Goal: Transaction & Acquisition: Download file/media

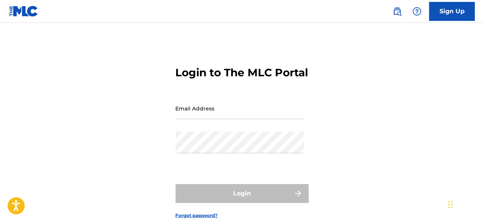
click at [236, 119] on input "Email Address" at bounding box center [240, 109] width 128 height 22
type input "[EMAIL_ADDRESS][DOMAIN_NAME]"
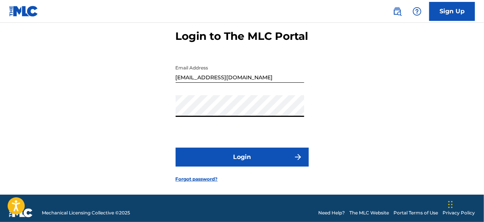
scroll to position [59, 0]
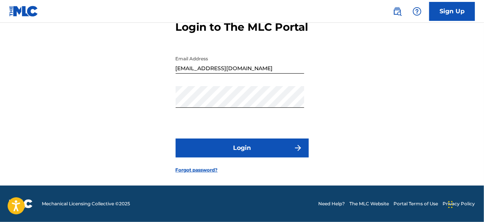
click at [251, 149] on button "Login" at bounding box center [242, 148] width 133 height 19
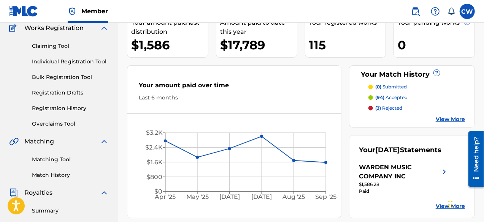
scroll to position [76, 0]
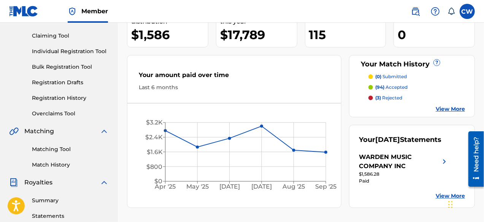
click at [68, 151] on link "Matching Tool" at bounding box center [70, 150] width 77 height 8
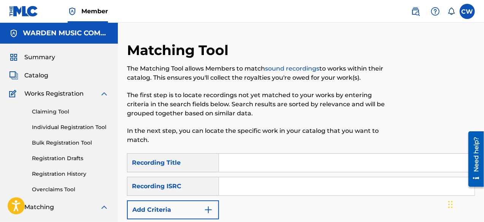
scroll to position [38, 0]
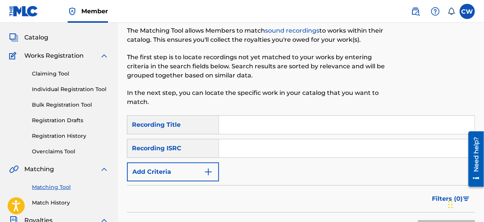
click at [230, 124] on input "Search Form" at bounding box center [346, 125] width 255 height 18
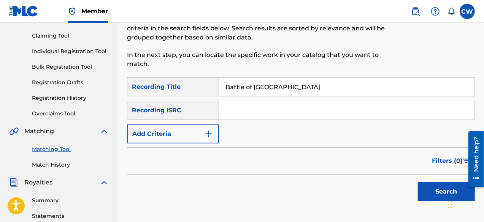
type input "Battle of [GEOGRAPHIC_DATA]"
click at [441, 193] on button "Search" at bounding box center [446, 191] width 57 height 19
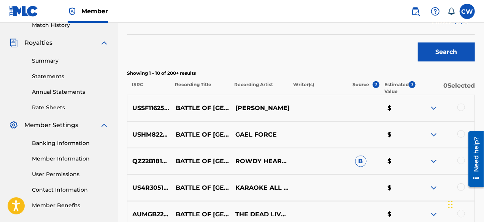
scroll to position [228, 0]
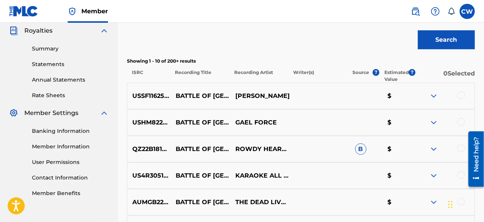
click at [433, 98] on img at bounding box center [433, 96] width 9 height 9
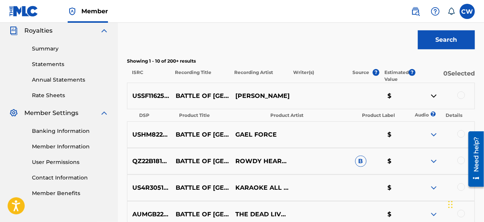
click at [433, 98] on img at bounding box center [433, 96] width 9 height 9
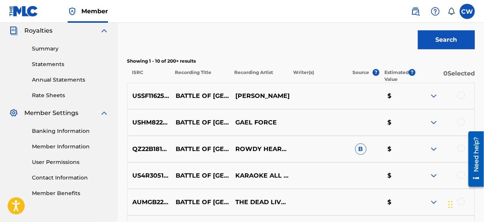
click at [432, 97] on img at bounding box center [433, 96] width 9 height 9
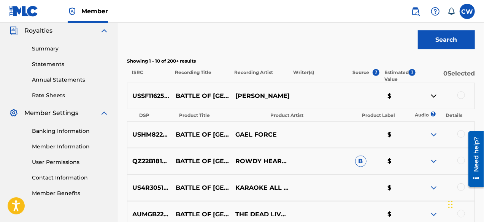
click at [434, 95] on img at bounding box center [433, 96] width 9 height 9
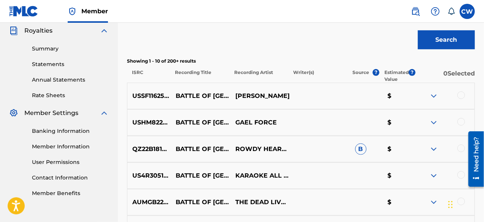
click at [462, 97] on div at bounding box center [461, 96] width 8 height 8
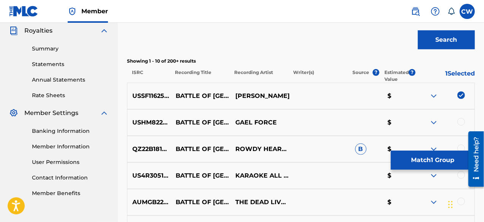
click at [433, 119] on img at bounding box center [433, 122] width 9 height 9
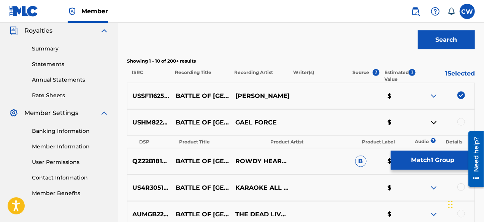
click at [432, 119] on img at bounding box center [433, 122] width 9 height 9
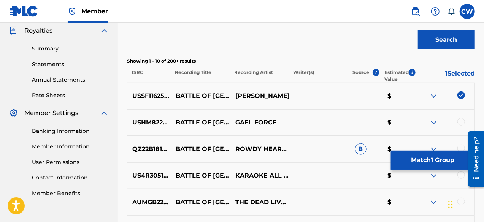
click at [459, 124] on div at bounding box center [461, 122] width 8 height 8
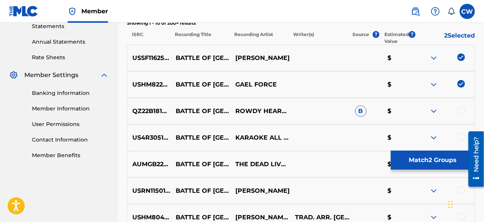
click at [435, 111] on img at bounding box center [433, 111] width 9 height 9
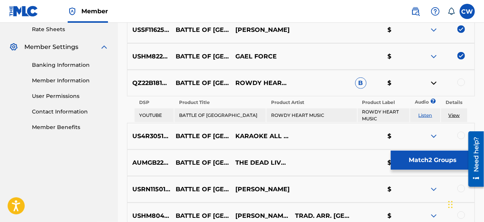
scroll to position [304, 0]
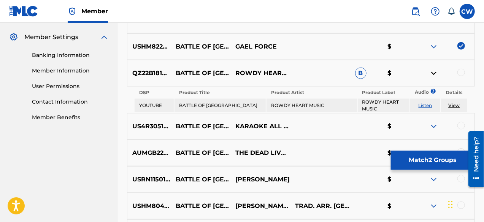
click at [423, 106] on link "Listen" at bounding box center [426, 106] width 14 height 6
click at [460, 75] on div at bounding box center [461, 73] width 8 height 8
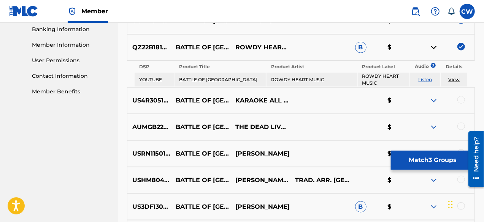
scroll to position [342, 0]
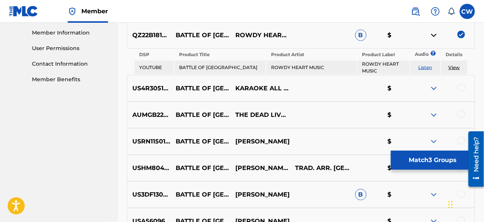
click at [435, 89] on img at bounding box center [433, 88] width 9 height 9
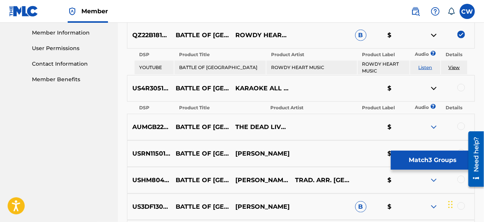
click at [433, 88] on img at bounding box center [433, 88] width 9 height 9
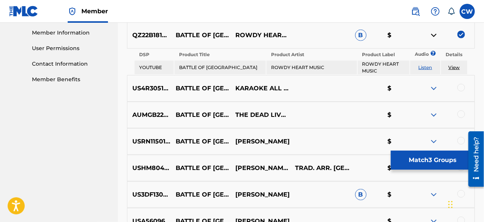
click at [462, 90] on div at bounding box center [461, 88] width 8 height 8
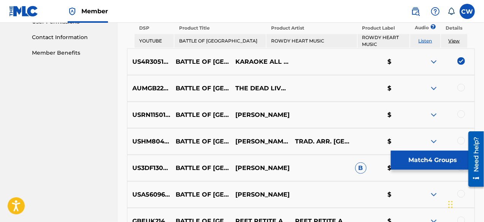
scroll to position [380, 0]
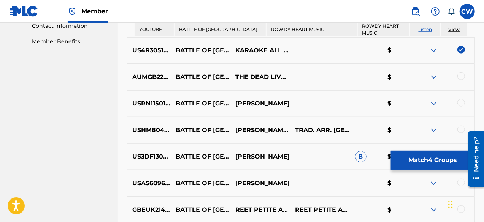
click at [433, 79] on img at bounding box center [433, 77] width 9 height 9
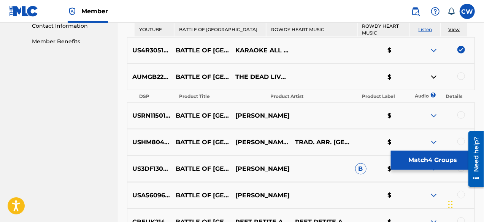
click at [459, 76] on div at bounding box center [461, 77] width 8 height 8
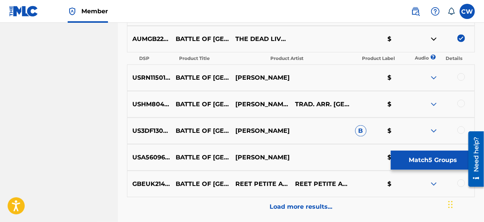
click at [460, 77] on div at bounding box center [461, 77] width 8 height 8
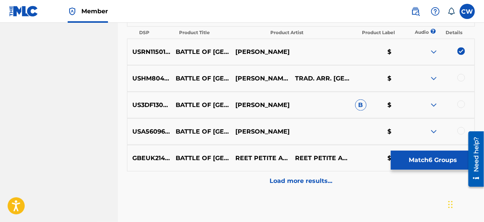
scroll to position [456, 0]
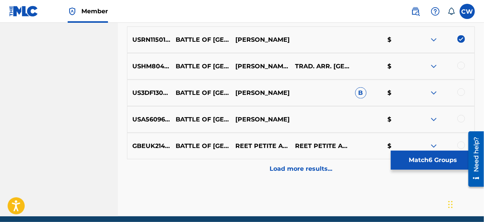
click at [433, 67] on img at bounding box center [433, 66] width 9 height 9
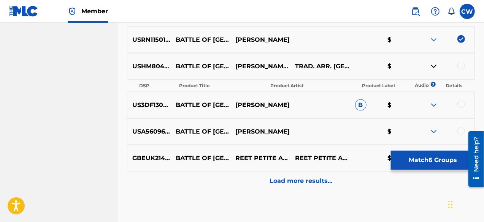
click at [433, 67] on img at bounding box center [433, 66] width 9 height 9
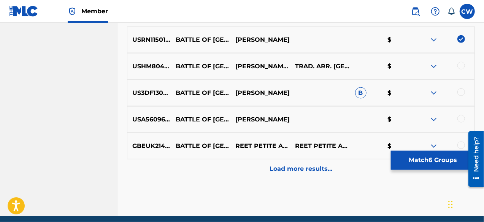
click at [462, 66] on div at bounding box center [461, 66] width 8 height 8
click at [435, 92] on img at bounding box center [433, 93] width 9 height 9
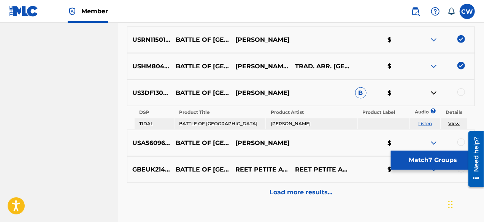
click at [435, 92] on img at bounding box center [433, 93] width 9 height 9
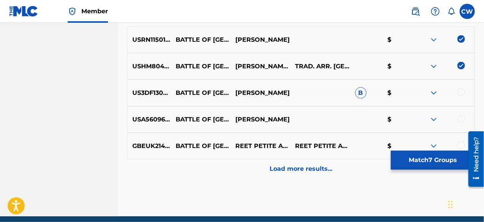
click at [458, 94] on div at bounding box center [461, 93] width 8 height 8
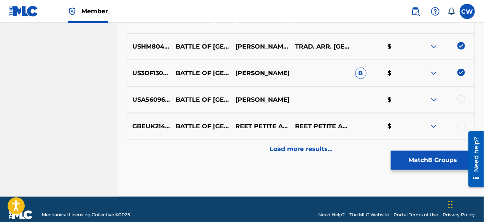
scroll to position [487, 0]
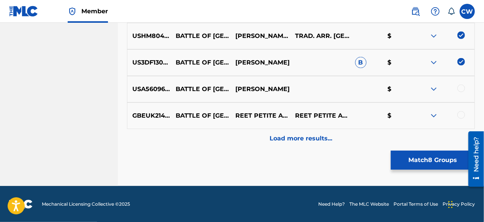
click at [433, 89] on img at bounding box center [433, 89] width 9 height 9
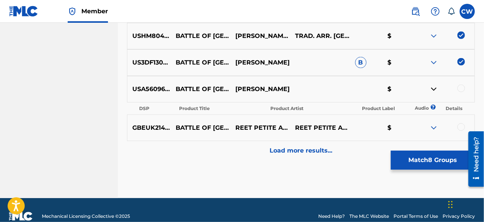
click at [433, 89] on img at bounding box center [433, 89] width 9 height 9
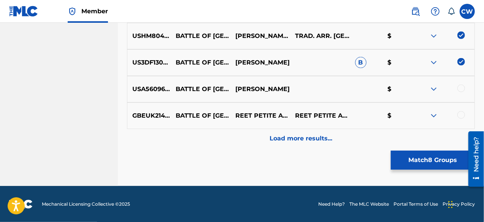
click at [462, 90] on div at bounding box center [461, 89] width 8 height 8
click at [435, 114] on img at bounding box center [433, 115] width 9 height 9
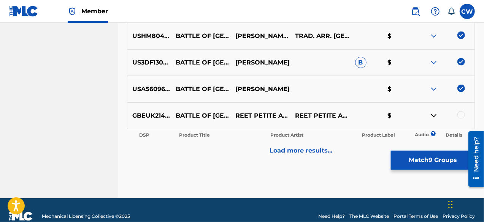
click at [435, 114] on img at bounding box center [433, 115] width 9 height 9
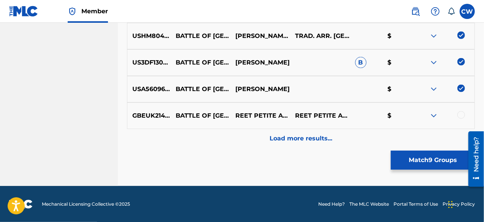
click at [462, 117] on div at bounding box center [461, 115] width 8 height 8
click at [372, 141] on div "Load more results..." at bounding box center [301, 138] width 348 height 19
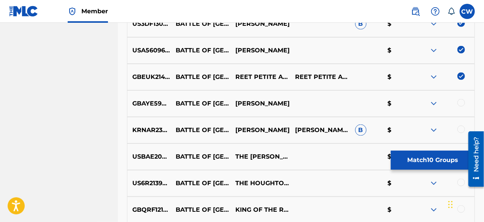
click at [433, 104] on img at bounding box center [433, 103] width 9 height 9
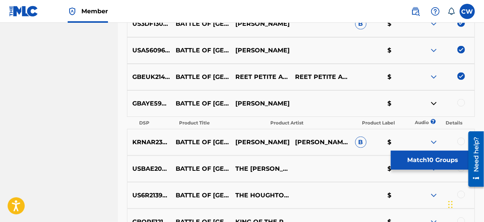
click at [433, 105] on img at bounding box center [433, 103] width 9 height 9
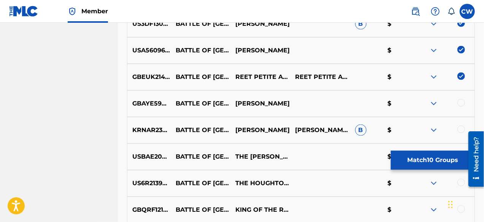
click at [460, 102] on div at bounding box center [461, 103] width 8 height 8
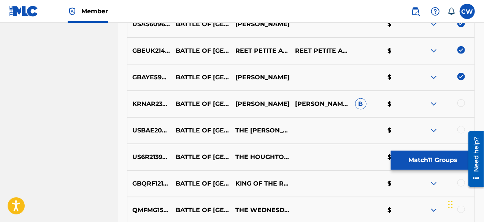
scroll to position [525, 0]
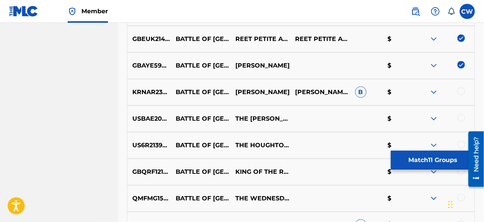
click at [435, 91] on img at bounding box center [433, 92] width 9 height 9
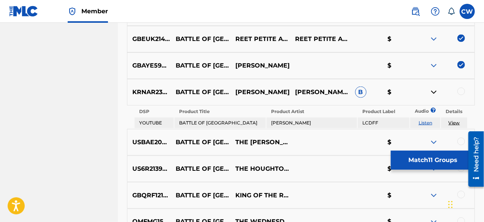
click at [426, 124] on link "Listen" at bounding box center [426, 123] width 14 height 6
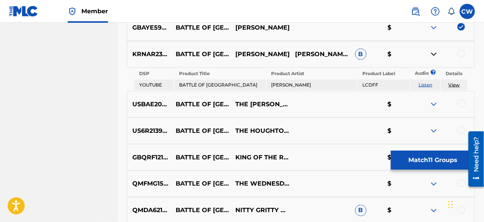
click at [435, 102] on img at bounding box center [433, 104] width 9 height 9
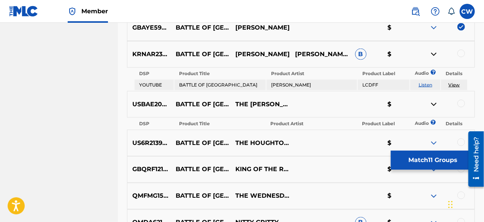
click at [432, 53] on img at bounding box center [433, 54] width 9 height 9
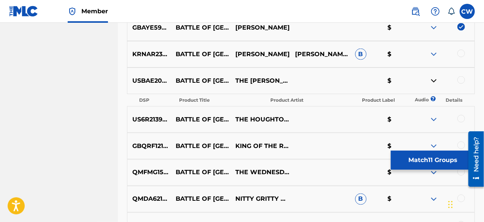
click at [463, 81] on div at bounding box center [461, 80] width 8 height 8
click at [433, 118] on img at bounding box center [433, 119] width 9 height 9
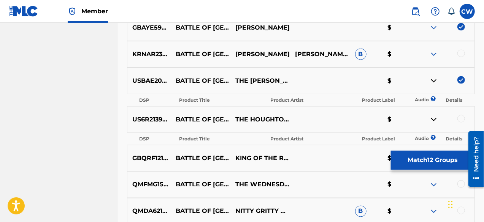
click at [461, 116] on div at bounding box center [461, 119] width 8 height 8
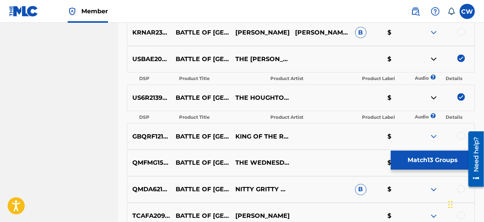
scroll to position [601, 0]
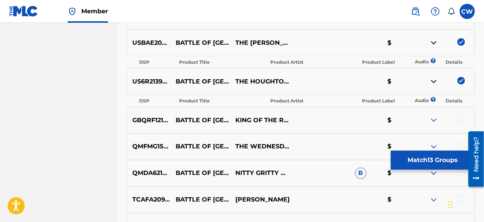
click at [435, 119] on img at bounding box center [433, 120] width 9 height 9
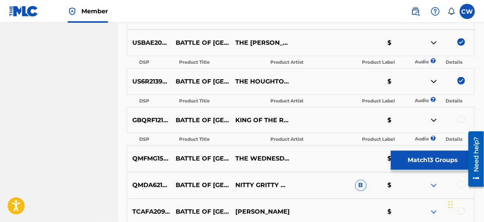
click at [462, 118] on div at bounding box center [461, 120] width 8 height 8
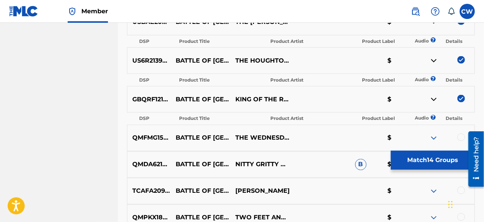
scroll to position [639, 0]
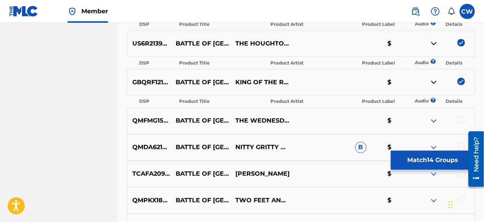
click at [433, 121] on img at bounding box center [433, 121] width 9 height 9
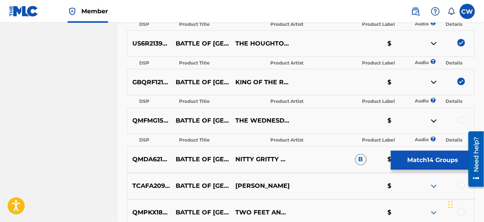
click at [463, 122] on div at bounding box center [461, 121] width 8 height 8
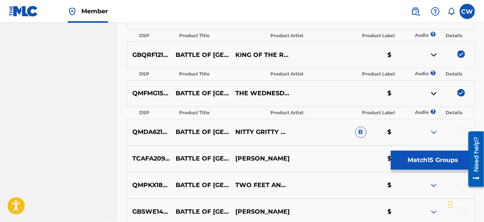
scroll to position [677, 0]
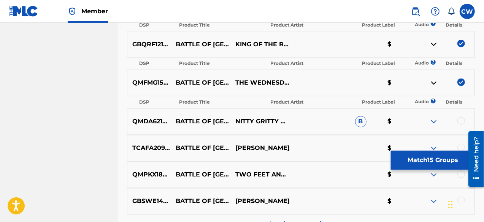
click at [459, 124] on div at bounding box center [461, 121] width 8 height 8
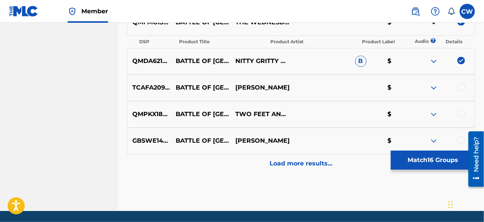
scroll to position [753, 0]
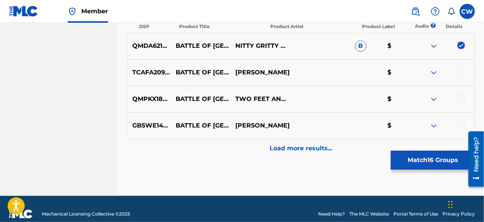
click at [433, 72] on img at bounding box center [433, 72] width 9 height 9
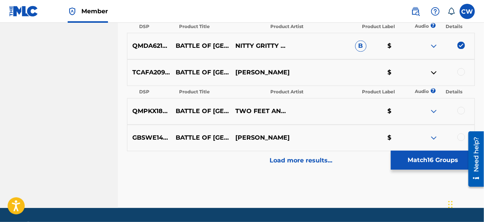
click at [433, 72] on img at bounding box center [433, 72] width 9 height 9
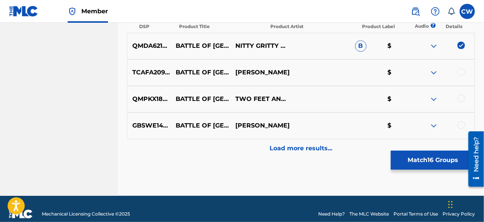
click at [460, 73] on div at bounding box center [461, 72] width 8 height 8
click at [463, 97] on div at bounding box center [461, 99] width 8 height 8
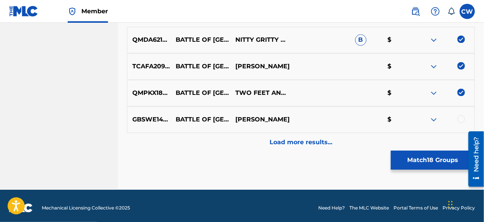
scroll to position [763, 0]
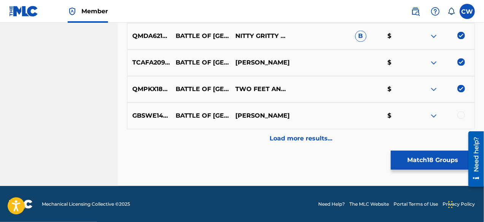
click at [435, 114] on img at bounding box center [433, 115] width 9 height 9
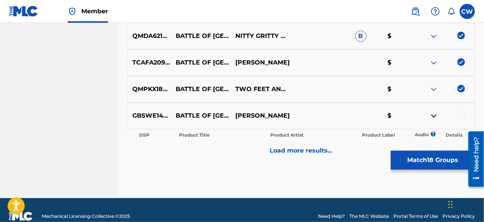
click at [435, 114] on img at bounding box center [433, 115] width 9 height 9
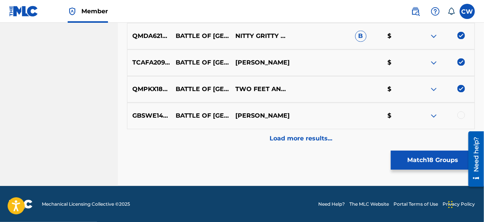
click at [460, 117] on div at bounding box center [461, 115] width 8 height 8
click at [316, 144] on div "Load more results..." at bounding box center [301, 138] width 348 height 19
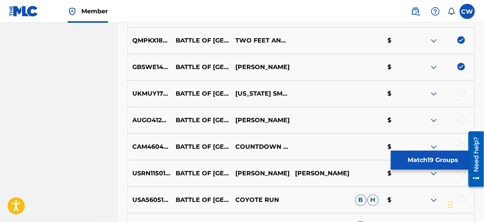
click at [433, 95] on img at bounding box center [433, 93] width 9 height 9
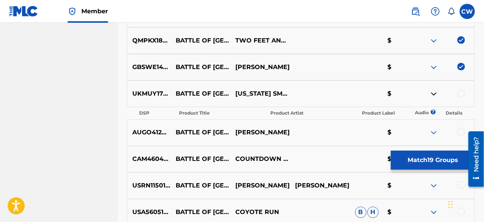
click at [433, 93] on img at bounding box center [433, 93] width 9 height 9
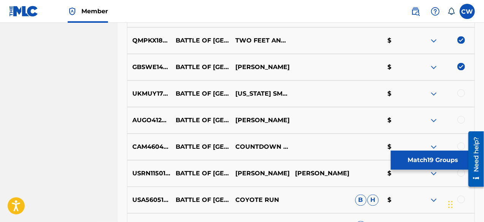
click at [458, 93] on div at bounding box center [461, 93] width 8 height 8
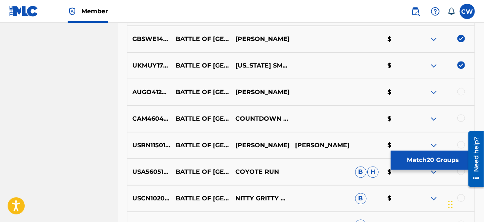
scroll to position [801, 0]
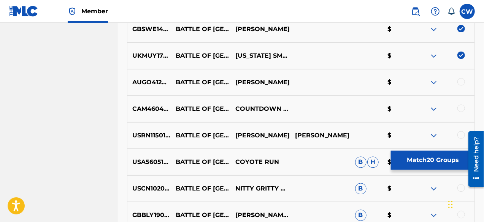
click at [433, 81] on img at bounding box center [433, 82] width 9 height 9
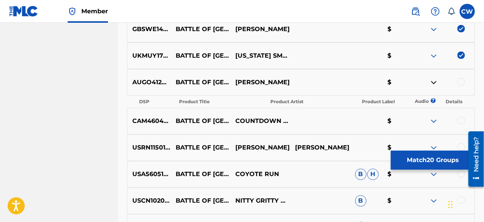
click at [464, 80] on div at bounding box center [461, 82] width 8 height 8
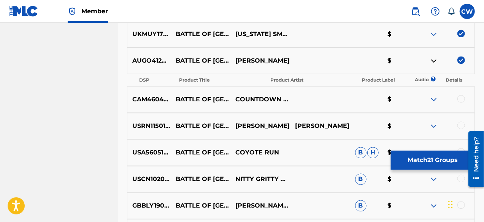
scroll to position [839, 0]
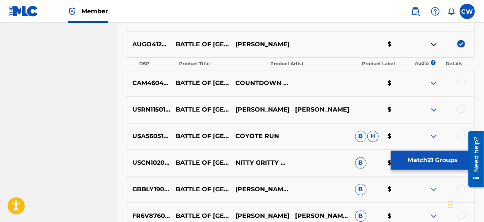
click at [460, 85] on div at bounding box center [461, 83] width 8 height 8
click at [461, 108] on div at bounding box center [461, 109] width 8 height 8
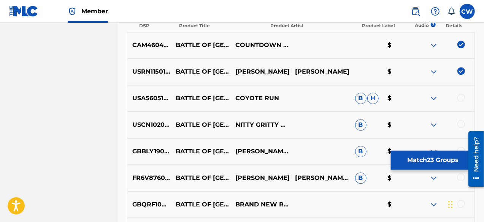
click at [433, 98] on img at bounding box center [433, 98] width 9 height 9
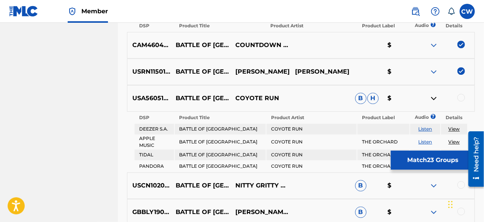
click at [433, 98] on img at bounding box center [433, 98] width 9 height 9
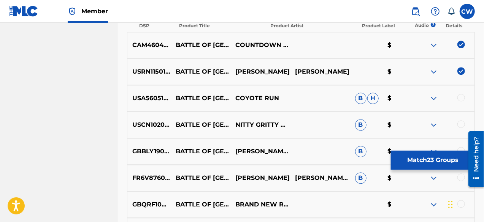
drag, startPoint x: 433, startPoint y: 98, endPoint x: 462, endPoint y: 98, distance: 28.9
click at [462, 98] on div at bounding box center [461, 98] width 8 height 8
click at [461, 124] on div at bounding box center [461, 125] width 8 height 8
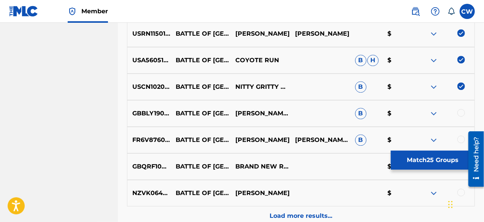
click at [434, 112] on img at bounding box center [433, 113] width 9 height 9
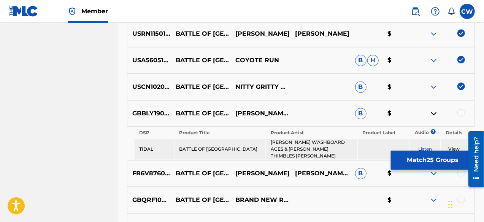
click at [434, 112] on img at bounding box center [433, 113] width 9 height 9
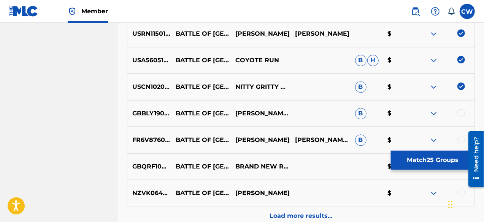
click at [460, 115] on div at bounding box center [461, 113] width 8 height 8
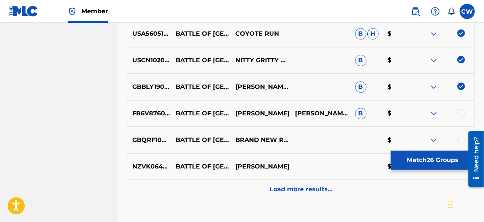
scroll to position [953, 0]
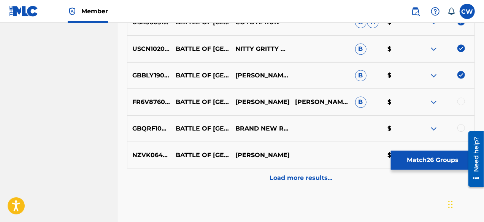
click at [434, 102] on img at bounding box center [433, 102] width 9 height 9
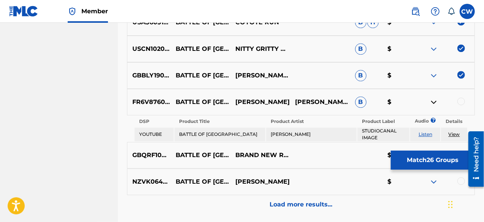
click at [425, 135] on link "Listen" at bounding box center [426, 135] width 14 height 6
click at [463, 105] on div at bounding box center [461, 102] width 8 height 8
click at [433, 101] on img at bounding box center [433, 102] width 9 height 9
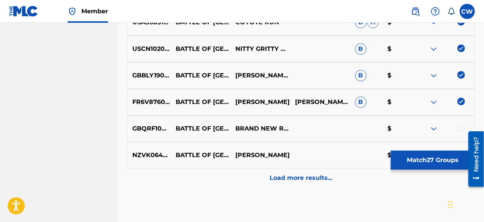
click at [433, 127] on img at bounding box center [433, 128] width 9 height 9
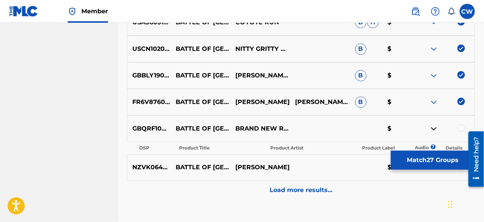
click at [462, 128] on div at bounding box center [461, 128] width 8 height 8
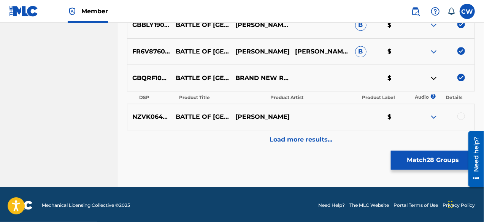
scroll to position [1004, 0]
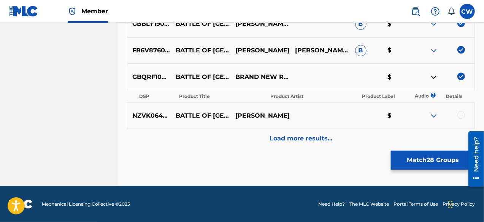
click at [435, 113] on img at bounding box center [433, 115] width 9 height 9
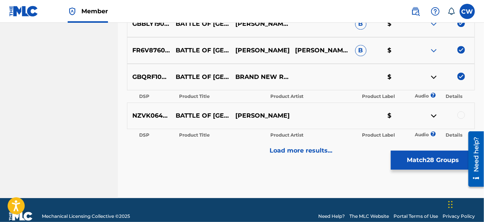
click at [252, 115] on p "[PERSON_NAME]" at bounding box center [260, 115] width 60 height 9
click at [460, 116] on div at bounding box center [461, 115] width 8 height 8
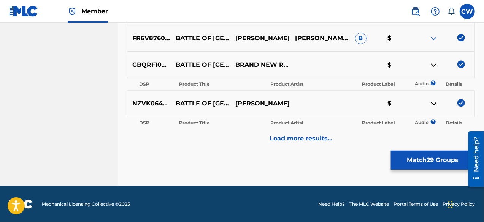
click at [319, 147] on div "Load more results..." at bounding box center [301, 138] width 348 height 19
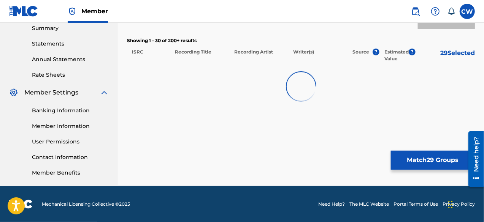
scroll to position [1017, 0]
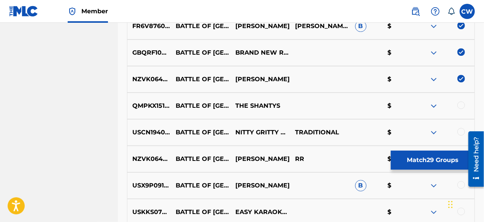
click at [278, 108] on p "THE SHANTYS" at bounding box center [260, 105] width 60 height 9
click at [434, 106] on img at bounding box center [433, 105] width 9 height 9
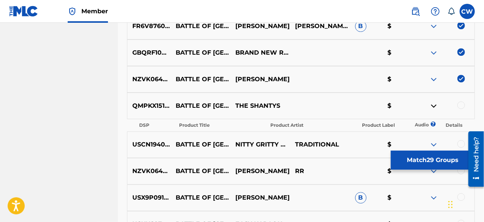
click at [434, 106] on img at bounding box center [433, 105] width 9 height 9
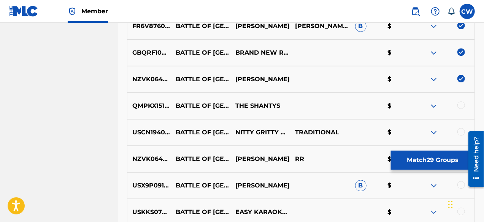
click at [460, 106] on div at bounding box center [461, 105] width 8 height 8
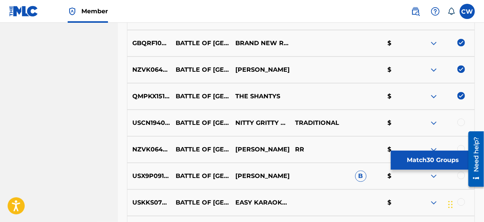
scroll to position [1055, 0]
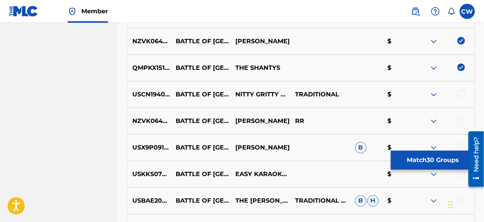
click at [459, 94] on div at bounding box center [461, 94] width 8 height 8
click at [436, 119] on img at bounding box center [433, 121] width 9 height 9
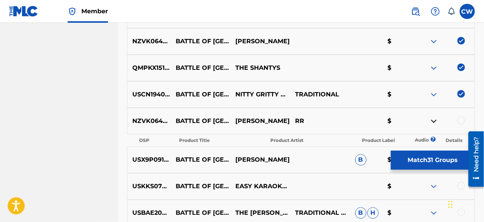
click at [436, 119] on img at bounding box center [433, 121] width 9 height 9
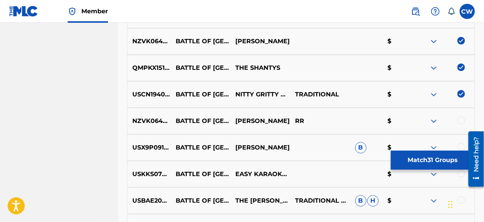
click at [461, 119] on div at bounding box center [461, 121] width 8 height 8
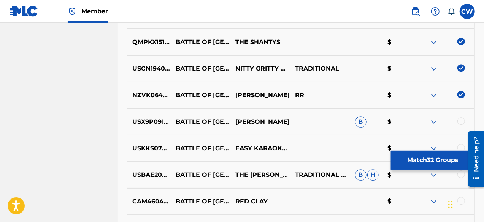
scroll to position [1093, 0]
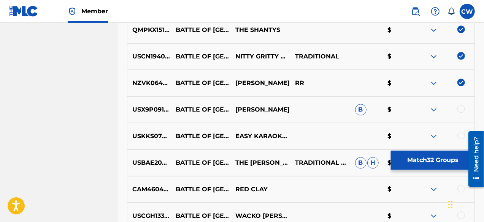
click at [434, 108] on img at bounding box center [433, 109] width 9 height 9
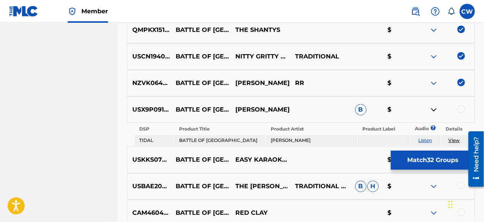
click at [434, 108] on img at bounding box center [433, 109] width 9 height 9
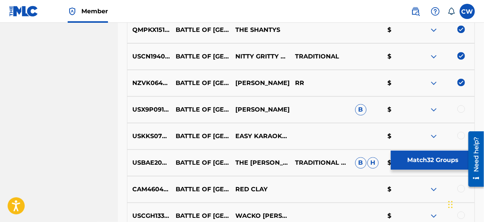
click at [461, 108] on div at bounding box center [461, 109] width 8 height 8
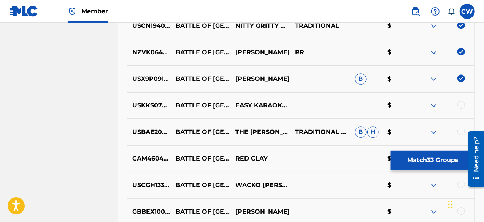
scroll to position [1131, 0]
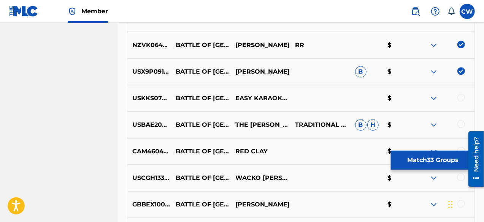
click at [431, 98] on img at bounding box center [433, 98] width 9 height 9
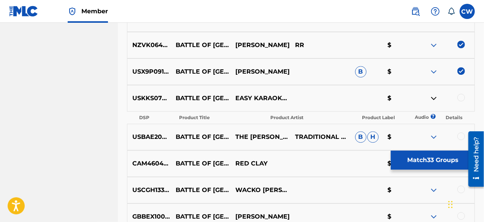
click at [431, 98] on img at bounding box center [433, 98] width 9 height 9
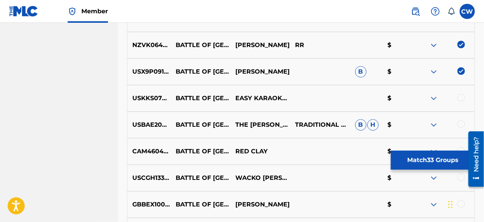
click at [463, 96] on div at bounding box center [461, 98] width 8 height 8
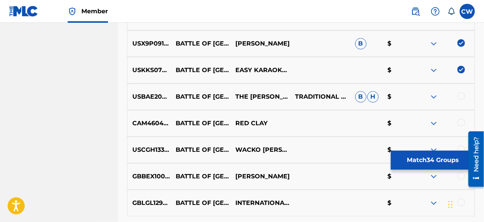
scroll to position [1169, 0]
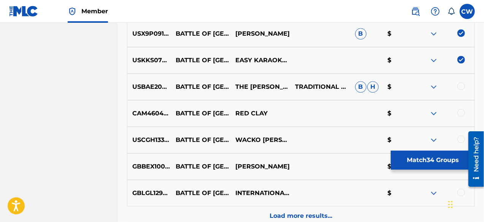
click at [434, 87] on img at bounding box center [433, 86] width 9 height 9
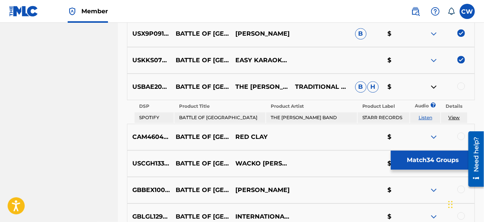
click at [434, 87] on img at bounding box center [433, 86] width 9 height 9
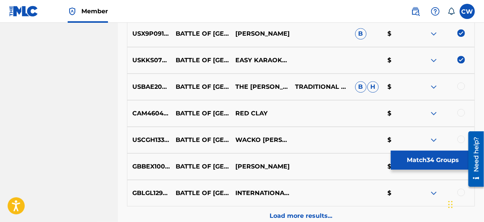
click at [461, 87] on div at bounding box center [461, 86] width 8 height 8
click at [432, 113] on img at bounding box center [433, 113] width 9 height 9
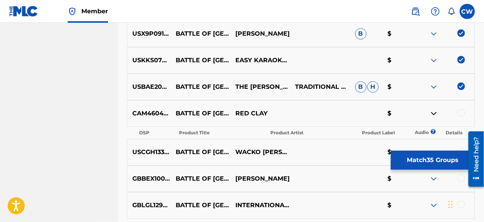
click at [432, 113] on img at bounding box center [433, 113] width 9 height 9
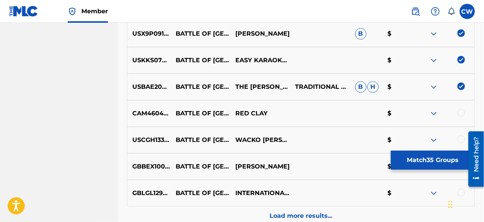
click at [460, 111] on div at bounding box center [461, 113] width 8 height 8
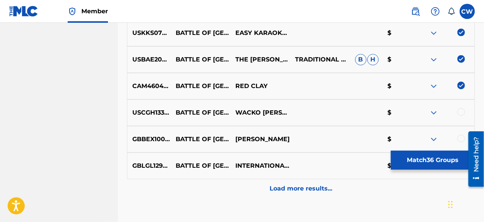
scroll to position [1207, 0]
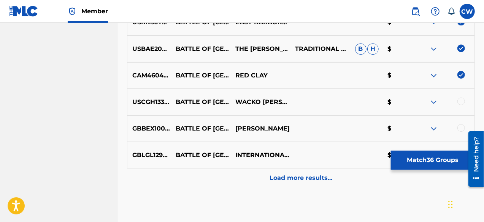
click at [435, 101] on img at bounding box center [433, 102] width 9 height 9
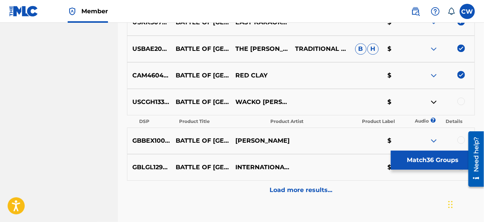
click at [435, 101] on img at bounding box center [433, 102] width 9 height 9
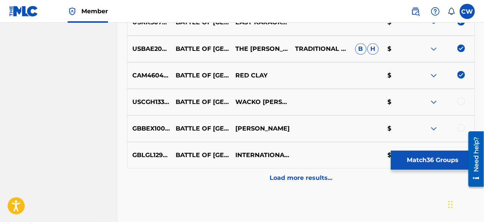
click at [464, 100] on div at bounding box center [461, 102] width 8 height 8
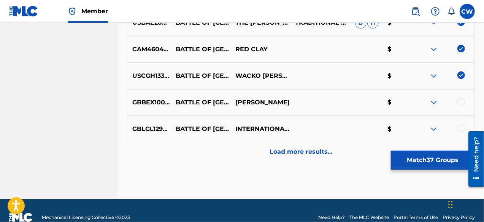
scroll to position [1245, 0]
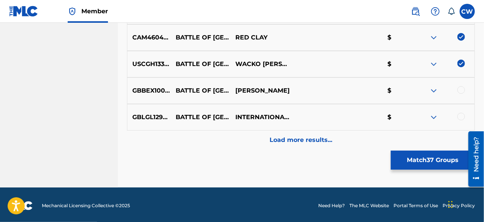
click at [435, 88] on img at bounding box center [433, 90] width 9 height 9
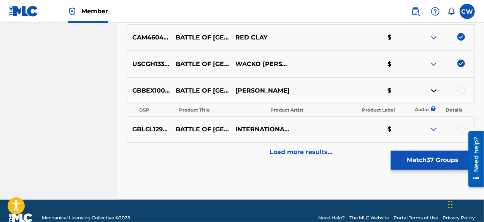
click at [435, 88] on img at bounding box center [433, 90] width 9 height 9
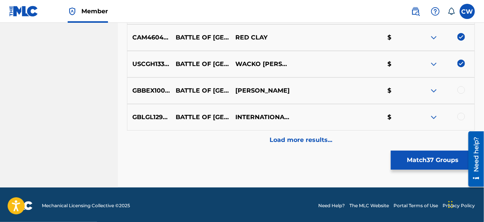
click at [465, 92] on div at bounding box center [445, 90] width 60 height 9
click at [460, 88] on div at bounding box center [461, 90] width 8 height 8
click at [435, 115] on img at bounding box center [433, 117] width 9 height 9
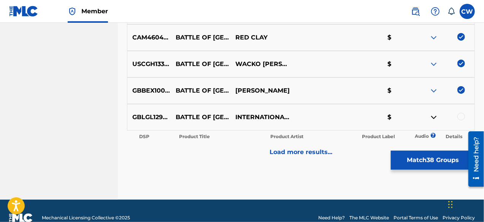
click at [435, 115] on img at bounding box center [433, 117] width 9 height 9
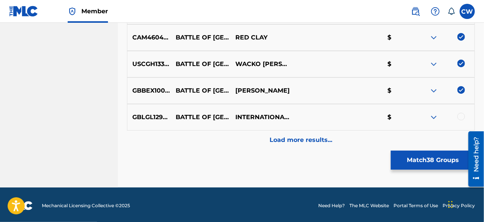
click at [462, 115] on div at bounding box center [461, 117] width 8 height 8
click at [329, 143] on p "Load more results..." at bounding box center [301, 140] width 63 height 9
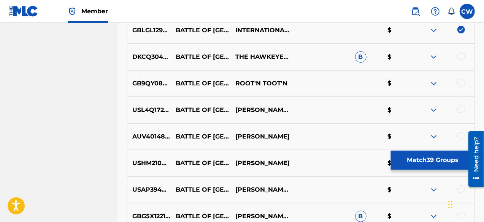
scroll to position [1321, 0]
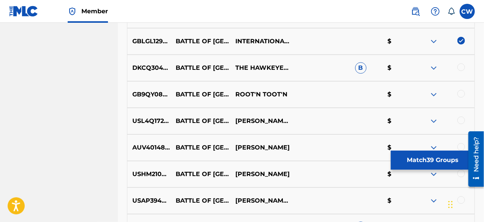
click at [433, 68] on img at bounding box center [433, 67] width 9 height 9
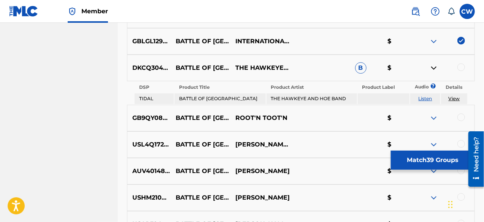
click at [433, 68] on img at bounding box center [433, 67] width 9 height 9
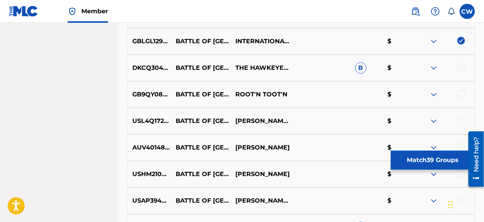
click at [462, 68] on div at bounding box center [461, 67] width 8 height 8
click at [434, 92] on img at bounding box center [433, 94] width 9 height 9
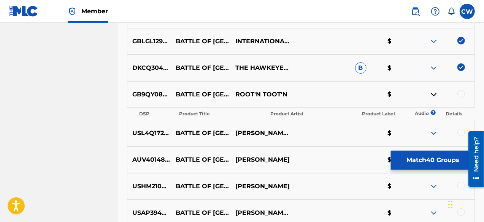
click at [434, 92] on img at bounding box center [433, 94] width 9 height 9
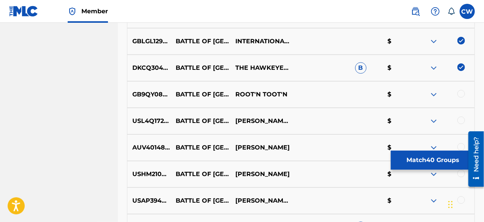
click at [461, 95] on div at bounding box center [461, 94] width 8 height 8
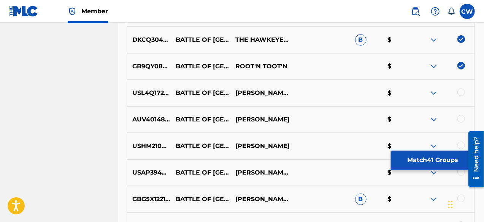
scroll to position [1359, 0]
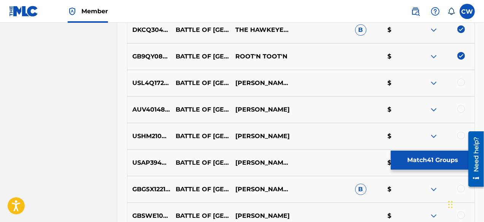
click at [432, 83] on img at bounding box center [433, 83] width 9 height 9
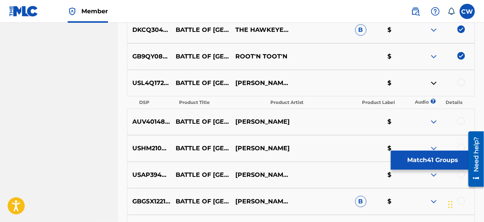
click at [432, 83] on img at bounding box center [433, 83] width 9 height 9
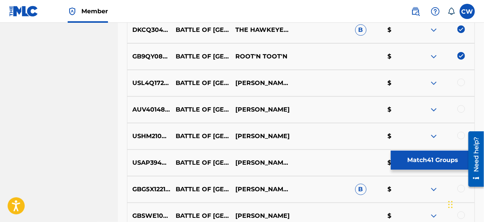
click at [458, 82] on div at bounding box center [461, 83] width 8 height 8
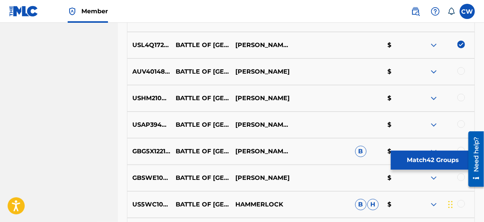
click at [435, 72] on img at bounding box center [433, 71] width 9 height 9
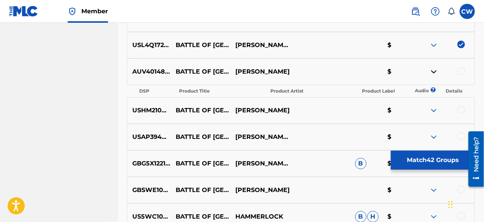
click at [435, 72] on img at bounding box center [433, 71] width 9 height 9
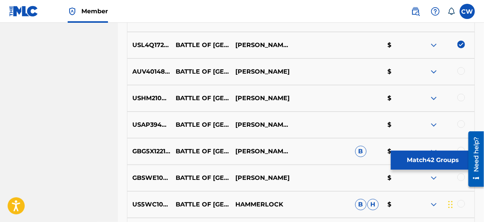
click at [458, 73] on div at bounding box center [461, 71] width 8 height 8
click at [431, 97] on img at bounding box center [433, 98] width 9 height 9
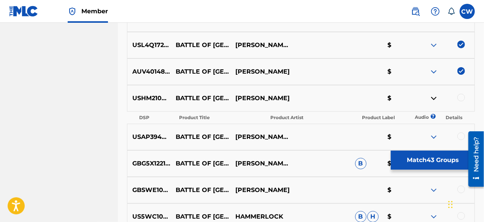
click at [435, 98] on img at bounding box center [433, 98] width 9 height 9
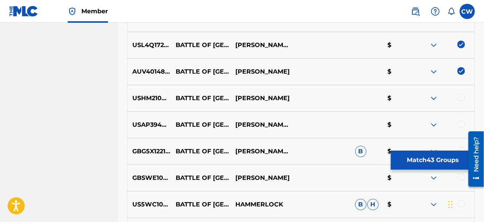
click at [435, 98] on img at bounding box center [433, 98] width 9 height 9
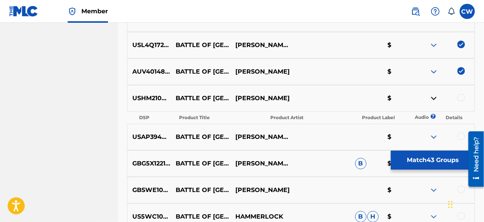
click at [435, 98] on img at bounding box center [433, 98] width 9 height 9
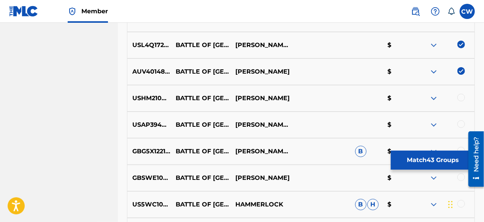
click at [462, 98] on div at bounding box center [461, 98] width 8 height 8
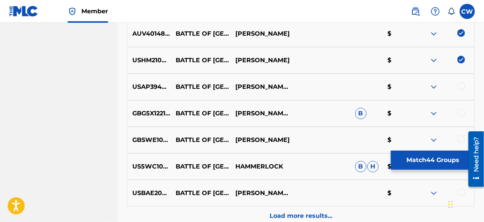
click at [433, 88] on img at bounding box center [433, 86] width 9 height 9
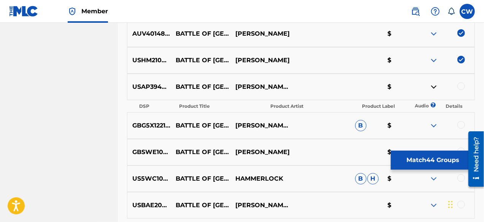
click at [435, 85] on img at bounding box center [433, 86] width 9 height 9
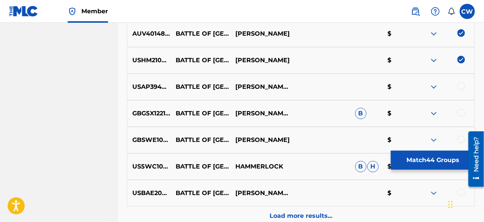
click at [463, 84] on div at bounding box center [461, 86] width 8 height 8
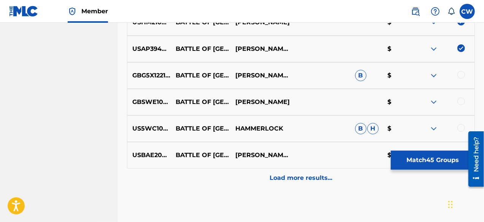
click at [462, 78] on div at bounding box center [461, 75] width 8 height 8
click at [459, 101] on div at bounding box center [461, 102] width 8 height 8
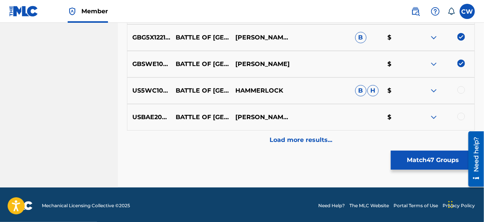
click at [435, 89] on img at bounding box center [433, 90] width 9 height 9
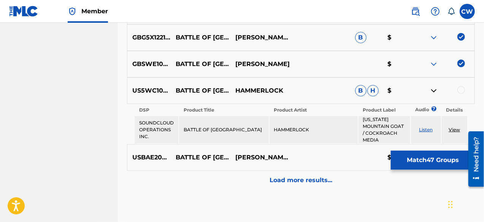
click at [435, 89] on img at bounding box center [433, 90] width 9 height 9
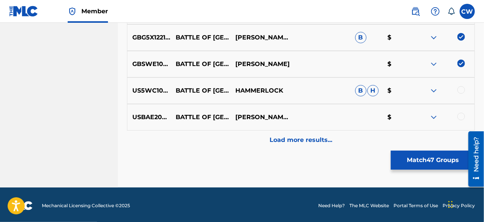
click at [467, 90] on div at bounding box center [445, 90] width 60 height 9
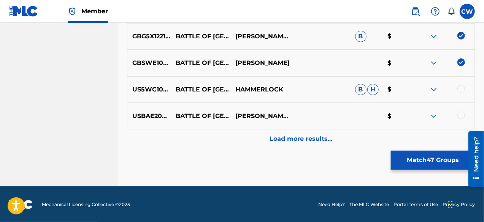
scroll to position [1512, 0]
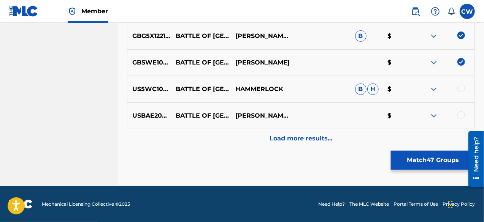
click at [462, 90] on div at bounding box center [461, 89] width 8 height 8
click at [433, 116] on img at bounding box center [433, 115] width 9 height 9
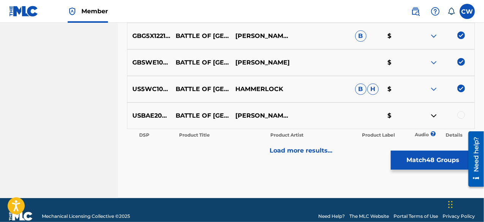
click at [433, 116] on img at bounding box center [433, 115] width 9 height 9
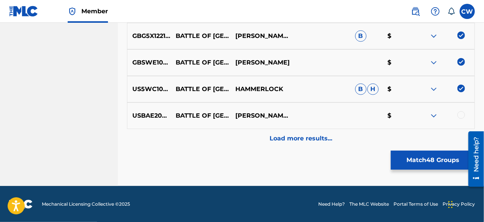
click at [460, 115] on div at bounding box center [461, 115] width 8 height 8
click at [336, 139] on div "Load more results..." at bounding box center [301, 138] width 348 height 19
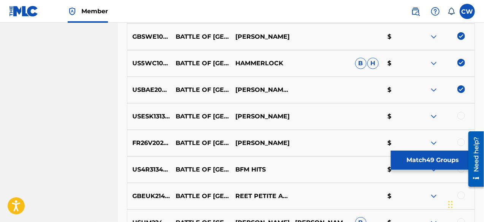
scroll to position [1550, 0]
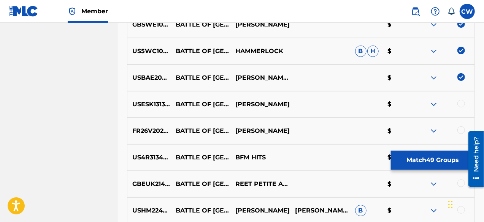
click at [463, 104] on div at bounding box center [461, 104] width 8 height 8
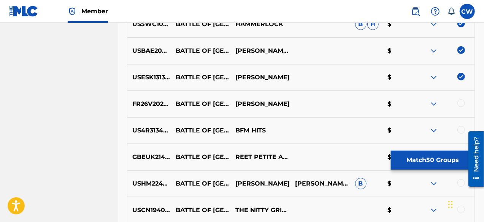
scroll to position [1588, 0]
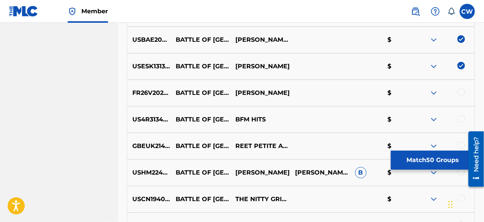
click at [462, 95] on div at bounding box center [461, 93] width 8 height 8
click at [436, 119] on img at bounding box center [433, 119] width 9 height 9
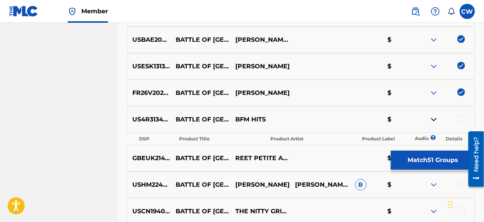
click at [436, 119] on img at bounding box center [433, 119] width 9 height 9
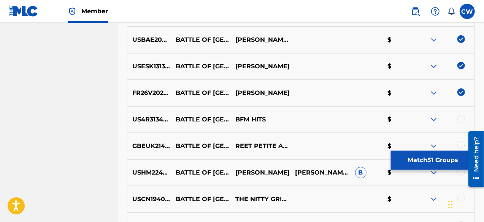
click at [461, 116] on div at bounding box center [461, 119] width 8 height 8
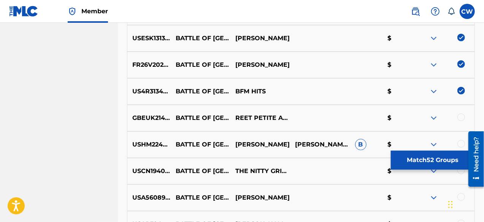
scroll to position [1626, 0]
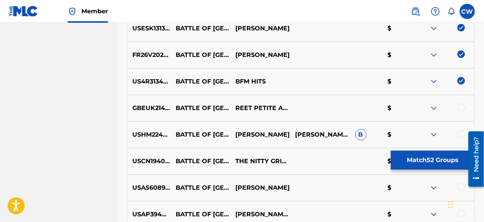
click at [433, 108] on img at bounding box center [433, 108] width 9 height 9
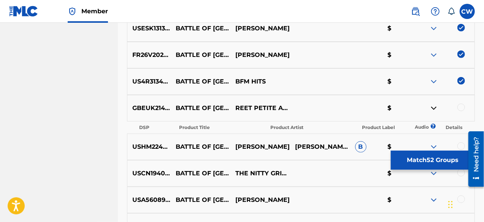
click at [433, 108] on img at bounding box center [433, 108] width 9 height 9
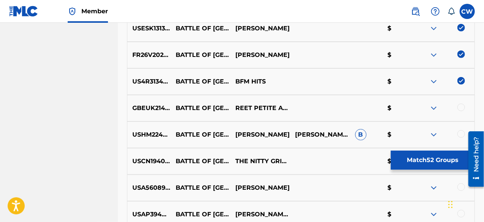
click at [461, 107] on div at bounding box center [461, 108] width 8 height 8
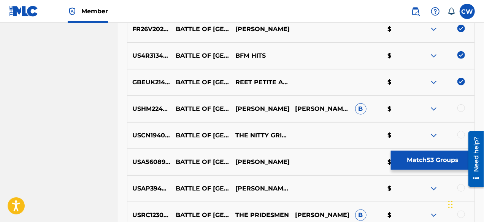
scroll to position [1664, 0]
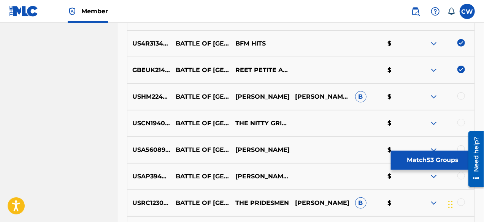
click at [433, 95] on img at bounding box center [433, 96] width 9 height 9
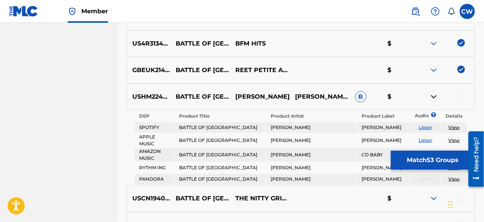
click at [434, 98] on img at bounding box center [433, 96] width 9 height 9
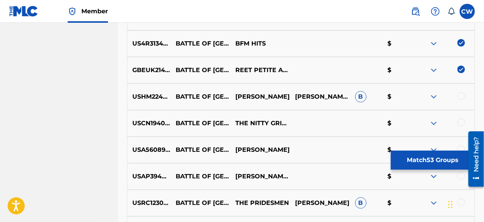
click at [463, 97] on div at bounding box center [461, 96] width 8 height 8
click at [462, 121] on div at bounding box center [461, 123] width 8 height 8
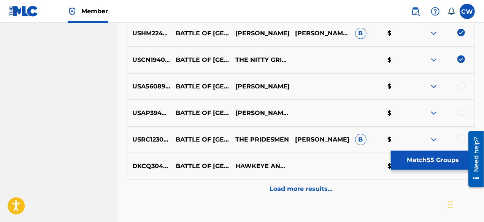
scroll to position [1702, 0]
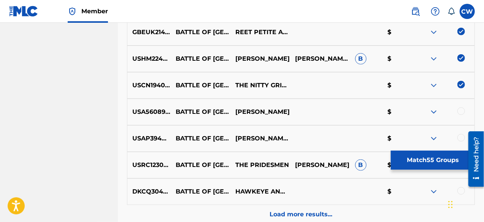
click at [460, 110] on div at bounding box center [461, 112] width 8 height 8
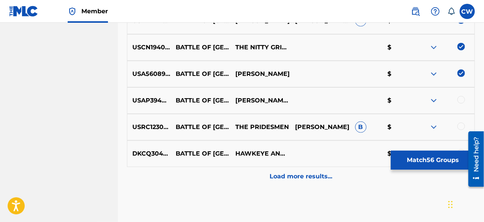
click at [436, 99] on img at bounding box center [433, 100] width 9 height 9
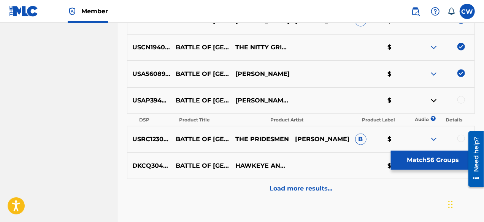
click at [436, 99] on img at bounding box center [433, 100] width 9 height 9
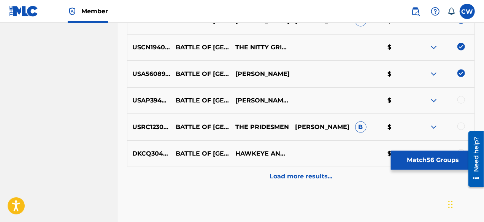
click at [460, 101] on div at bounding box center [461, 100] width 8 height 8
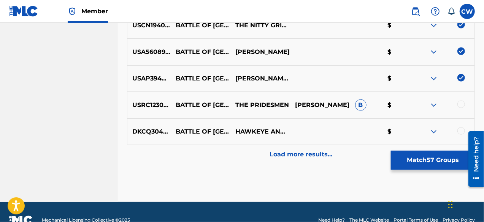
scroll to position [1778, 0]
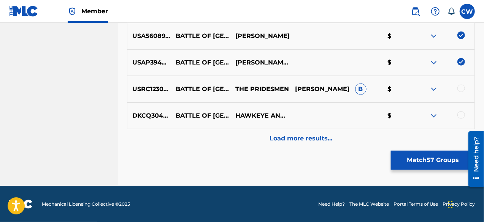
click at [435, 91] on img at bounding box center [433, 89] width 9 height 9
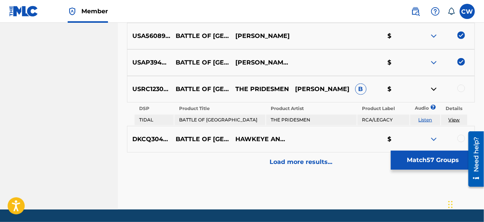
click at [435, 91] on img at bounding box center [433, 89] width 9 height 9
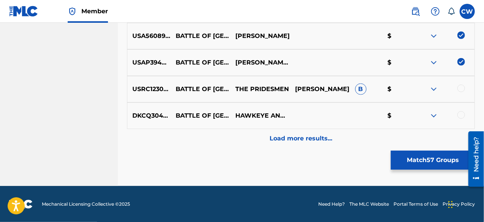
click at [462, 90] on div at bounding box center [461, 89] width 8 height 8
click at [431, 116] on img at bounding box center [433, 115] width 9 height 9
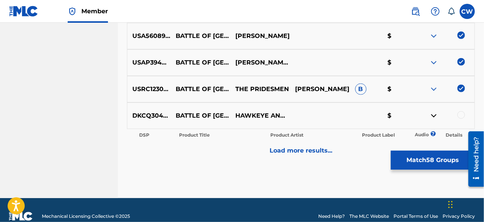
click at [431, 116] on img at bounding box center [433, 115] width 9 height 9
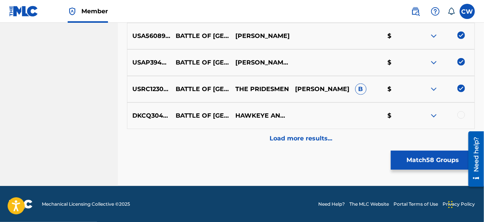
click at [460, 116] on div at bounding box center [461, 115] width 8 height 8
click at [302, 143] on p "Load more results..." at bounding box center [301, 138] width 63 height 9
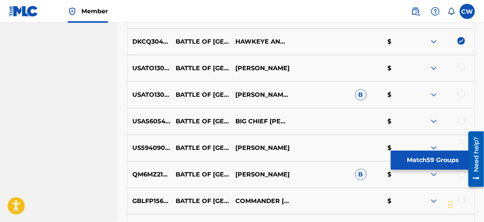
scroll to position [1854, 0]
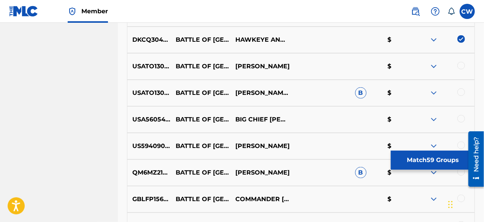
click at [433, 68] on img at bounding box center [433, 66] width 9 height 9
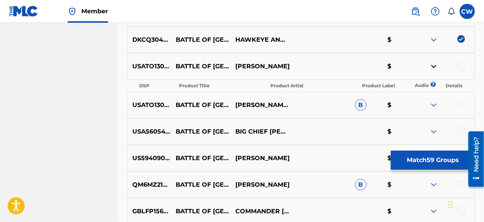
click at [433, 68] on img at bounding box center [433, 66] width 9 height 9
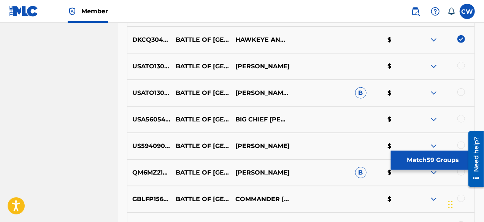
click at [435, 91] on img at bounding box center [433, 93] width 9 height 9
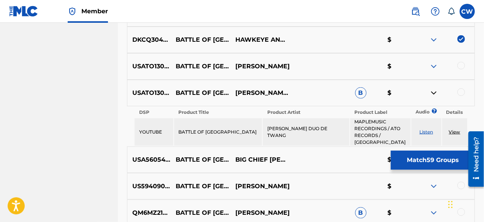
click at [424, 132] on link "Listen" at bounding box center [426, 132] width 14 height 6
click at [463, 68] on div at bounding box center [461, 66] width 8 height 8
click at [433, 92] on img at bounding box center [433, 93] width 9 height 9
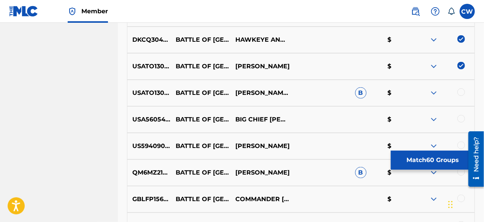
click at [464, 93] on div at bounding box center [461, 93] width 8 height 8
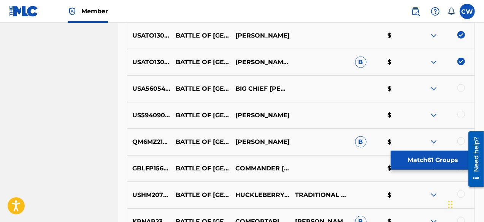
scroll to position [1892, 0]
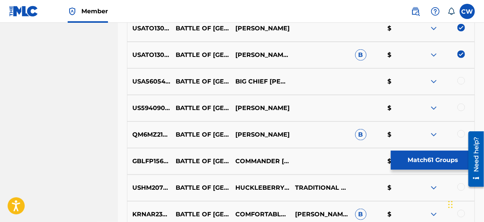
click at [433, 81] on img at bounding box center [433, 81] width 9 height 9
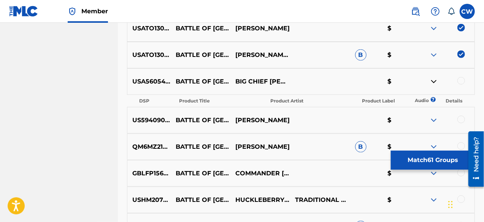
click at [433, 81] on img at bounding box center [433, 81] width 9 height 9
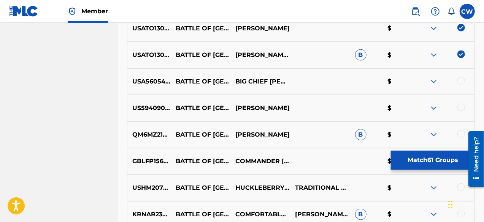
click at [464, 80] on div at bounding box center [461, 81] width 8 height 8
click at [433, 108] on img at bounding box center [433, 108] width 9 height 9
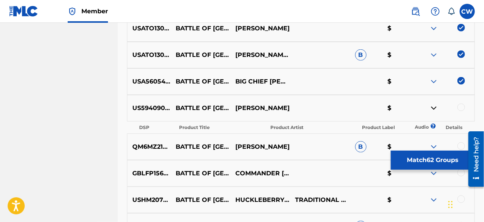
click at [433, 108] on img at bounding box center [433, 108] width 9 height 9
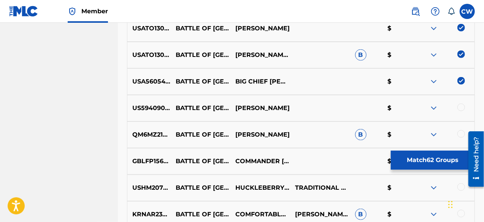
click at [460, 108] on div at bounding box center [461, 108] width 8 height 8
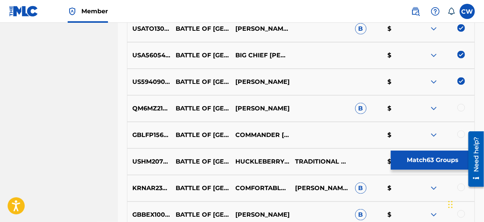
scroll to position [1930, 0]
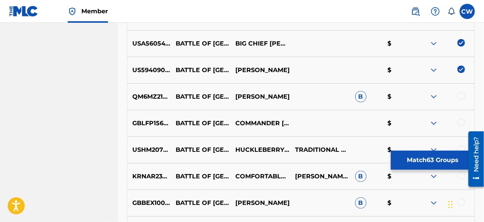
click at [433, 97] on img at bounding box center [433, 96] width 9 height 9
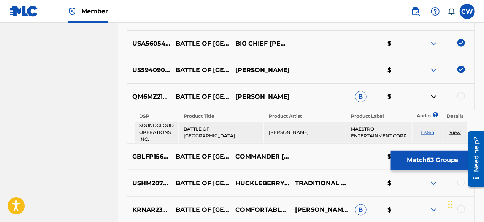
click at [433, 97] on img at bounding box center [433, 96] width 9 height 9
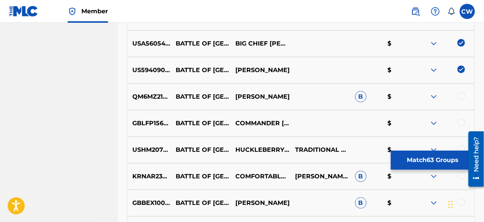
click at [461, 97] on div at bounding box center [461, 96] width 8 height 8
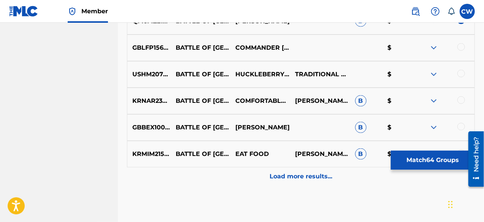
scroll to position [2006, 0]
click at [433, 48] on img at bounding box center [433, 47] width 9 height 9
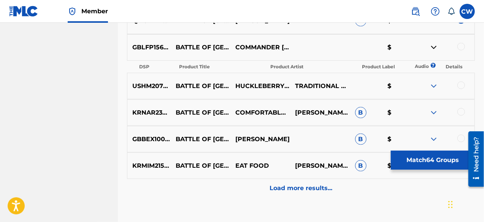
click at [460, 47] on div at bounding box center [461, 47] width 8 height 8
click at [435, 86] on img at bounding box center [433, 86] width 9 height 9
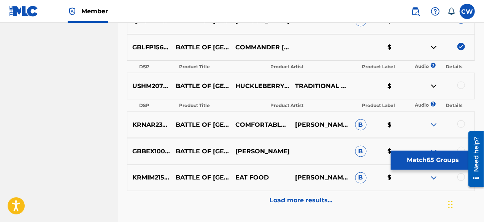
click at [435, 86] on img at bounding box center [433, 86] width 9 height 9
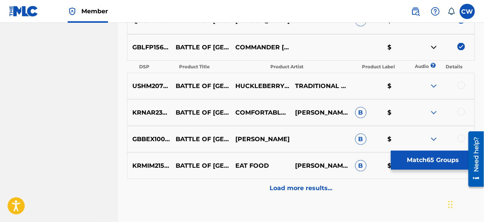
click at [458, 88] on div at bounding box center [461, 86] width 8 height 8
click at [434, 111] on img at bounding box center [433, 112] width 9 height 9
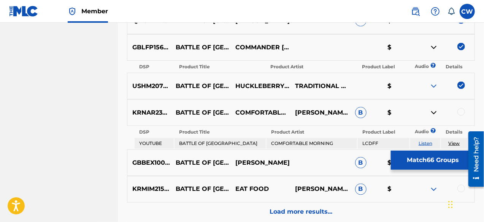
click at [425, 143] on link "Listen" at bounding box center [426, 144] width 14 height 6
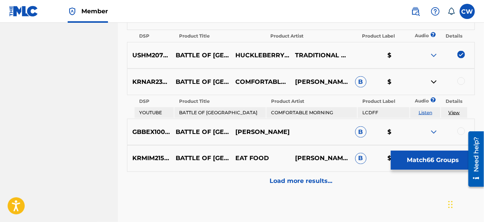
scroll to position [2044, 0]
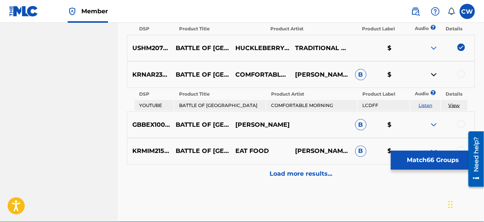
click at [432, 76] on img at bounding box center [433, 74] width 9 height 9
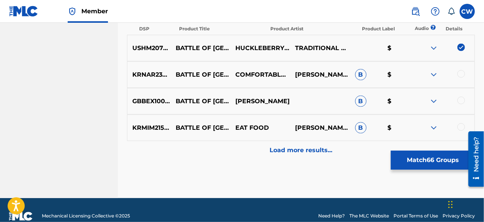
click at [433, 102] on img at bounding box center [433, 101] width 9 height 9
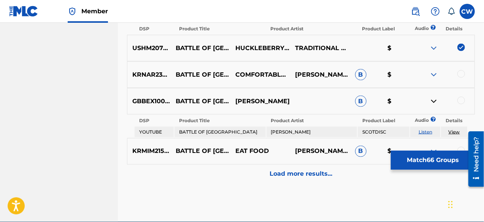
click at [423, 130] on link "Listen" at bounding box center [426, 132] width 14 height 6
click at [433, 101] on img at bounding box center [433, 101] width 9 height 9
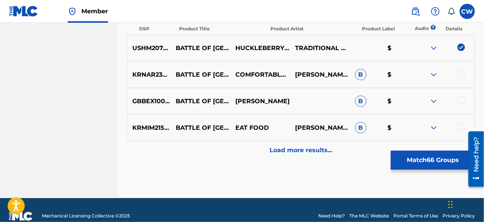
click at [460, 100] on div at bounding box center [461, 101] width 8 height 8
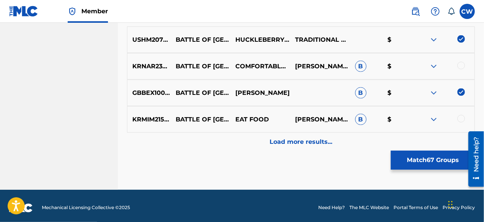
scroll to position [2057, 0]
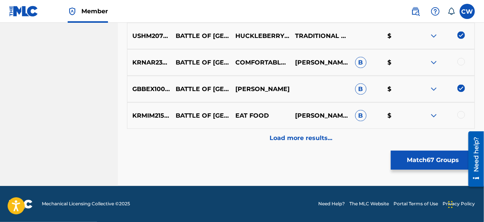
click at [434, 116] on img at bounding box center [433, 115] width 9 height 9
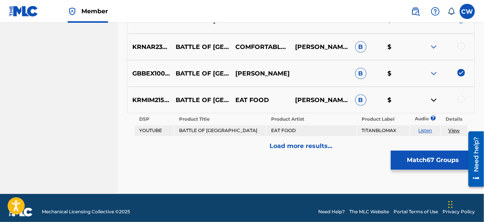
scroll to position [2080, 0]
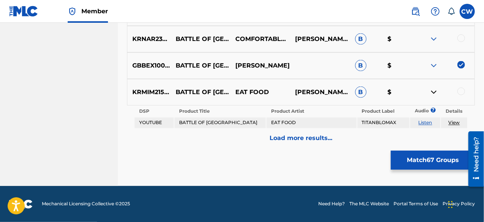
click at [428, 124] on link "Listen" at bounding box center [426, 123] width 14 height 6
click at [435, 93] on img at bounding box center [433, 92] width 9 height 9
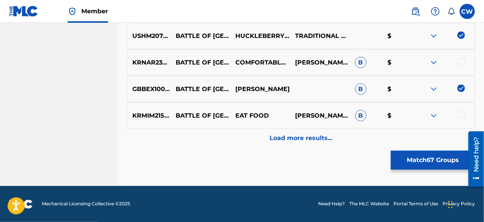
click at [325, 143] on div "Load more results..." at bounding box center [301, 138] width 348 height 19
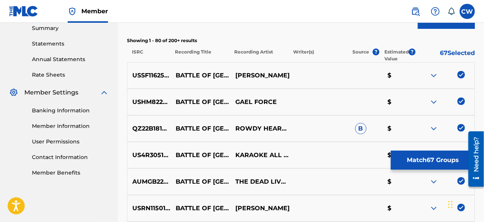
scroll to position [2080, 0]
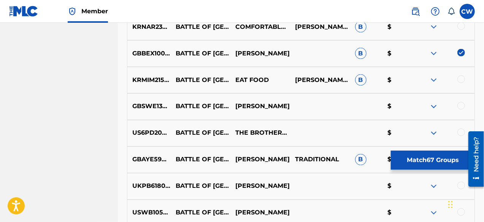
click at [464, 108] on div at bounding box center [461, 106] width 8 height 8
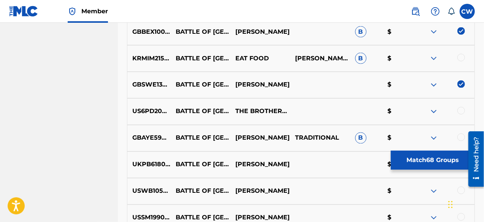
scroll to position [2118, 0]
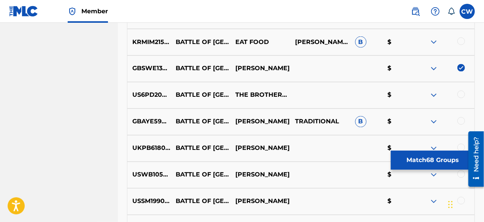
click at [434, 95] on img at bounding box center [433, 95] width 9 height 9
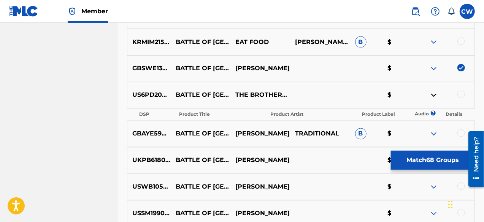
click at [464, 97] on div at bounding box center [461, 95] width 8 height 8
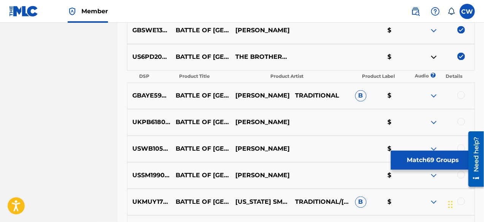
click at [436, 96] on img at bounding box center [433, 96] width 9 height 9
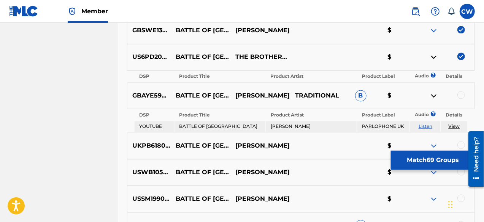
click at [429, 127] on link "Listen" at bounding box center [426, 127] width 14 height 6
click at [432, 94] on img at bounding box center [433, 96] width 9 height 9
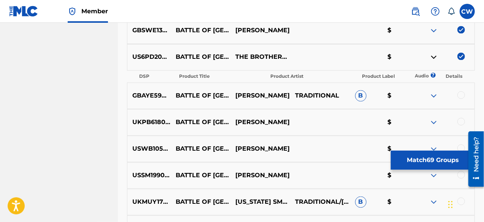
click at [462, 95] on div at bounding box center [461, 96] width 8 height 8
click at [462, 121] on div at bounding box center [461, 122] width 8 height 8
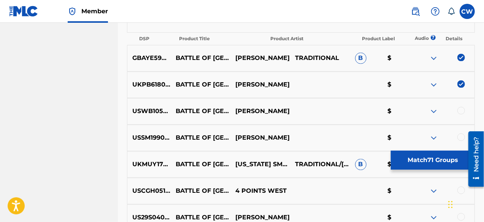
click at [434, 111] on img at bounding box center [433, 111] width 9 height 9
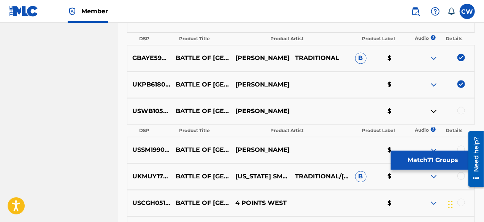
click at [434, 111] on img at bounding box center [433, 111] width 9 height 9
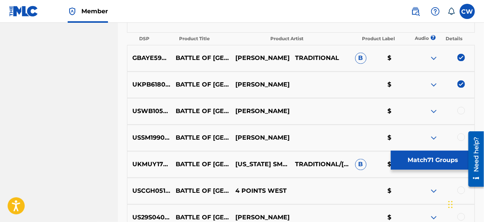
click at [462, 113] on div at bounding box center [461, 111] width 8 height 8
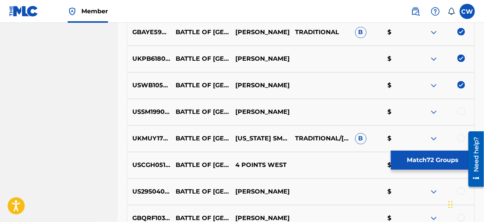
scroll to position [2232, 0]
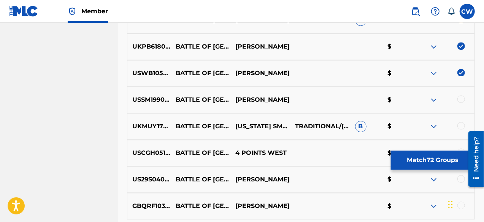
click at [434, 99] on img at bounding box center [433, 99] width 9 height 9
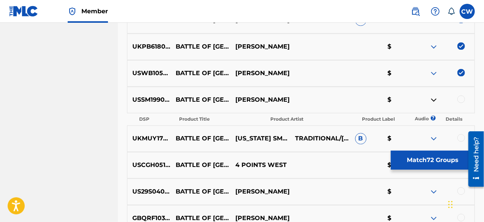
click at [436, 100] on img at bounding box center [433, 99] width 9 height 9
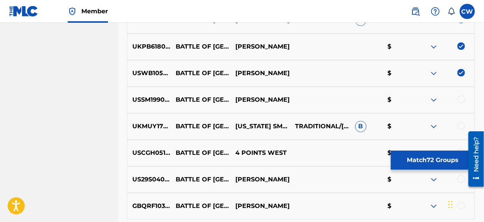
click at [462, 101] on div at bounding box center [461, 99] width 8 height 8
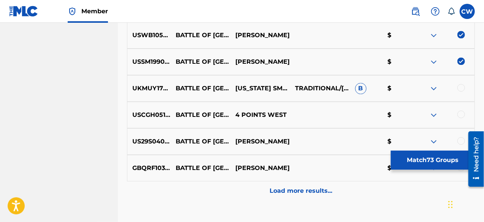
click at [436, 89] on img at bounding box center [433, 88] width 9 height 9
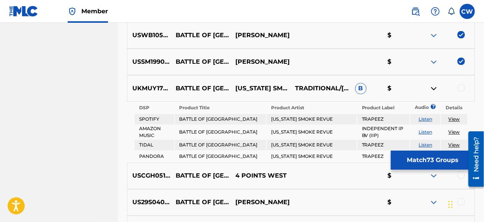
click at [436, 89] on img at bounding box center [433, 88] width 9 height 9
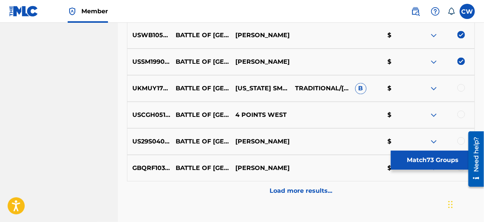
click at [462, 89] on div at bounding box center [461, 88] width 8 height 8
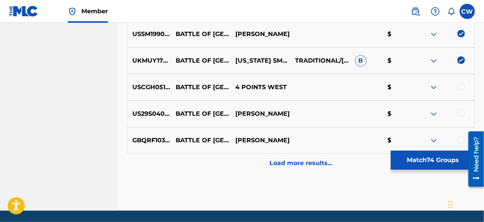
scroll to position [2308, 0]
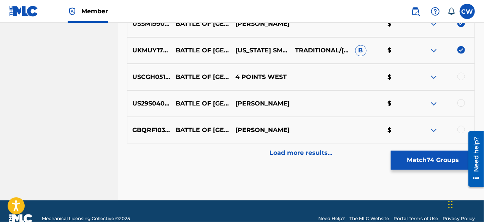
click at [433, 77] on img at bounding box center [433, 77] width 9 height 9
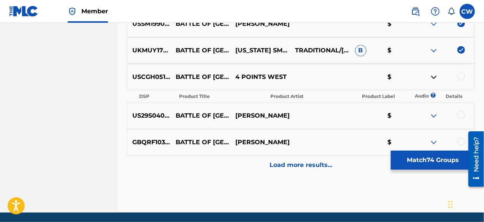
click at [433, 77] on img at bounding box center [433, 77] width 9 height 9
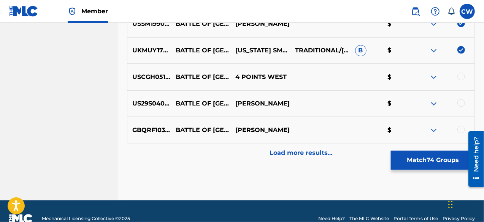
click at [462, 76] on div at bounding box center [461, 77] width 8 height 8
click at [434, 102] on img at bounding box center [433, 103] width 9 height 9
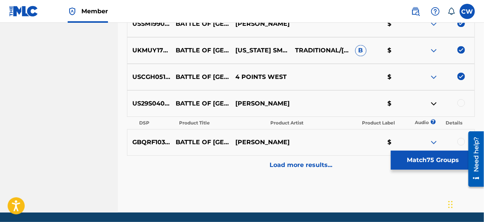
click at [434, 102] on img at bounding box center [433, 103] width 9 height 9
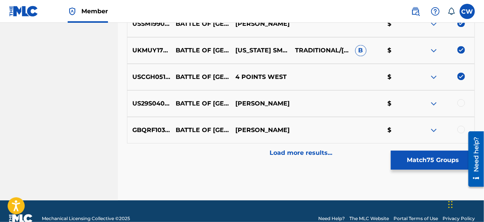
click at [464, 103] on div at bounding box center [461, 103] width 8 height 8
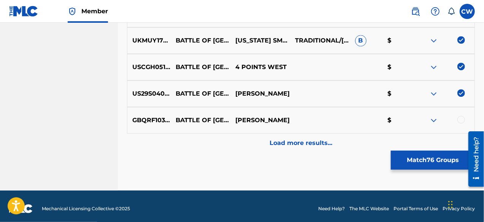
scroll to position [2323, 0]
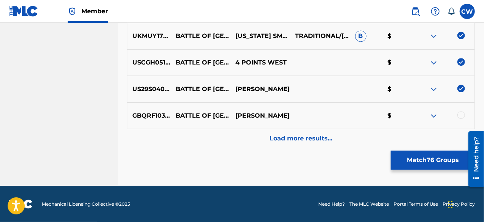
click at [436, 115] on img at bounding box center [433, 115] width 9 height 9
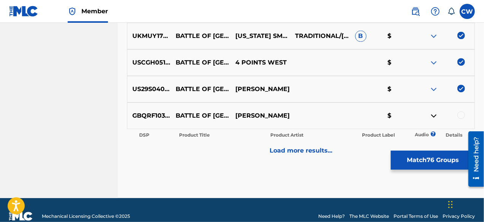
click at [436, 115] on img at bounding box center [433, 115] width 9 height 9
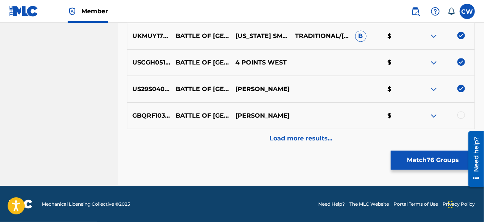
click at [461, 116] on div at bounding box center [461, 115] width 8 height 8
click at [321, 142] on p "Load more results..." at bounding box center [301, 138] width 63 height 9
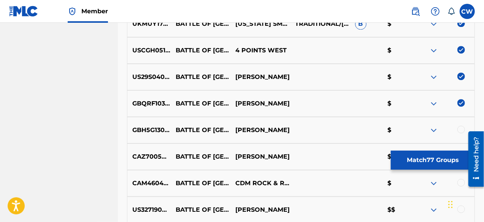
scroll to position [2361, 0]
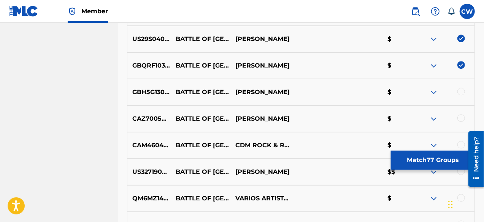
click at [465, 93] on div at bounding box center [445, 92] width 60 height 9
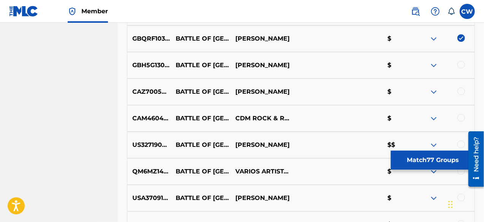
scroll to position [2399, 0]
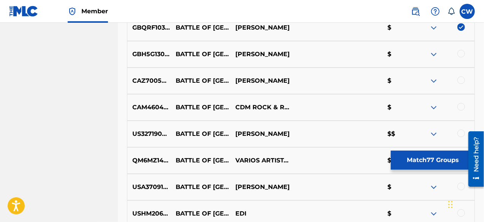
click at [431, 81] on img at bounding box center [433, 80] width 9 height 9
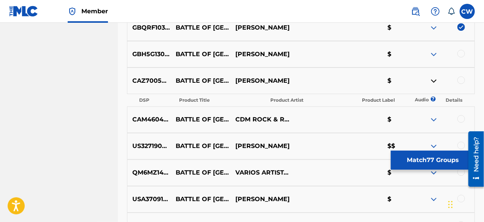
click at [431, 81] on img at bounding box center [433, 80] width 9 height 9
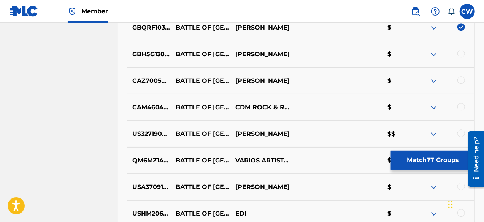
click at [464, 82] on div at bounding box center [445, 80] width 60 height 9
click at [463, 82] on div at bounding box center [461, 80] width 8 height 8
click at [460, 53] on div at bounding box center [461, 54] width 8 height 8
click at [435, 106] on img at bounding box center [433, 107] width 9 height 9
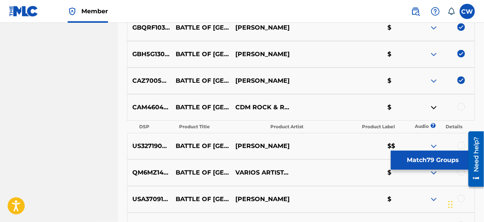
click at [435, 106] on img at bounding box center [433, 107] width 9 height 9
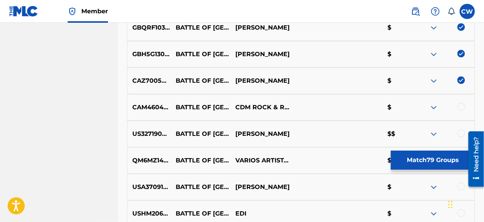
click at [463, 109] on div at bounding box center [461, 107] width 8 height 8
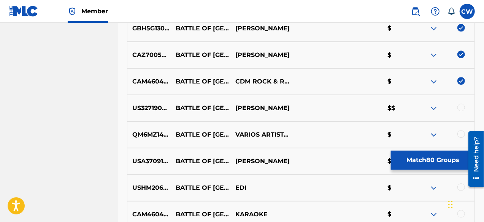
scroll to position [2437, 0]
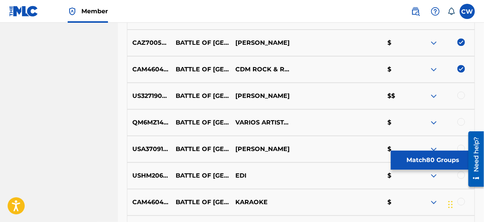
click at [433, 95] on img at bounding box center [433, 96] width 9 height 9
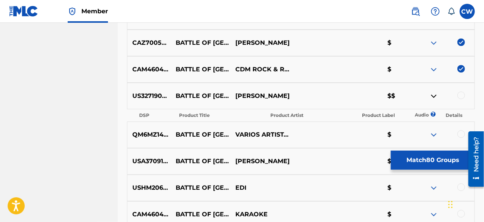
click at [433, 95] on img at bounding box center [433, 96] width 9 height 9
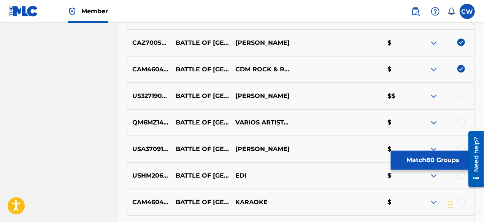
click at [463, 95] on div at bounding box center [461, 96] width 8 height 8
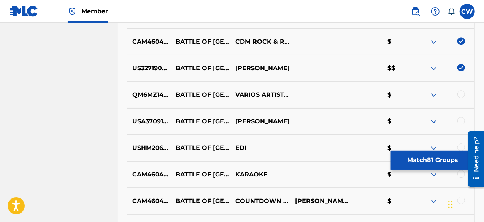
scroll to position [2475, 0]
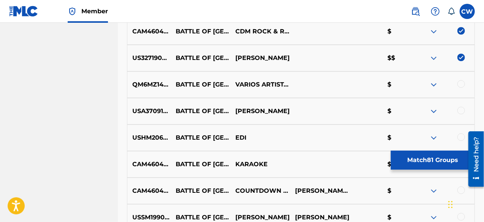
click at [432, 84] on img at bounding box center [433, 84] width 9 height 9
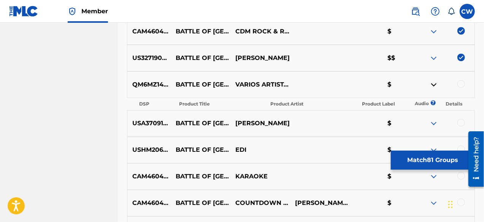
click at [433, 86] on img at bounding box center [433, 84] width 9 height 9
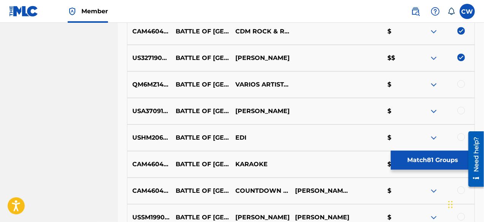
click at [434, 57] on img at bounding box center [433, 58] width 9 height 9
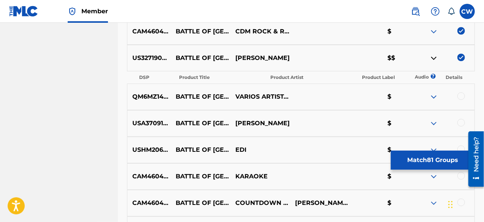
click at [434, 57] on img at bounding box center [433, 58] width 9 height 9
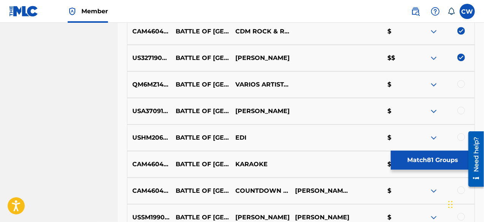
click at [464, 86] on div at bounding box center [461, 84] width 8 height 8
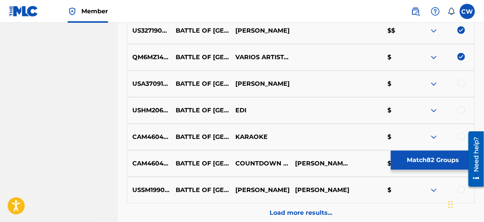
scroll to position [2513, 0]
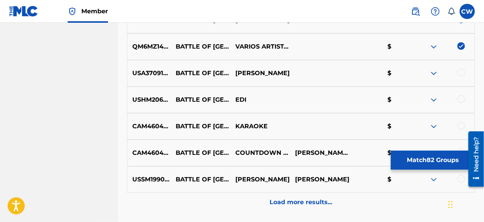
click at [435, 73] on img at bounding box center [433, 73] width 9 height 9
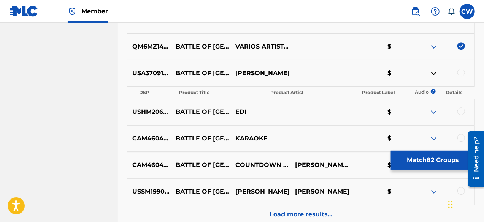
click at [435, 73] on img at bounding box center [433, 73] width 9 height 9
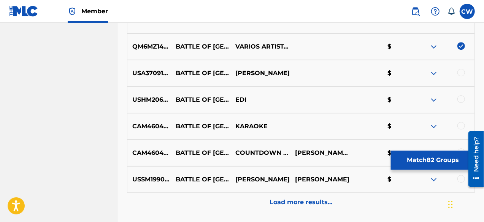
click at [462, 73] on div at bounding box center [461, 73] width 8 height 8
click at [433, 98] on img at bounding box center [433, 99] width 9 height 9
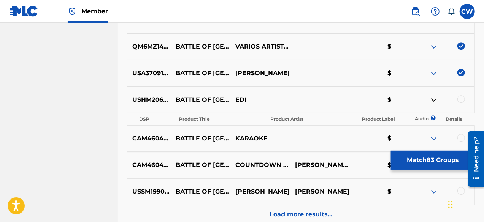
click at [433, 98] on img at bounding box center [433, 99] width 9 height 9
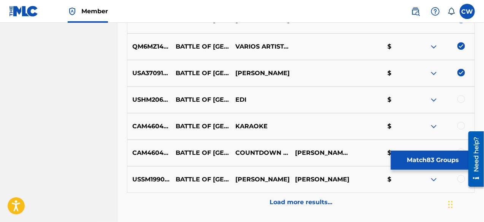
click at [461, 100] on div at bounding box center [461, 99] width 8 height 8
click at [435, 125] on img at bounding box center [433, 126] width 9 height 9
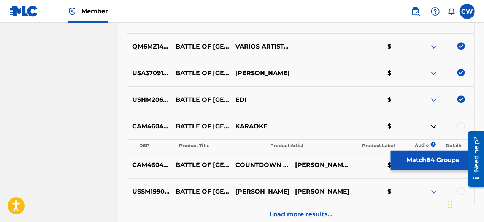
click at [435, 125] on img at bounding box center [433, 126] width 9 height 9
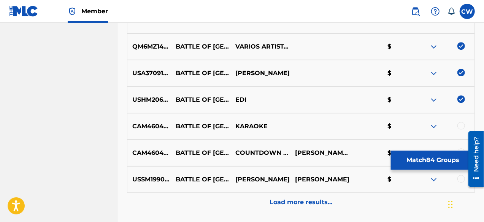
click at [458, 125] on div at bounding box center [461, 126] width 8 height 8
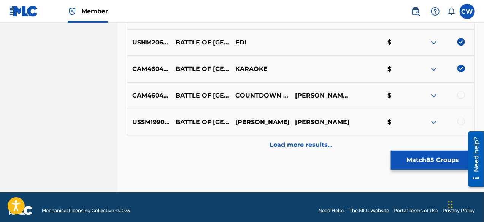
scroll to position [2577, 0]
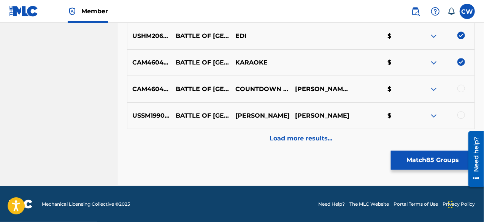
click at [466, 89] on div at bounding box center [445, 89] width 60 height 9
click at [461, 88] on div at bounding box center [461, 89] width 8 height 8
click at [434, 117] on img at bounding box center [433, 115] width 9 height 9
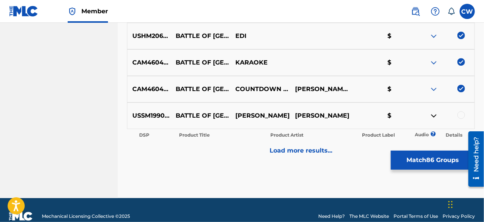
click at [434, 117] on img at bounding box center [433, 115] width 9 height 9
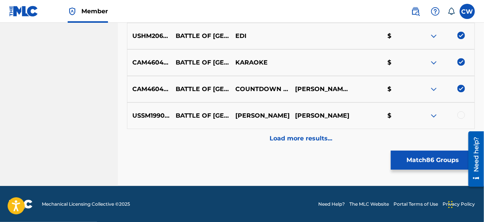
click at [463, 114] on div at bounding box center [461, 115] width 8 height 8
click at [309, 142] on p "Load more results..." at bounding box center [301, 138] width 63 height 9
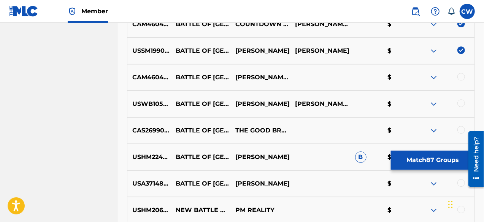
scroll to position [2653, 0]
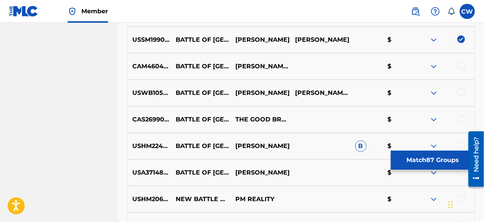
click at [431, 65] on img at bounding box center [433, 66] width 9 height 9
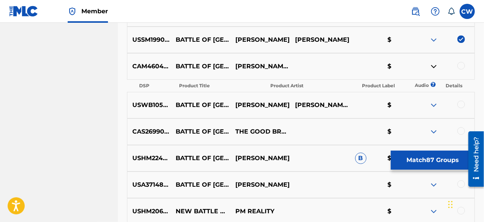
click at [431, 65] on img at bounding box center [433, 66] width 9 height 9
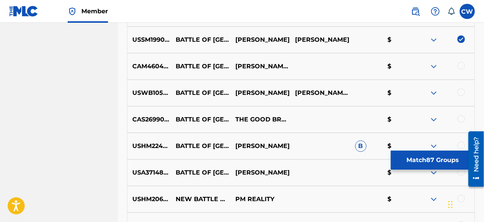
click at [463, 65] on div at bounding box center [461, 66] width 8 height 8
click at [435, 92] on img at bounding box center [433, 93] width 9 height 9
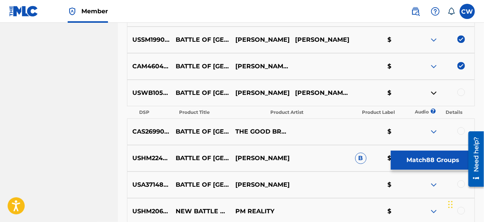
click at [435, 92] on img at bounding box center [433, 93] width 9 height 9
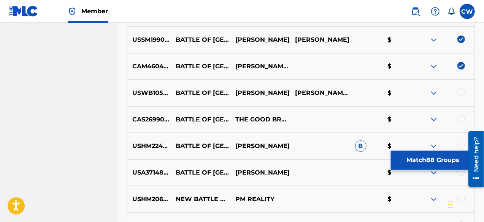
click at [459, 94] on div at bounding box center [461, 93] width 8 height 8
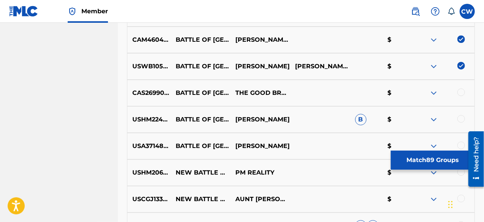
scroll to position [2691, 0]
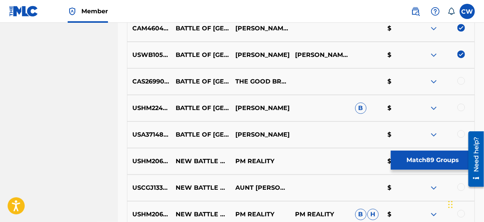
click at [434, 79] on img at bounding box center [433, 81] width 9 height 9
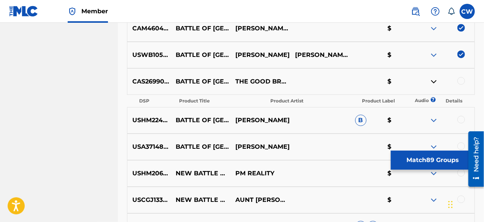
click at [434, 79] on img at bounding box center [433, 81] width 9 height 9
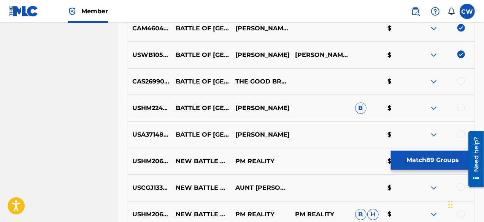
click at [463, 82] on div at bounding box center [461, 81] width 8 height 8
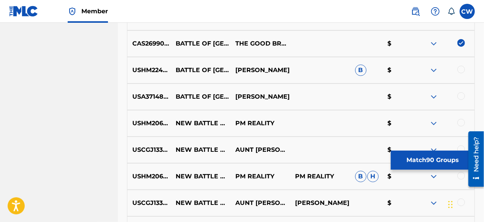
click at [433, 70] on img at bounding box center [433, 70] width 9 height 9
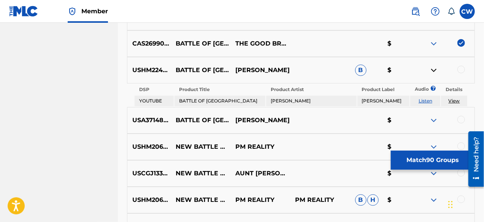
click at [425, 99] on link "Listen" at bounding box center [426, 101] width 14 height 6
click at [436, 69] on img at bounding box center [433, 70] width 9 height 9
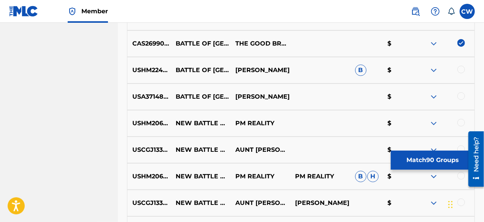
click at [433, 97] on img at bounding box center [433, 96] width 9 height 9
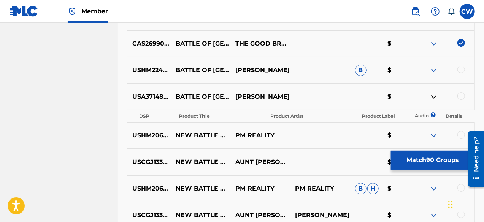
click at [433, 97] on img at bounding box center [433, 96] width 9 height 9
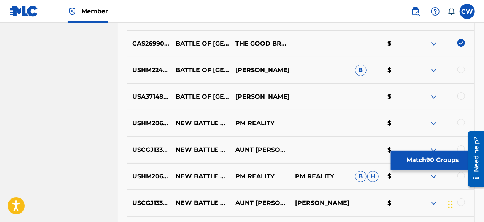
click at [461, 96] on div at bounding box center [461, 96] width 8 height 8
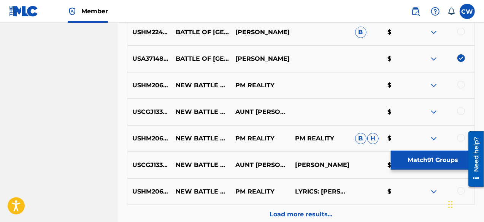
click at [434, 86] on img at bounding box center [433, 85] width 9 height 9
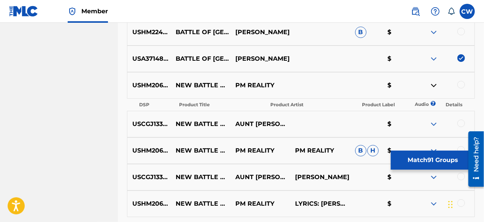
click at [435, 85] on img at bounding box center [433, 85] width 9 height 9
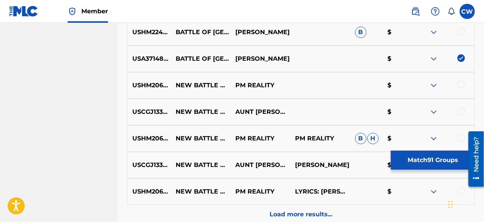
click at [435, 85] on img at bounding box center [433, 85] width 9 height 9
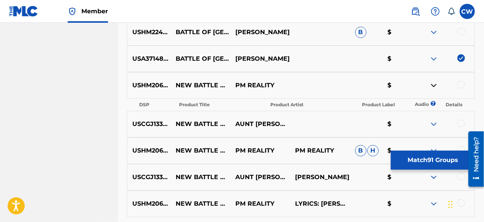
click at [435, 85] on img at bounding box center [433, 85] width 9 height 9
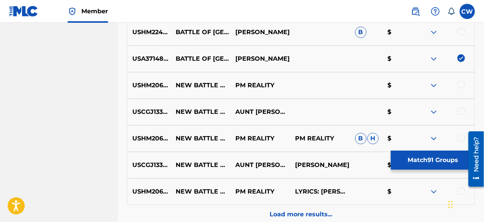
click at [433, 109] on img at bounding box center [433, 112] width 9 height 9
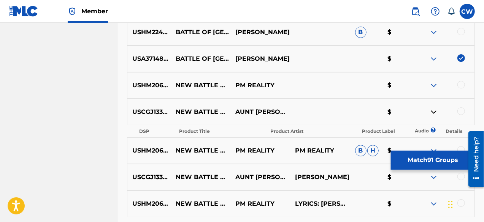
click at [433, 109] on img at bounding box center [433, 112] width 9 height 9
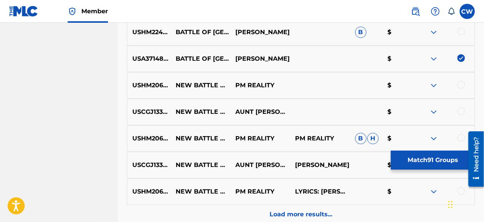
scroll to position [2805, 0]
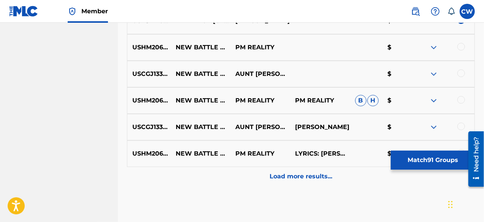
click at [434, 101] on img at bounding box center [433, 100] width 9 height 9
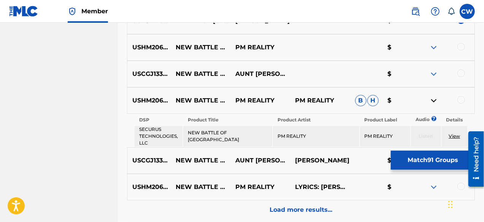
click at [434, 101] on img at bounding box center [433, 100] width 9 height 9
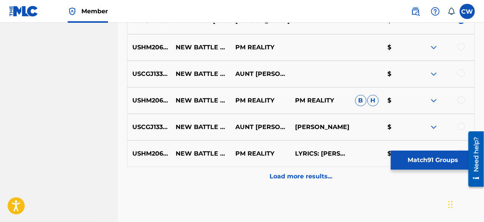
scroll to position [2843, 0]
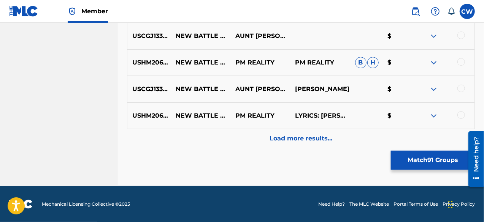
click at [435, 116] on img at bounding box center [433, 115] width 9 height 9
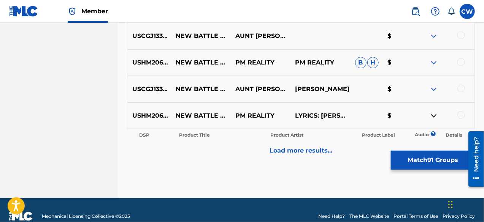
click at [435, 116] on img at bounding box center [433, 115] width 9 height 9
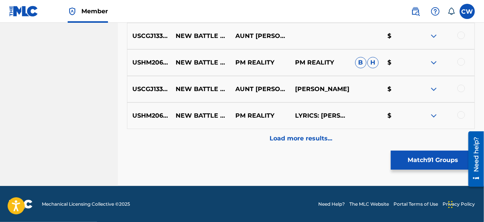
click at [462, 116] on div at bounding box center [461, 115] width 8 height 8
click at [433, 87] on img at bounding box center [433, 89] width 9 height 9
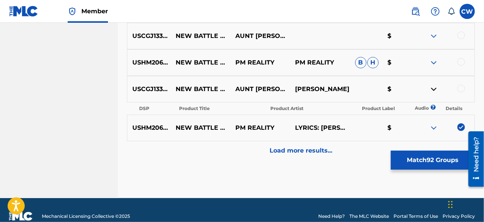
click at [433, 87] on img at bounding box center [433, 89] width 9 height 9
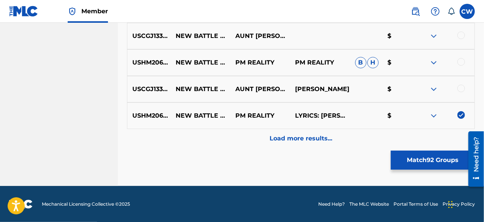
click at [432, 62] on img at bounding box center [433, 62] width 9 height 9
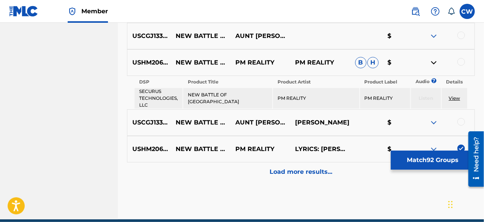
click at [432, 62] on img at bounding box center [433, 62] width 9 height 9
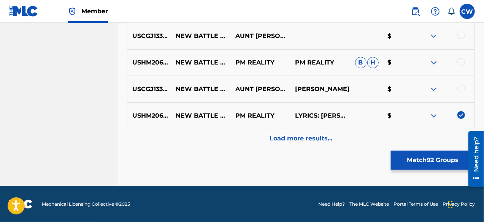
click at [435, 36] on img at bounding box center [433, 36] width 9 height 9
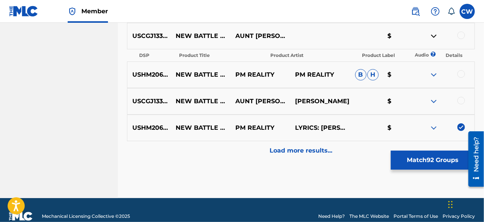
click at [435, 36] on img at bounding box center [433, 36] width 9 height 9
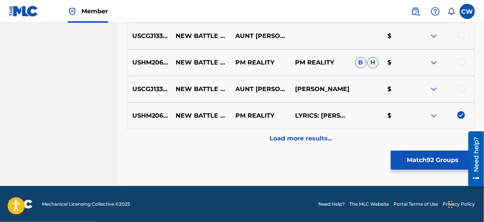
click at [311, 142] on p "Load more results..." at bounding box center [301, 138] width 63 height 9
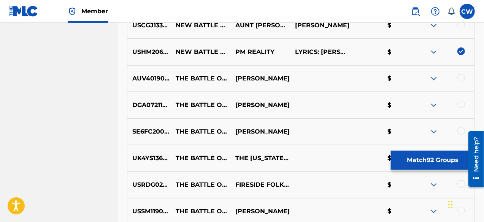
scroll to position [2919, 0]
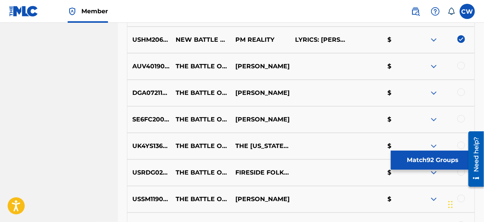
click at [434, 67] on img at bounding box center [433, 66] width 9 height 9
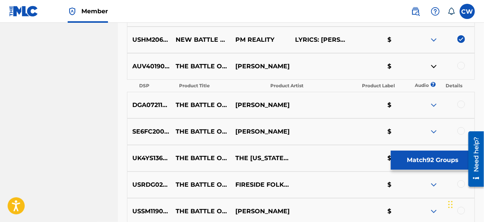
click at [434, 67] on img at bounding box center [433, 66] width 9 height 9
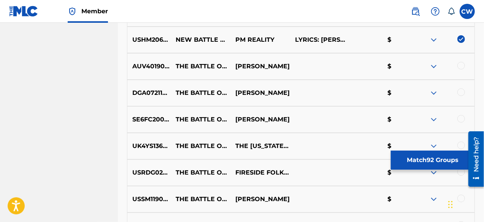
click at [462, 66] on div at bounding box center [461, 66] width 8 height 8
click at [462, 93] on div at bounding box center [461, 93] width 8 height 8
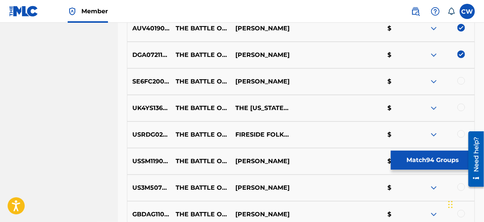
click at [461, 79] on div at bounding box center [461, 81] width 8 height 8
click at [435, 108] on img at bounding box center [433, 108] width 9 height 9
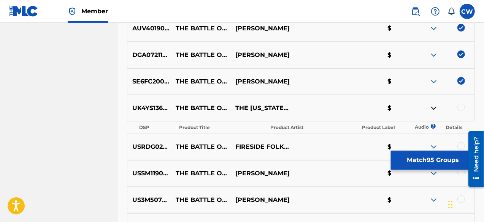
click at [436, 107] on img at bounding box center [433, 108] width 9 height 9
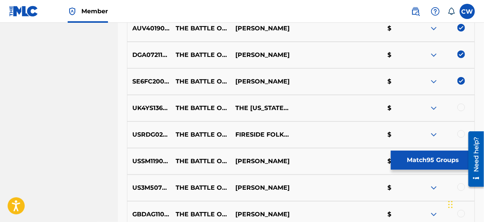
click at [459, 107] on div at bounding box center [461, 108] width 8 height 8
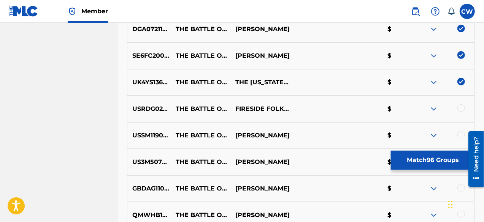
scroll to position [2995, 0]
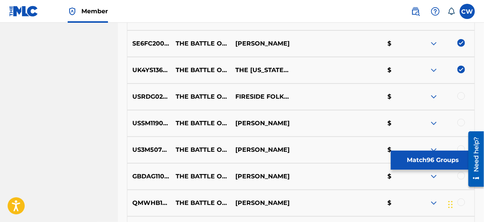
click at [433, 98] on img at bounding box center [433, 96] width 9 height 9
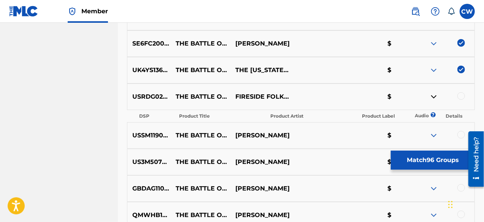
click at [433, 98] on img at bounding box center [433, 96] width 9 height 9
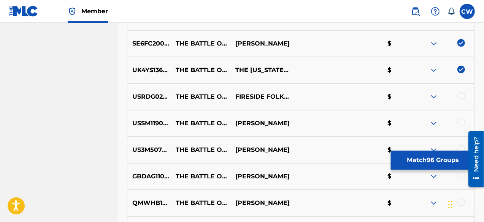
click at [462, 97] on div at bounding box center [461, 96] width 8 height 8
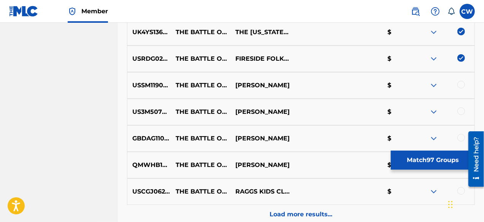
click at [463, 86] on div at bounding box center [461, 85] width 8 height 8
click at [436, 109] on img at bounding box center [433, 112] width 9 height 9
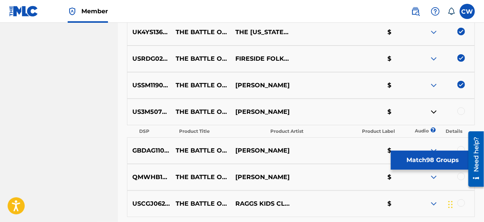
click at [436, 109] on img at bounding box center [433, 112] width 9 height 9
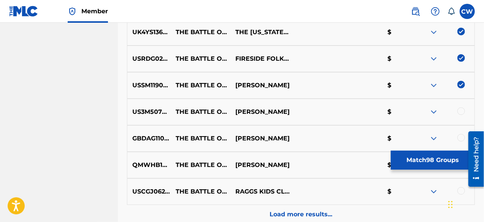
click at [462, 112] on div at bounding box center [461, 112] width 8 height 8
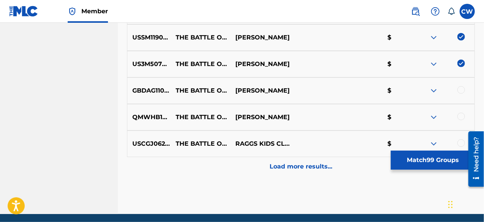
scroll to position [3109, 0]
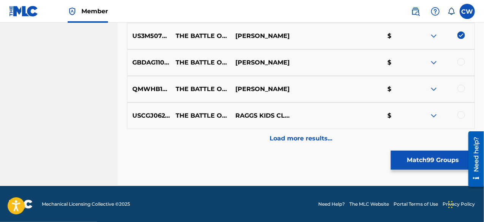
click at [433, 64] on img at bounding box center [433, 62] width 9 height 9
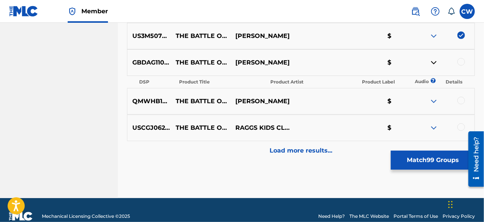
click at [433, 64] on img at bounding box center [433, 62] width 9 height 9
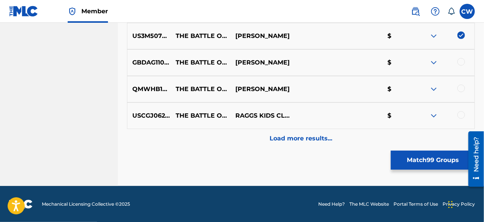
click at [461, 62] on div at bounding box center [461, 62] width 8 height 8
click at [460, 89] on div at bounding box center [461, 89] width 8 height 8
click at [433, 115] on img at bounding box center [433, 115] width 9 height 9
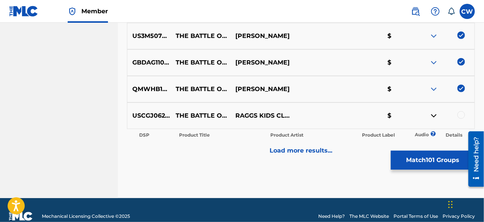
click at [433, 115] on img at bounding box center [433, 115] width 9 height 9
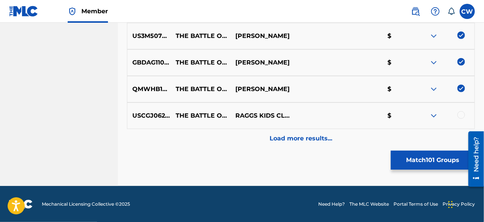
click at [463, 116] on div at bounding box center [461, 115] width 8 height 8
click at [316, 141] on p "Load more results..." at bounding box center [301, 138] width 63 height 9
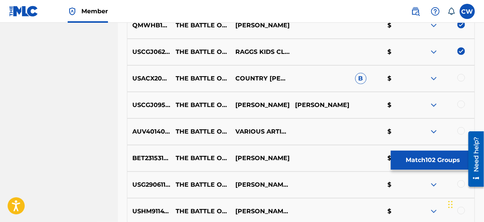
scroll to position [3185, 0]
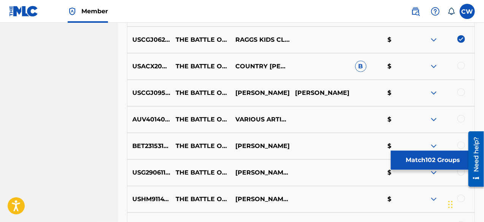
click at [434, 67] on img at bounding box center [433, 66] width 9 height 9
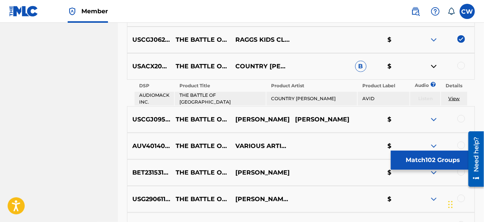
click at [434, 67] on img at bounding box center [433, 66] width 9 height 9
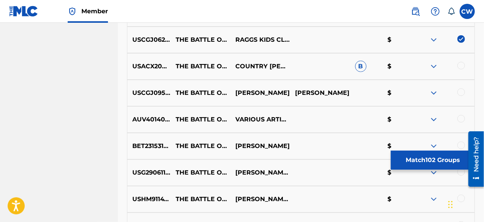
click at [466, 67] on div at bounding box center [445, 66] width 60 height 9
click at [460, 66] on div at bounding box center [461, 66] width 8 height 8
click at [435, 91] on img at bounding box center [433, 93] width 9 height 9
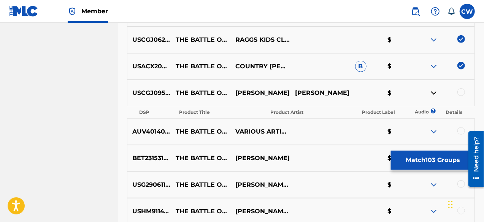
click at [435, 91] on img at bounding box center [433, 93] width 9 height 9
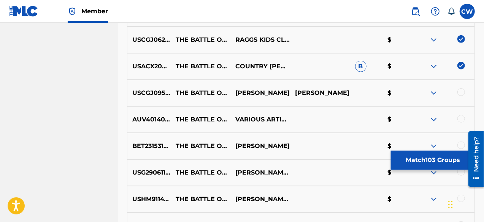
click at [462, 92] on div at bounding box center [461, 93] width 8 height 8
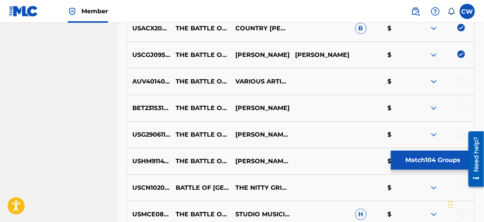
click at [436, 81] on img at bounding box center [433, 81] width 9 height 9
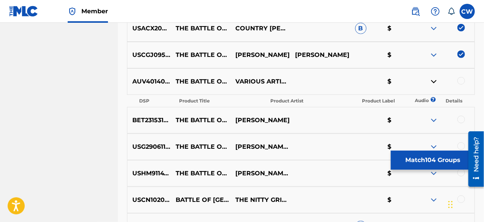
click at [436, 81] on img at bounding box center [433, 81] width 9 height 9
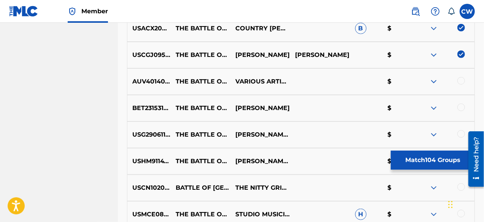
click at [466, 81] on div at bounding box center [445, 81] width 60 height 9
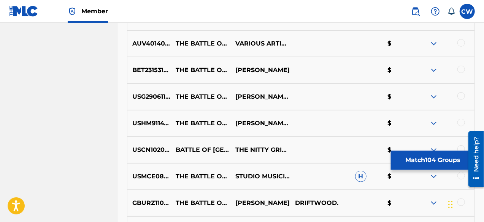
drag, startPoint x: 459, startPoint y: 43, endPoint x: 460, endPoint y: 49, distance: 6.1
click at [460, 43] on div at bounding box center [461, 43] width 8 height 8
click at [461, 67] on div at bounding box center [461, 70] width 8 height 8
click at [432, 95] on img at bounding box center [433, 96] width 9 height 9
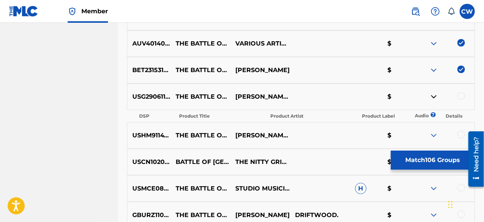
click at [432, 95] on img at bounding box center [433, 96] width 9 height 9
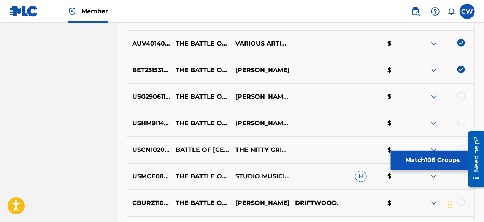
click at [459, 97] on div at bounding box center [461, 96] width 8 height 8
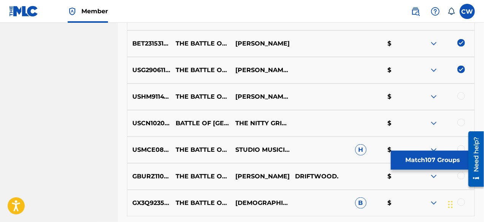
scroll to position [3299, 0]
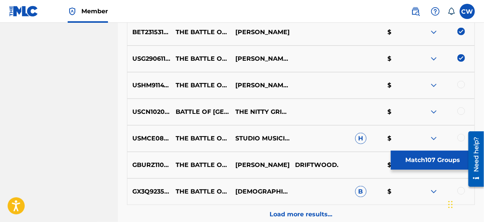
click at [436, 84] on img at bounding box center [433, 85] width 9 height 9
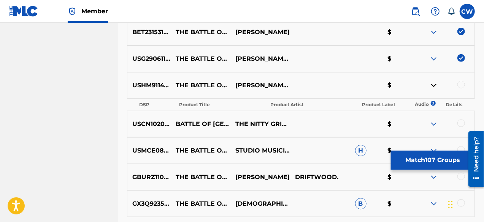
click at [434, 86] on img at bounding box center [433, 85] width 9 height 9
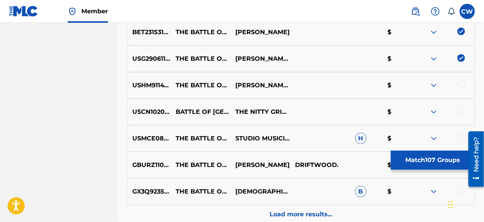
click at [463, 85] on div at bounding box center [461, 85] width 8 height 8
click at [463, 109] on div at bounding box center [461, 112] width 8 height 8
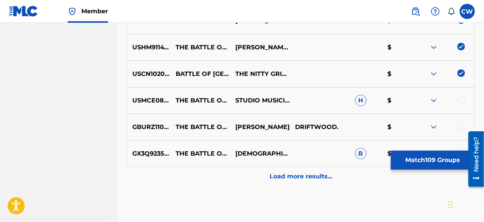
click at [434, 100] on img at bounding box center [433, 100] width 9 height 9
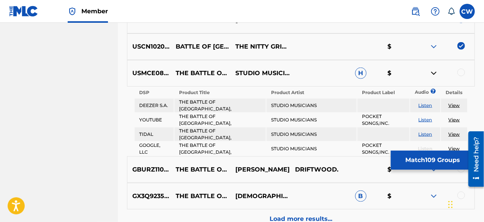
scroll to position [3375, 0]
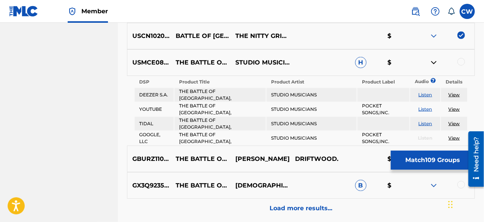
click at [425, 107] on link "Listen" at bounding box center [426, 109] width 14 height 6
click at [432, 60] on img at bounding box center [433, 62] width 9 height 9
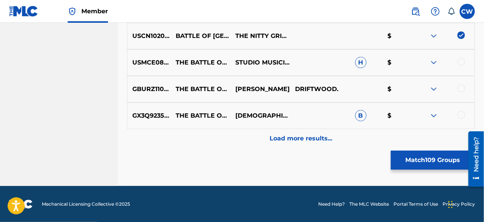
click at [460, 63] on div at bounding box center [461, 62] width 8 height 8
click at [462, 87] on div at bounding box center [461, 89] width 8 height 8
click at [436, 114] on img at bounding box center [433, 115] width 9 height 9
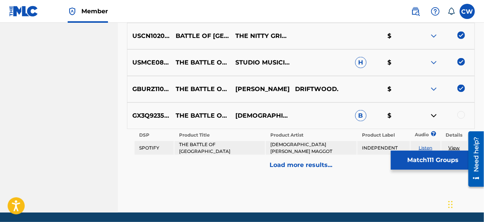
click at [436, 114] on img at bounding box center [433, 115] width 9 height 9
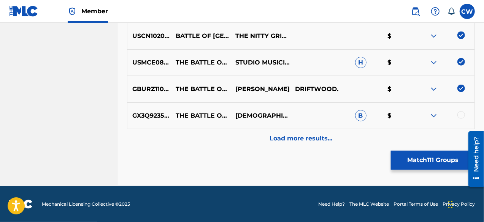
click at [463, 116] on div at bounding box center [461, 115] width 8 height 8
click at [314, 143] on p "Load more results..." at bounding box center [301, 138] width 63 height 9
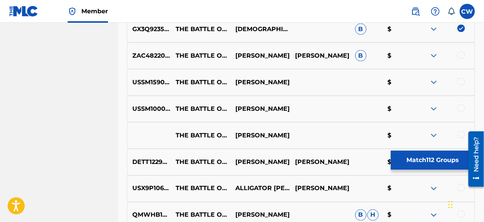
scroll to position [3451, 0]
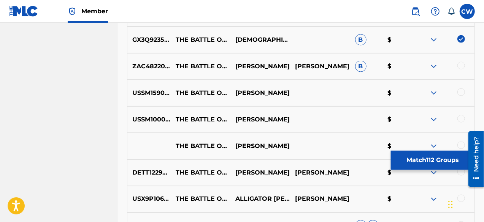
click at [461, 69] on div at bounding box center [445, 66] width 60 height 9
click at [462, 65] on div at bounding box center [461, 66] width 8 height 8
click at [462, 91] on div at bounding box center [461, 93] width 8 height 8
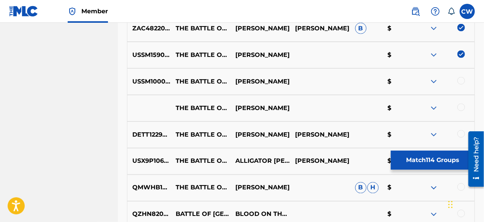
click at [461, 83] on div at bounding box center [461, 81] width 8 height 8
click at [463, 106] on div at bounding box center [461, 108] width 8 height 8
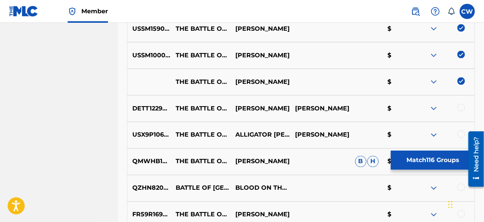
scroll to position [3527, 0]
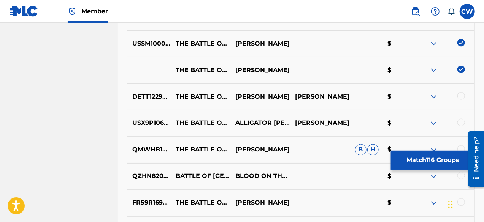
click at [460, 97] on div at bounding box center [461, 96] width 8 height 8
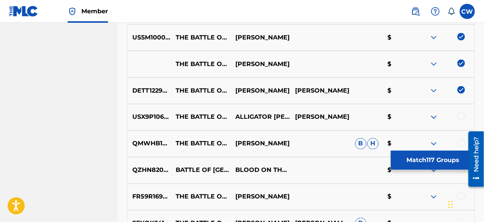
scroll to position [3565, 0]
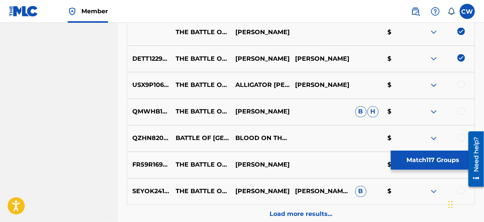
click at [431, 87] on img at bounding box center [433, 85] width 9 height 9
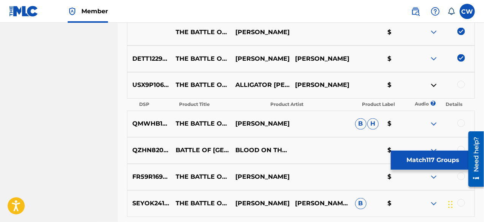
click at [431, 87] on img at bounding box center [433, 85] width 9 height 9
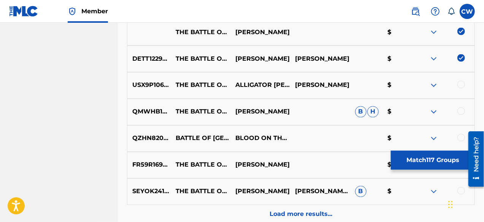
click at [463, 86] on div at bounding box center [461, 85] width 8 height 8
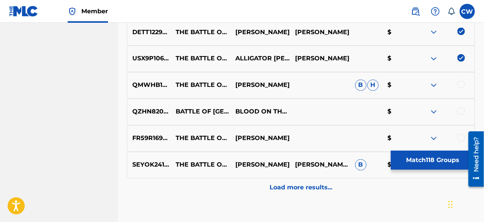
scroll to position [3603, 0]
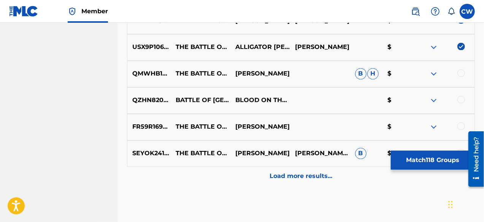
click at [463, 74] on div at bounding box center [461, 74] width 8 height 8
click at [433, 98] on img at bounding box center [433, 100] width 9 height 9
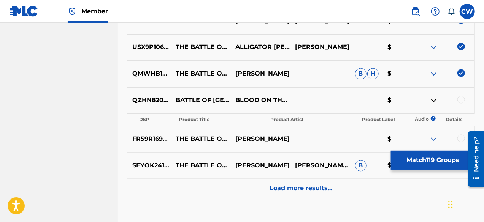
click at [433, 98] on img at bounding box center [433, 100] width 9 height 9
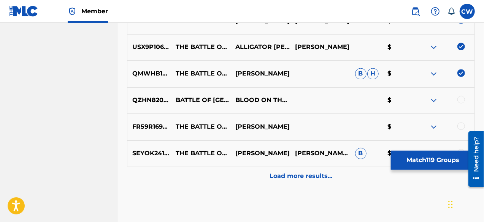
click at [462, 127] on div at bounding box center [461, 127] width 8 height 8
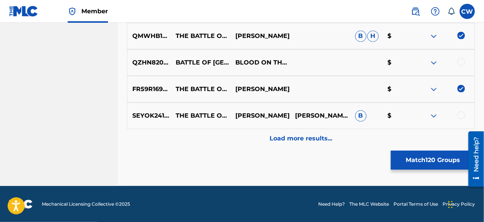
click at [460, 116] on div at bounding box center [461, 115] width 8 height 8
click at [308, 141] on p "Load more results..." at bounding box center [301, 138] width 63 height 9
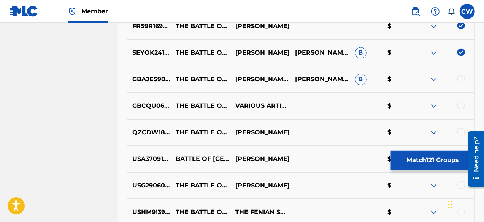
scroll to position [3717, 0]
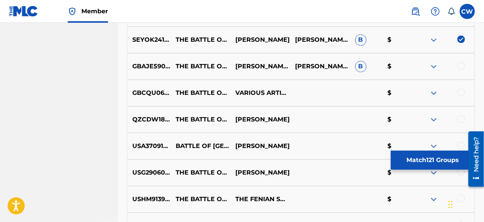
click at [459, 66] on div at bounding box center [461, 66] width 8 height 8
click at [461, 91] on div at bounding box center [461, 93] width 8 height 8
click at [462, 120] on div at bounding box center [461, 119] width 8 height 8
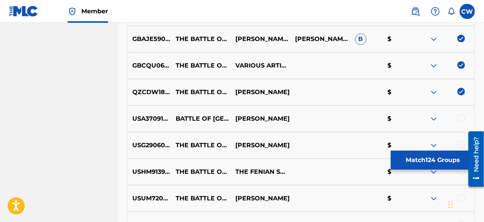
scroll to position [3755, 0]
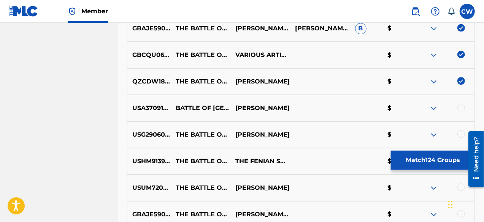
click at [462, 107] on div at bounding box center [461, 108] width 8 height 8
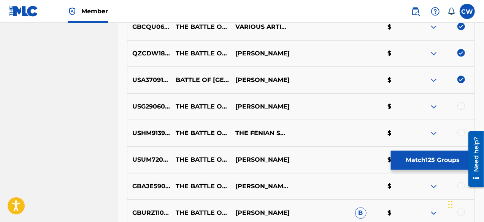
scroll to position [3793, 0]
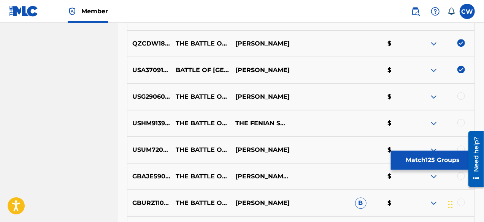
click at [431, 96] on img at bounding box center [433, 96] width 9 height 9
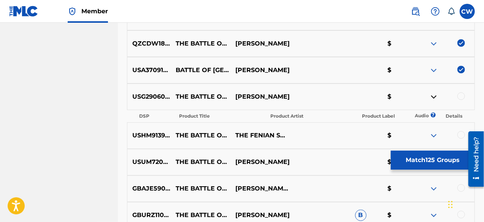
click at [431, 96] on img at bounding box center [433, 96] width 9 height 9
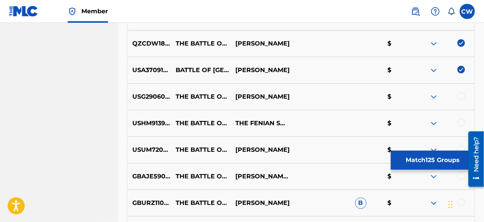
click at [462, 98] on div at bounding box center [461, 96] width 8 height 8
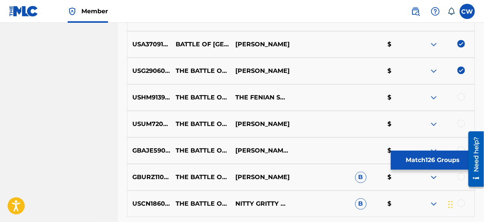
scroll to position [3831, 0]
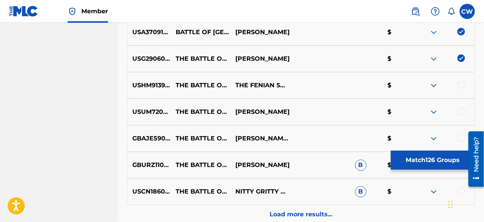
click at [436, 83] on img at bounding box center [433, 85] width 9 height 9
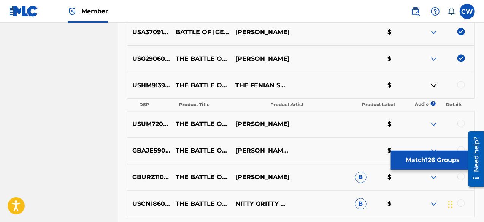
click at [436, 83] on img at bounding box center [433, 85] width 9 height 9
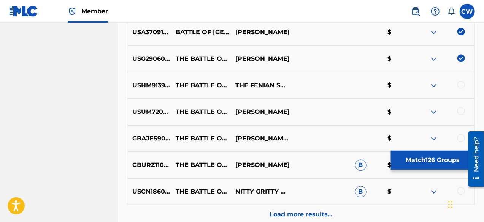
click at [460, 84] on div at bounding box center [461, 85] width 8 height 8
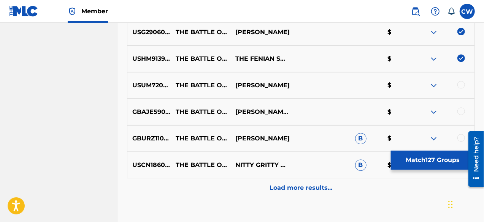
scroll to position [3869, 0]
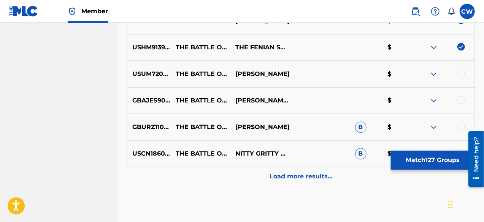
click at [433, 72] on img at bounding box center [433, 74] width 9 height 9
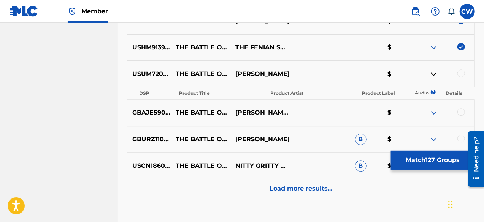
click at [433, 72] on img at bounding box center [433, 74] width 9 height 9
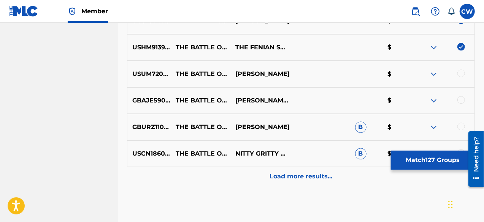
click at [462, 74] on div at bounding box center [461, 74] width 8 height 8
click at [433, 99] on img at bounding box center [433, 100] width 9 height 9
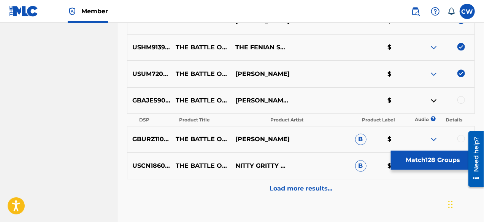
click at [433, 101] on img at bounding box center [433, 100] width 9 height 9
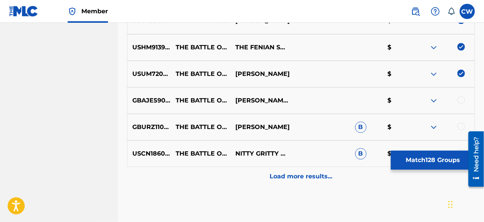
click at [453, 98] on div at bounding box center [445, 100] width 60 height 9
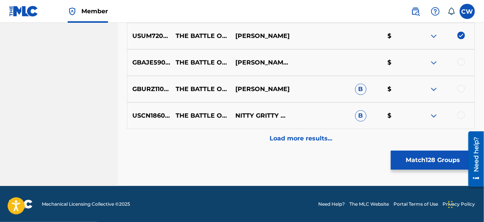
click at [461, 63] on div at bounding box center [461, 62] width 8 height 8
click at [461, 88] on div at bounding box center [461, 89] width 8 height 8
click at [463, 115] on div at bounding box center [461, 115] width 8 height 8
click at [331, 142] on p "Load more results..." at bounding box center [301, 138] width 63 height 9
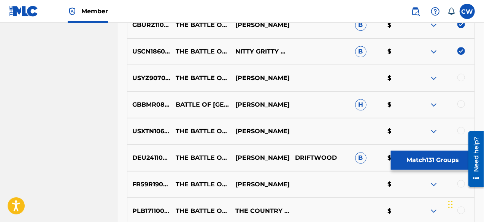
scroll to position [3983, 0]
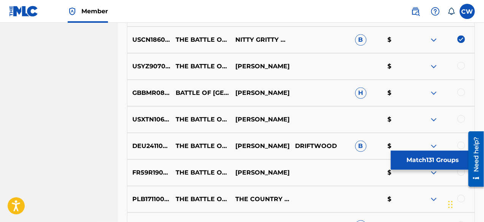
click at [433, 65] on img at bounding box center [433, 66] width 9 height 9
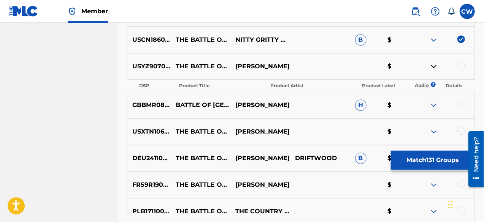
click at [433, 65] on img at bounding box center [433, 66] width 9 height 9
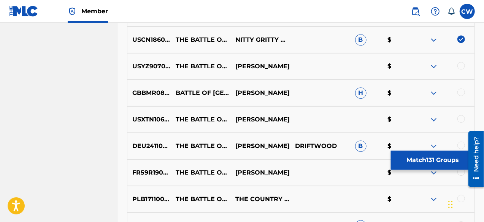
click at [461, 67] on div at bounding box center [461, 66] width 8 height 8
click at [458, 92] on div at bounding box center [461, 93] width 8 height 8
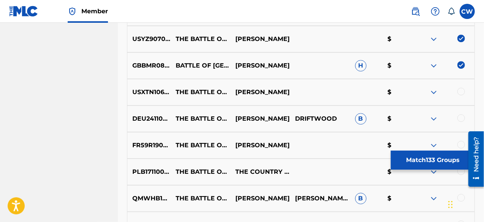
scroll to position [4021, 0]
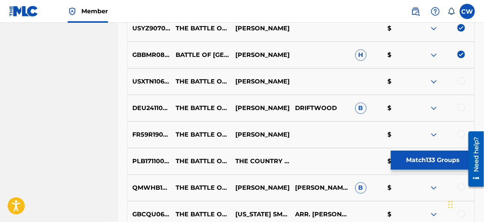
click at [462, 82] on div at bounding box center [461, 81] width 8 height 8
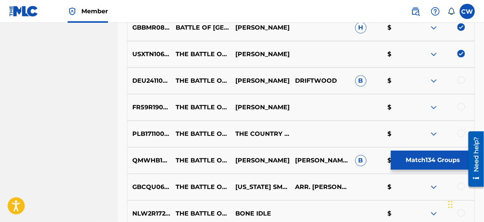
scroll to position [4059, 0]
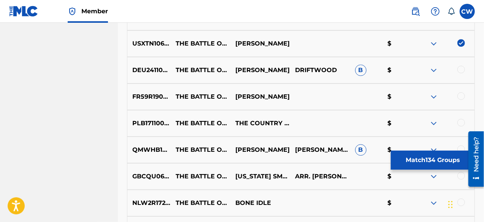
click at [462, 72] on div at bounding box center [461, 70] width 8 height 8
click at [462, 97] on div at bounding box center [461, 96] width 8 height 8
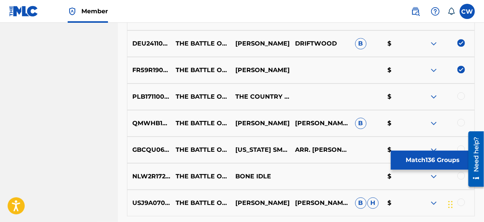
scroll to position [4097, 0]
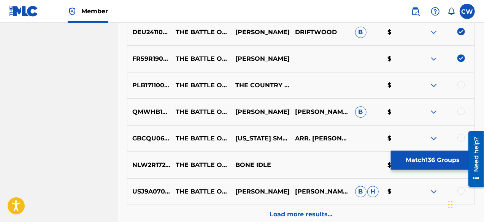
click at [435, 85] on img at bounding box center [433, 85] width 9 height 9
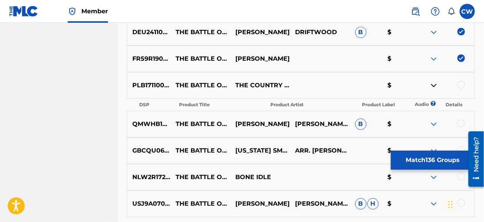
click at [435, 85] on img at bounding box center [433, 85] width 9 height 9
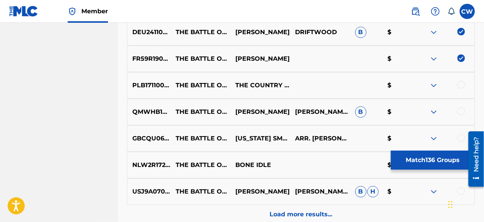
click at [462, 83] on div at bounding box center [461, 85] width 8 height 8
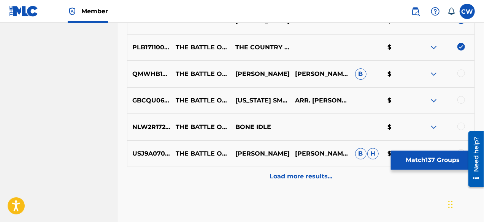
click at [434, 75] on img at bounding box center [433, 74] width 9 height 9
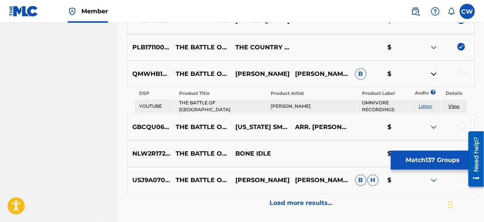
click at [423, 107] on link "Listen" at bounding box center [426, 106] width 14 height 6
click at [433, 75] on img at bounding box center [433, 74] width 9 height 9
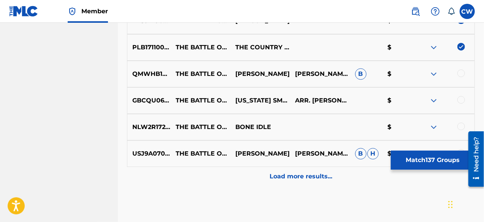
click at [458, 74] on div at bounding box center [461, 74] width 8 height 8
click at [434, 102] on img at bounding box center [433, 100] width 9 height 9
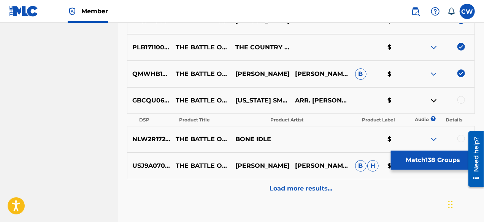
click at [434, 102] on img at bounding box center [433, 100] width 9 height 9
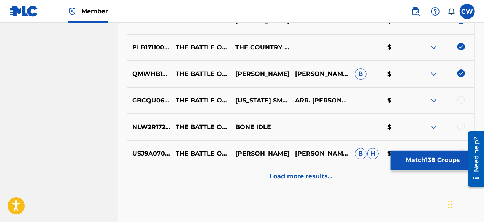
click at [463, 101] on div at bounding box center [461, 100] width 8 height 8
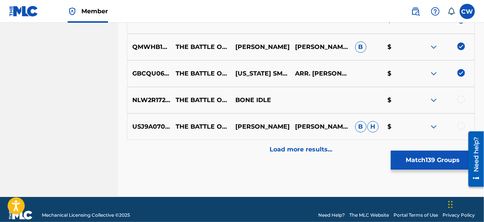
scroll to position [4173, 0]
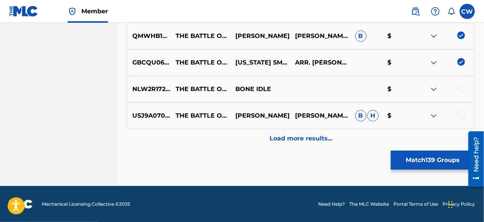
click at [433, 90] on img at bounding box center [433, 89] width 9 height 9
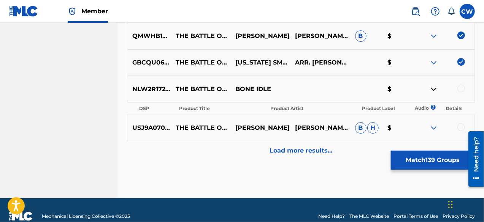
click at [433, 90] on img at bounding box center [433, 89] width 9 height 9
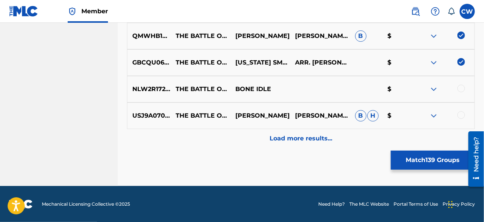
click at [461, 88] on div at bounding box center [461, 89] width 8 height 8
click at [433, 115] on img at bounding box center [433, 115] width 9 height 9
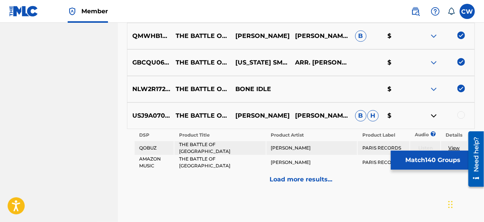
click at [433, 115] on img at bounding box center [433, 115] width 9 height 9
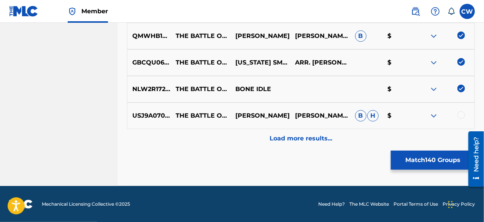
click at [460, 116] on div at bounding box center [461, 115] width 8 height 8
click at [321, 144] on div "Load more results..." at bounding box center [301, 138] width 348 height 19
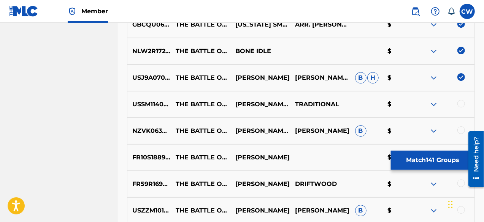
scroll to position [4249, 0]
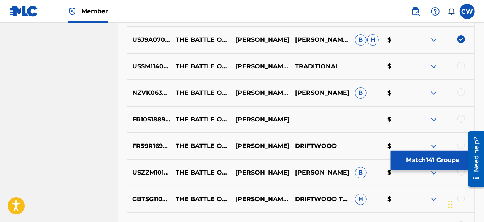
click at [434, 66] on img at bounding box center [433, 66] width 9 height 9
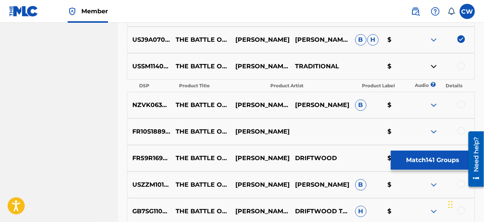
click at [434, 66] on img at bounding box center [433, 66] width 9 height 9
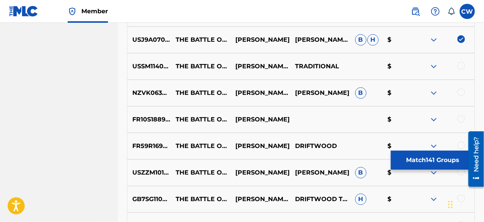
click at [460, 65] on div at bounding box center [461, 66] width 8 height 8
click at [434, 93] on img at bounding box center [433, 93] width 9 height 9
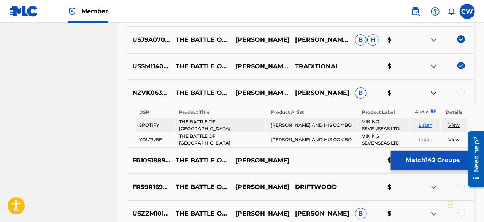
click at [423, 141] on link "Listen" at bounding box center [426, 140] width 14 height 6
click at [435, 92] on img at bounding box center [433, 93] width 9 height 9
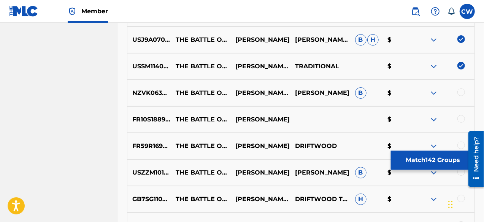
click at [464, 92] on div at bounding box center [461, 93] width 8 height 8
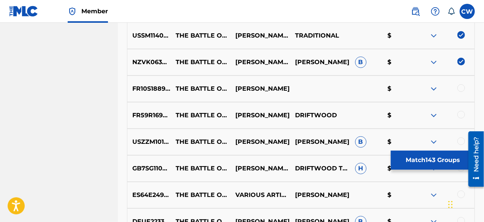
scroll to position [4287, 0]
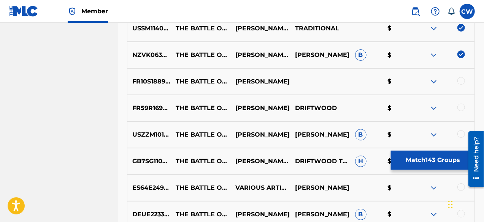
click at [430, 82] on img at bounding box center [433, 81] width 9 height 9
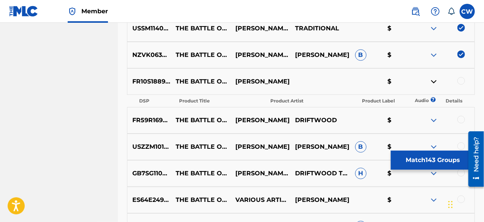
click at [432, 82] on img at bounding box center [433, 81] width 9 height 9
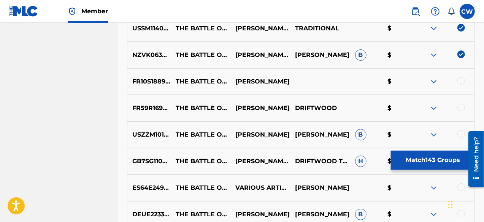
click at [462, 82] on div at bounding box center [461, 81] width 8 height 8
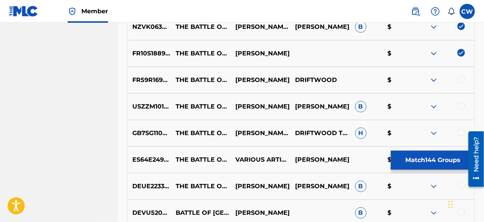
scroll to position [4325, 0]
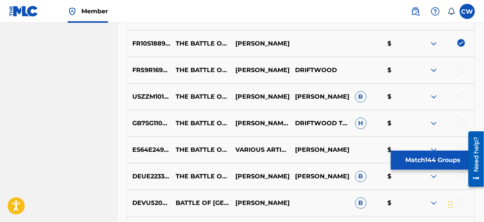
click at [463, 71] on div at bounding box center [461, 70] width 8 height 8
click at [462, 96] on div at bounding box center [461, 96] width 8 height 8
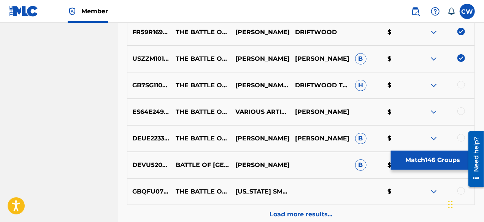
click at [464, 86] on div at bounding box center [461, 85] width 8 height 8
click at [462, 113] on div at bounding box center [461, 112] width 8 height 8
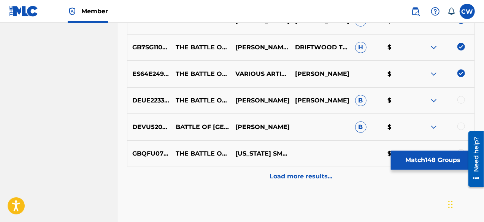
click at [462, 102] on div at bounding box center [461, 100] width 8 height 8
click at [435, 127] on img at bounding box center [433, 127] width 9 height 9
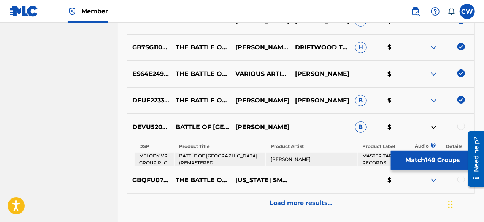
click at [435, 127] on img at bounding box center [433, 127] width 9 height 9
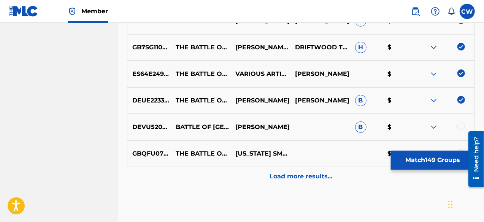
click at [463, 127] on div at bounding box center [461, 127] width 8 height 8
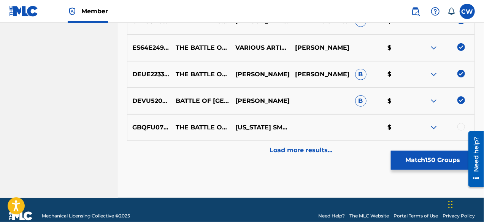
scroll to position [4439, 0]
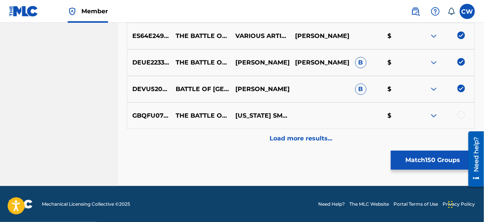
click at [433, 115] on img at bounding box center [433, 115] width 9 height 9
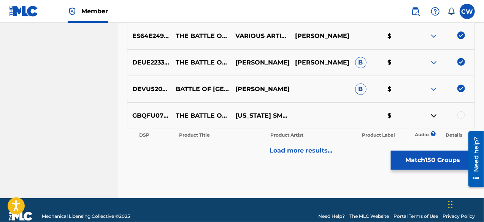
click at [433, 115] on img at bounding box center [433, 115] width 9 height 9
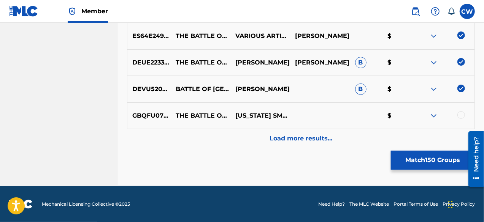
click at [463, 117] on div at bounding box center [461, 115] width 8 height 8
click at [299, 143] on div "Load more results..." at bounding box center [301, 138] width 348 height 19
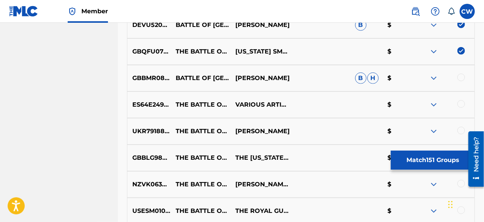
scroll to position [4515, 0]
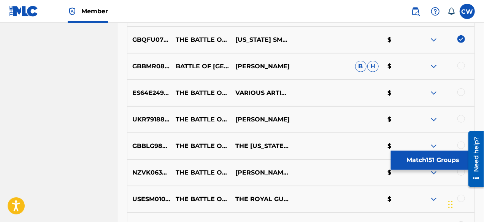
click at [434, 67] on img at bounding box center [433, 66] width 9 height 9
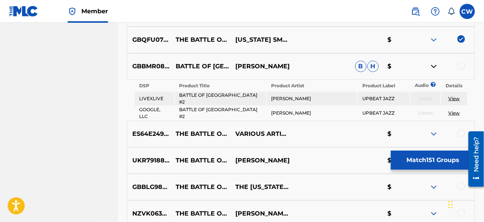
click at [434, 67] on img at bounding box center [433, 66] width 9 height 9
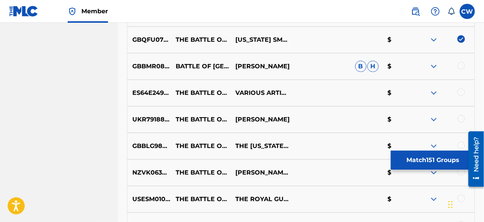
click at [465, 65] on div at bounding box center [461, 66] width 8 height 8
click at [463, 92] on div at bounding box center [461, 93] width 8 height 8
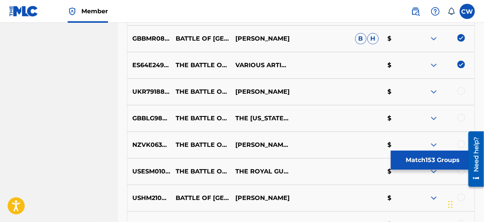
scroll to position [4553, 0]
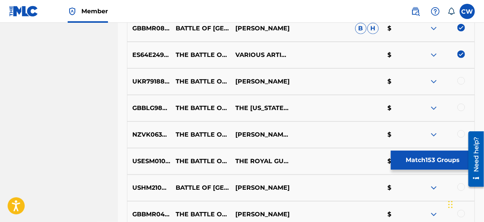
click at [434, 82] on img at bounding box center [433, 81] width 9 height 9
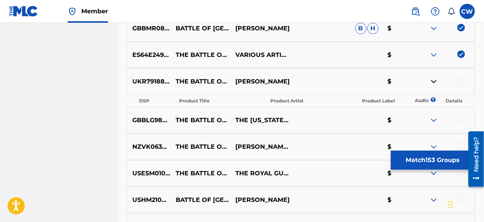
click at [434, 82] on img at bounding box center [433, 81] width 9 height 9
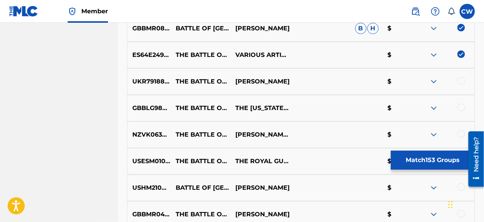
click at [463, 83] on div at bounding box center [461, 81] width 8 height 8
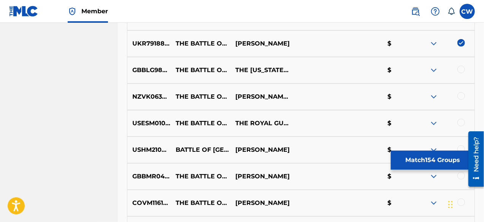
click at [433, 69] on img at bounding box center [433, 70] width 9 height 9
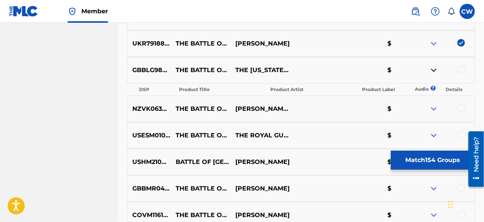
click at [432, 69] on img at bounding box center [433, 70] width 9 height 9
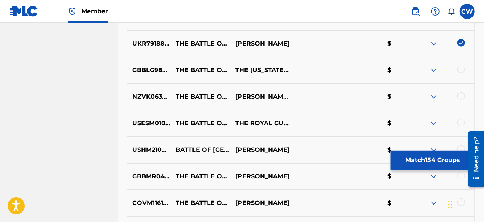
click at [460, 69] on div at bounding box center [461, 70] width 8 height 8
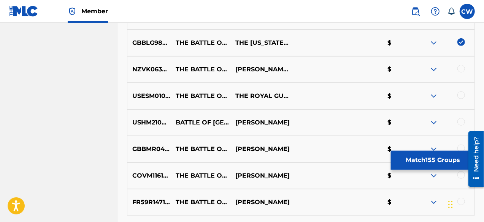
scroll to position [4629, 0]
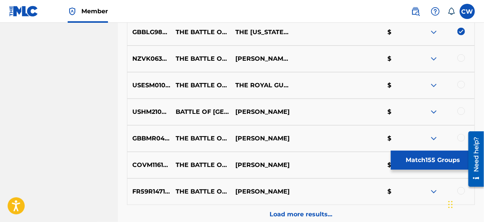
click at [433, 57] on img at bounding box center [433, 58] width 9 height 9
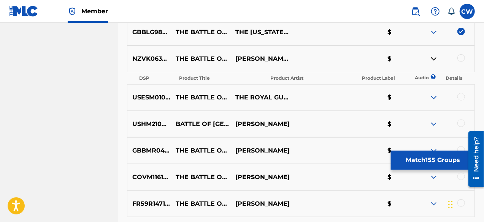
click at [433, 57] on img at bounding box center [433, 58] width 9 height 9
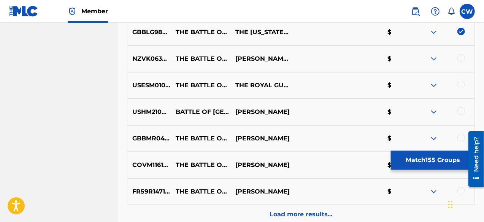
click at [458, 57] on div at bounding box center [461, 58] width 8 height 8
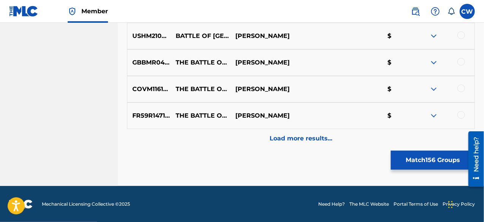
scroll to position [4667, 0]
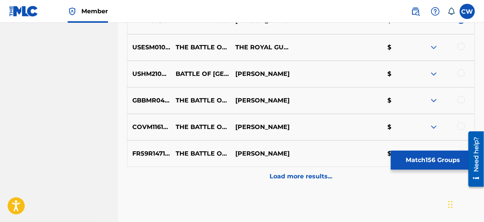
click at [434, 46] on img at bounding box center [433, 47] width 9 height 9
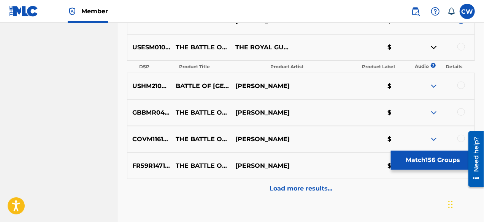
click at [434, 46] on img at bounding box center [433, 47] width 9 height 9
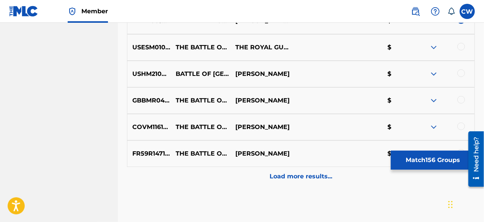
click at [462, 48] on div at bounding box center [461, 47] width 8 height 8
click at [433, 73] on img at bounding box center [433, 74] width 9 height 9
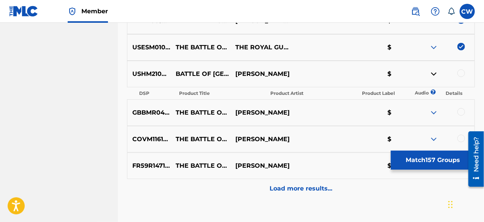
click at [433, 73] on img at bounding box center [433, 74] width 9 height 9
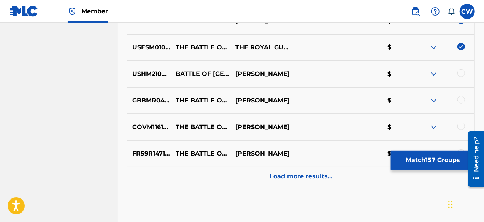
click at [461, 73] on div at bounding box center [461, 74] width 8 height 8
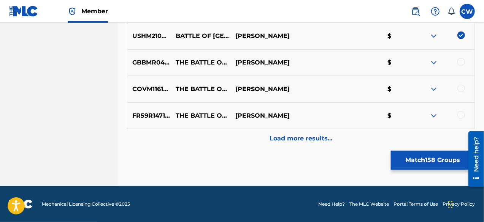
click at [463, 62] on div at bounding box center [461, 62] width 8 height 8
click at [462, 87] on div at bounding box center [461, 89] width 8 height 8
click at [462, 114] on div at bounding box center [461, 115] width 8 height 8
click at [298, 142] on p "Load more results..." at bounding box center [301, 138] width 63 height 9
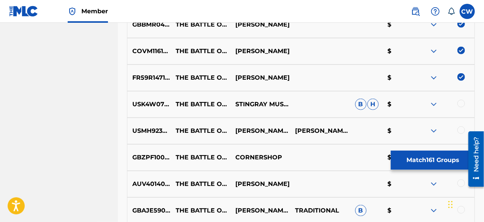
scroll to position [4782, 0]
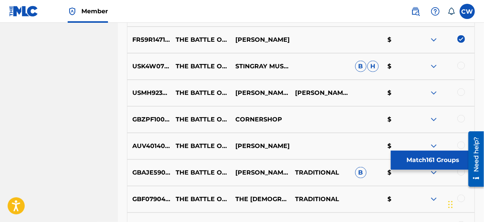
click at [434, 66] on img at bounding box center [433, 66] width 9 height 9
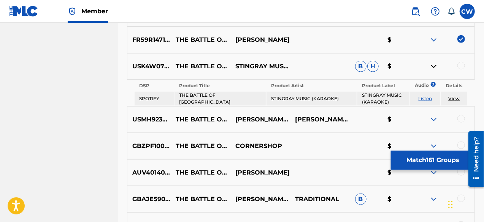
click at [434, 66] on img at bounding box center [433, 66] width 9 height 9
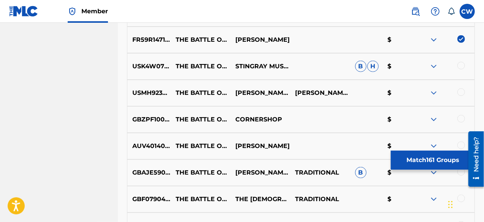
click at [464, 66] on div at bounding box center [461, 66] width 8 height 8
click at [464, 91] on div at bounding box center [461, 93] width 8 height 8
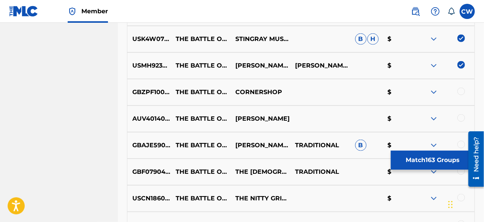
scroll to position [4820, 0]
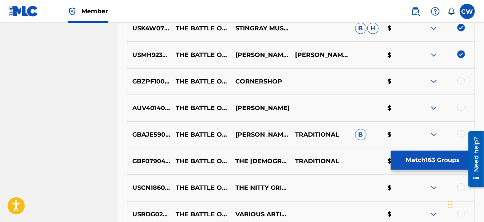
click at [433, 82] on img at bounding box center [433, 81] width 9 height 9
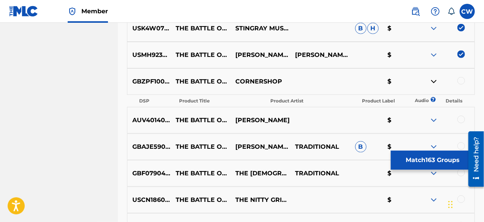
click at [433, 82] on img at bounding box center [433, 81] width 9 height 9
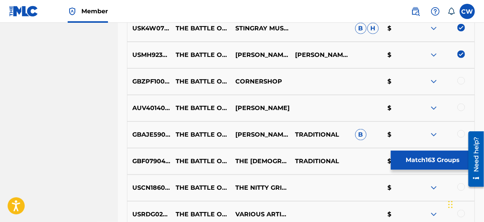
click at [463, 80] on div at bounding box center [461, 81] width 8 height 8
click at [434, 105] on img at bounding box center [433, 108] width 9 height 9
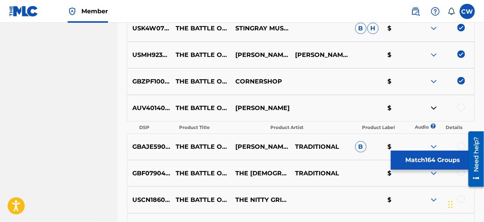
click at [434, 105] on img at bounding box center [433, 108] width 9 height 9
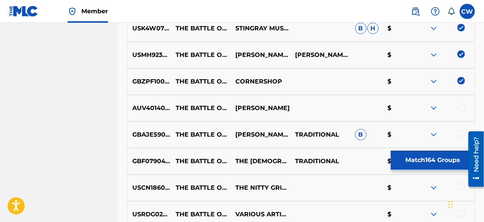
click at [463, 106] on div at bounding box center [461, 108] width 8 height 8
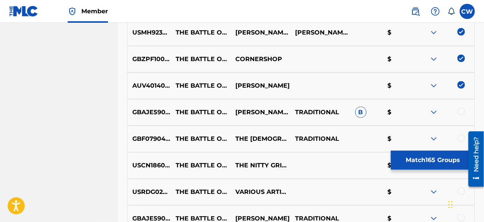
scroll to position [4858, 0]
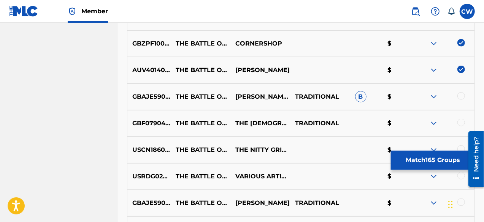
click at [460, 97] on div at bounding box center [461, 96] width 8 height 8
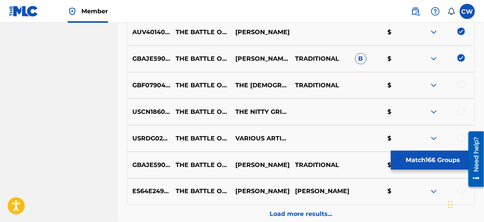
click at [435, 86] on img at bounding box center [433, 85] width 9 height 9
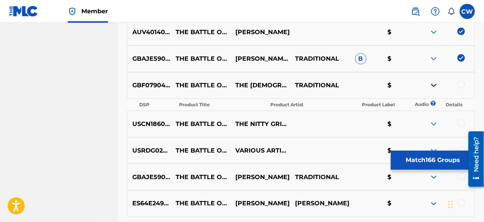
click at [435, 86] on img at bounding box center [433, 85] width 9 height 9
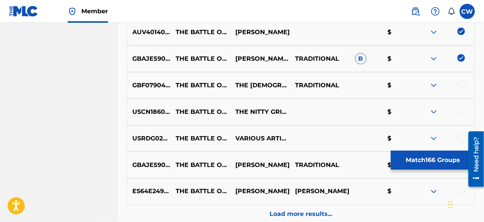
click at [460, 85] on div at bounding box center [461, 85] width 8 height 8
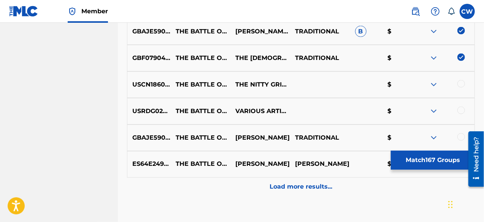
scroll to position [4934, 0]
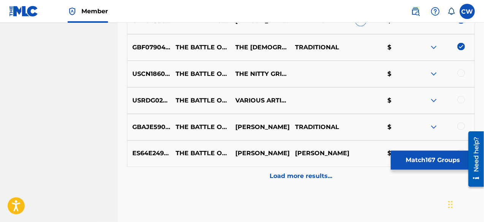
click at [463, 73] on div at bounding box center [461, 74] width 8 height 8
click at [434, 98] on img at bounding box center [433, 100] width 9 height 9
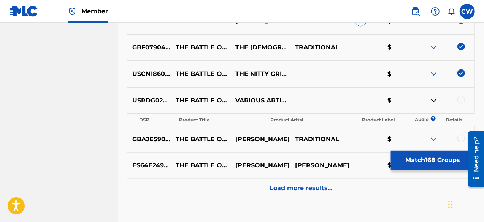
click at [434, 98] on img at bounding box center [433, 100] width 9 height 9
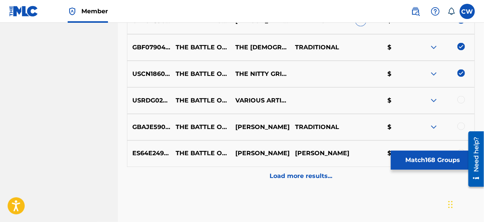
click at [465, 98] on div at bounding box center [461, 100] width 8 height 8
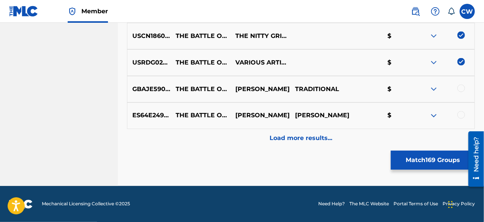
click at [463, 90] on div at bounding box center [461, 89] width 8 height 8
click at [460, 116] on div at bounding box center [461, 115] width 8 height 8
click at [309, 141] on p "Load more results..." at bounding box center [301, 138] width 63 height 9
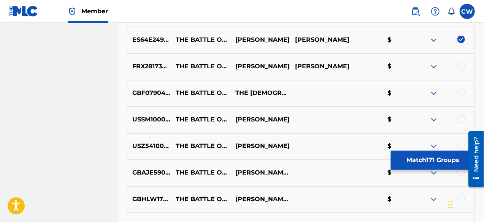
scroll to position [5048, 0]
click at [462, 63] on div at bounding box center [461, 66] width 8 height 8
click at [433, 92] on img at bounding box center [433, 93] width 9 height 9
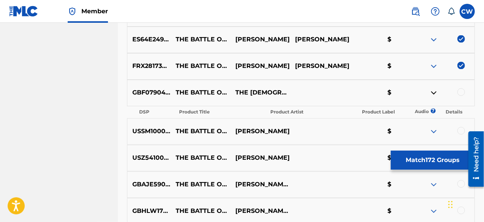
click at [433, 92] on img at bounding box center [433, 93] width 9 height 9
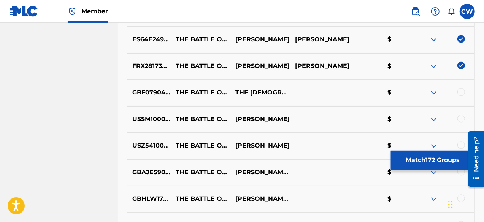
click at [459, 92] on div at bounding box center [461, 93] width 8 height 8
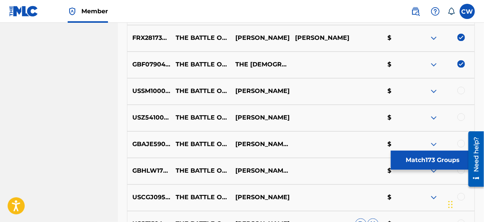
scroll to position [5086, 0]
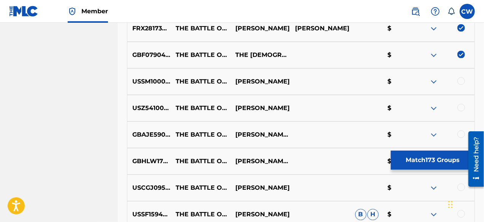
click at [434, 81] on img at bounding box center [433, 81] width 9 height 9
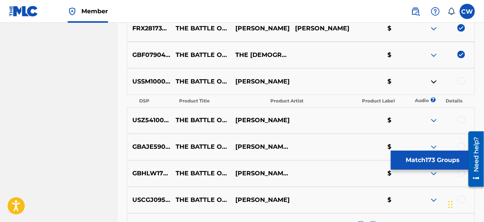
click at [434, 81] on img at bounding box center [433, 81] width 9 height 9
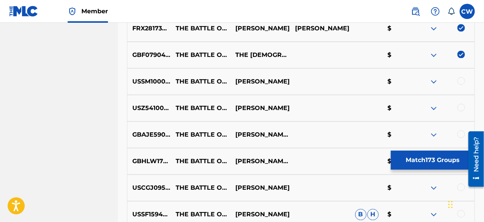
click at [462, 78] on div at bounding box center [461, 81] width 8 height 8
click at [436, 105] on img at bounding box center [433, 108] width 9 height 9
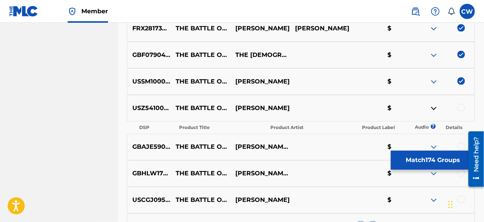
click at [436, 105] on img at bounding box center [433, 108] width 9 height 9
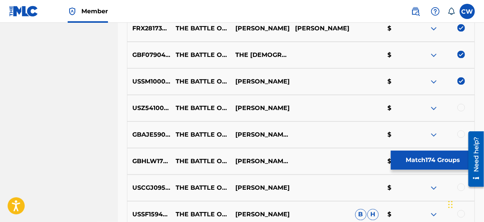
click at [463, 109] on div at bounding box center [461, 108] width 8 height 8
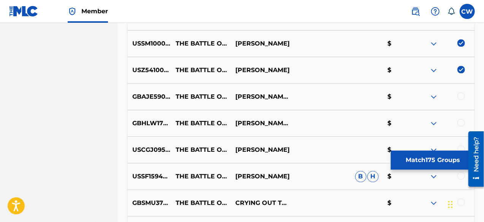
click at [436, 96] on img at bounding box center [433, 96] width 9 height 9
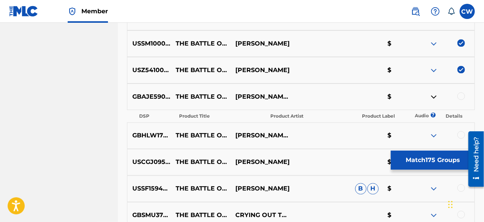
click at [436, 96] on img at bounding box center [433, 96] width 9 height 9
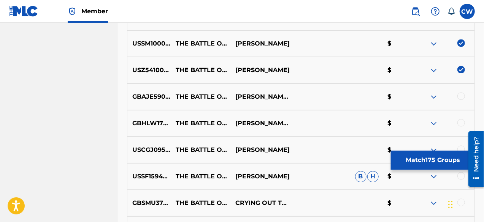
click at [460, 97] on div at bounding box center [461, 96] width 8 height 8
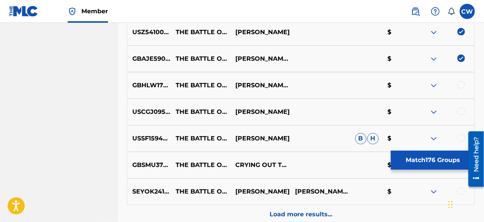
click at [433, 86] on img at bounding box center [433, 85] width 9 height 9
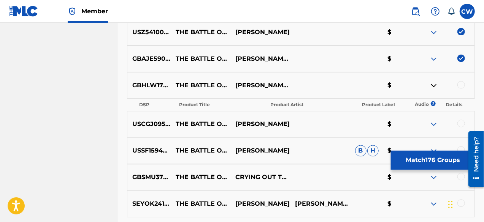
click at [433, 86] on img at bounding box center [433, 85] width 9 height 9
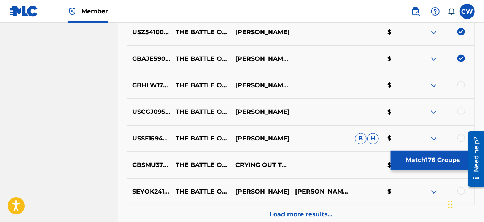
click at [461, 87] on div at bounding box center [461, 85] width 8 height 8
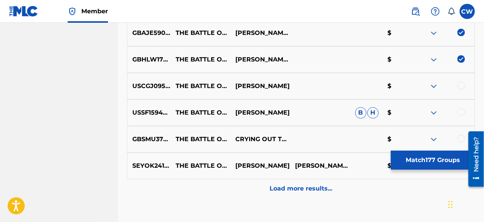
scroll to position [5200, 0]
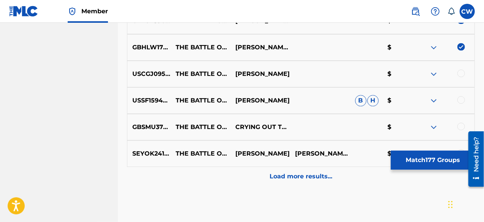
click at [433, 74] on img at bounding box center [433, 74] width 9 height 9
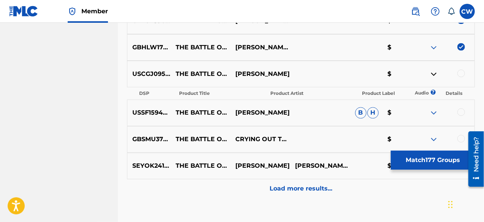
click at [433, 74] on img at bounding box center [433, 74] width 9 height 9
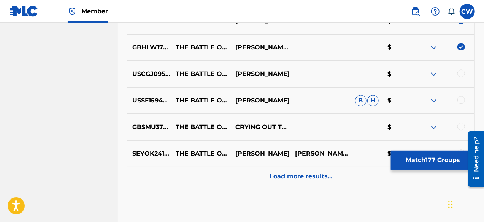
click at [462, 71] on div at bounding box center [461, 74] width 8 height 8
click at [433, 98] on img at bounding box center [433, 100] width 9 height 9
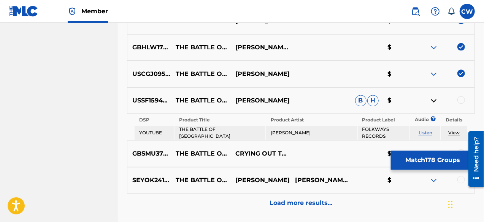
click at [426, 133] on link "Listen" at bounding box center [426, 133] width 14 height 6
click at [461, 102] on div at bounding box center [461, 100] width 8 height 8
click at [436, 100] on img at bounding box center [433, 100] width 9 height 9
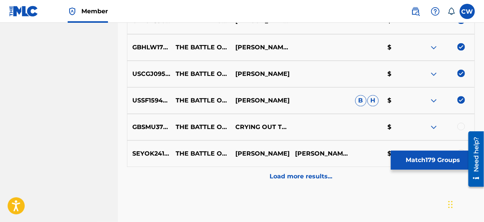
scroll to position [5238, 0]
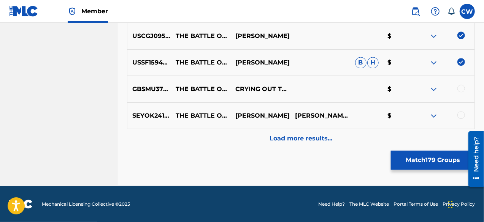
click at [435, 87] on img at bounding box center [433, 89] width 9 height 9
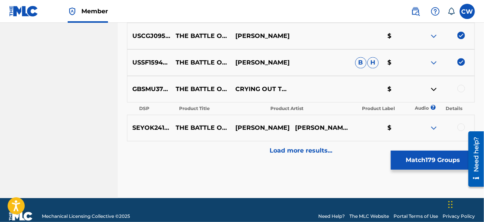
click at [435, 87] on img at bounding box center [433, 89] width 9 height 9
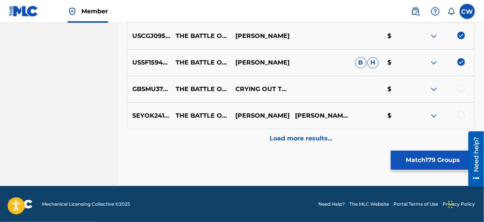
click at [458, 89] on div at bounding box center [461, 89] width 8 height 8
click at [460, 113] on div at bounding box center [461, 115] width 8 height 8
click at [340, 143] on div "Load more results..." at bounding box center [301, 138] width 348 height 19
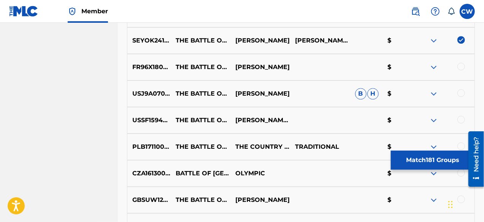
scroll to position [5314, 0]
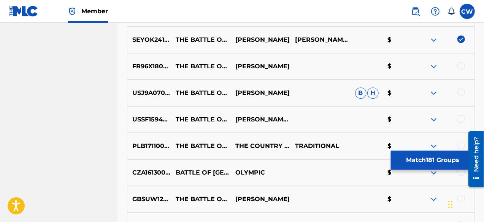
click at [463, 65] on div at bounding box center [461, 66] width 8 height 8
click at [464, 92] on div at bounding box center [461, 93] width 8 height 8
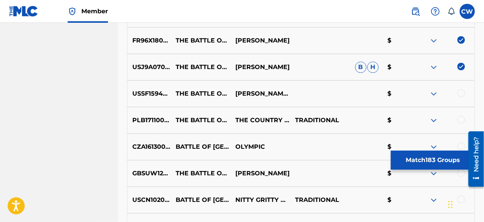
scroll to position [5352, 0]
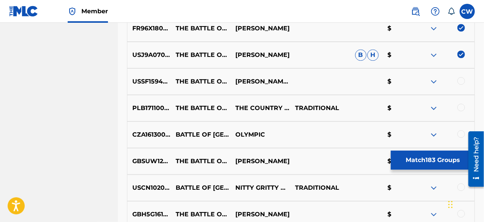
click at [460, 82] on div at bounding box center [461, 81] width 8 height 8
click at [436, 108] on img at bounding box center [433, 108] width 9 height 9
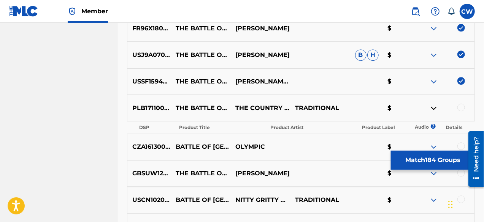
click at [436, 108] on img at bounding box center [433, 108] width 9 height 9
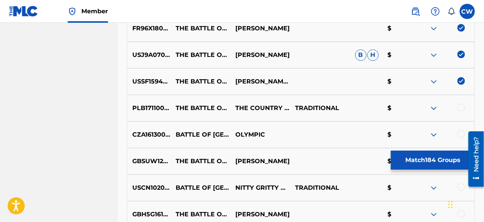
click at [459, 106] on div at bounding box center [461, 108] width 8 height 8
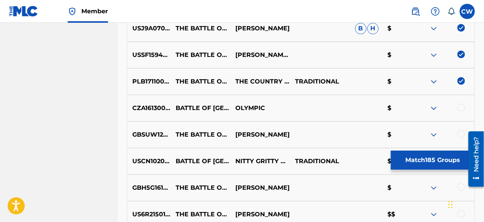
scroll to position [5390, 0]
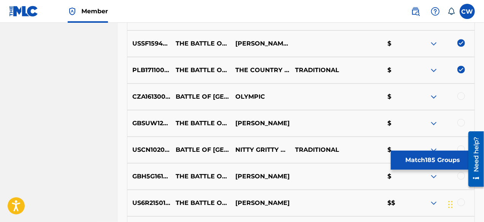
click at [433, 97] on img at bounding box center [433, 96] width 9 height 9
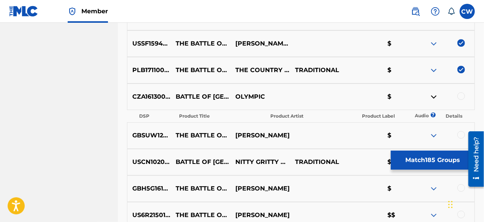
click at [433, 97] on img at bounding box center [433, 96] width 9 height 9
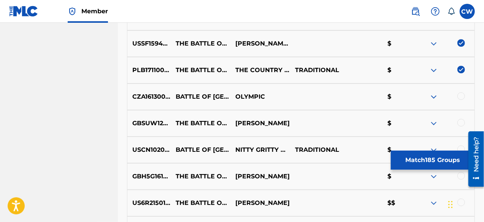
click at [463, 97] on div at bounding box center [461, 96] width 8 height 8
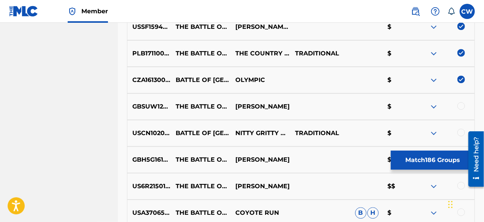
scroll to position [5428, 0]
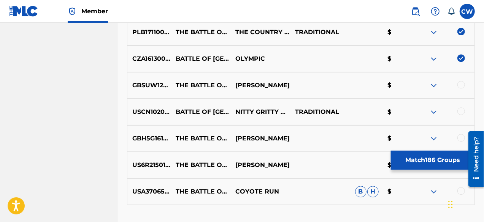
click at [433, 84] on img at bounding box center [433, 85] width 9 height 9
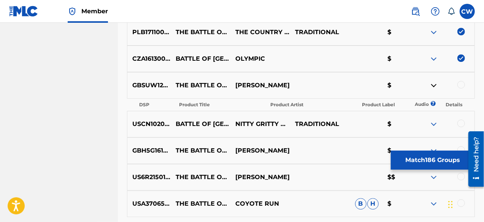
click at [433, 84] on img at bounding box center [433, 85] width 9 height 9
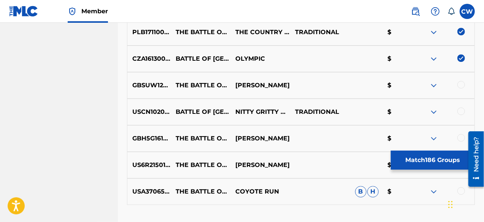
click at [462, 84] on div at bounding box center [461, 85] width 8 height 8
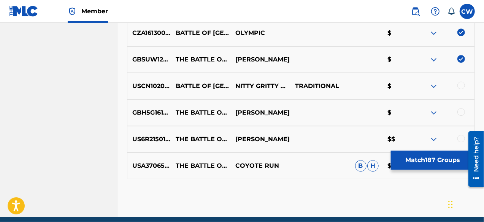
scroll to position [5466, 0]
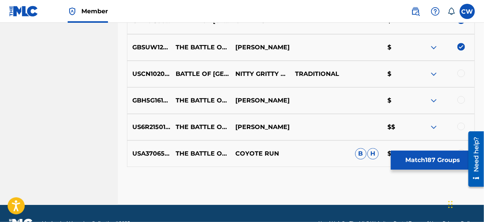
click at [433, 75] on img at bounding box center [433, 74] width 9 height 9
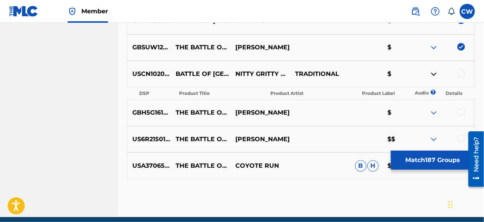
click at [433, 75] on img at bounding box center [433, 74] width 9 height 9
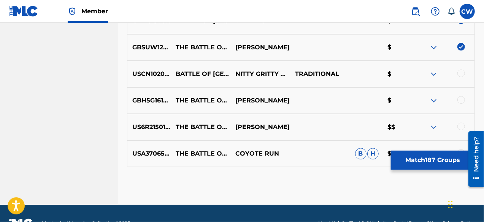
click at [462, 76] on div at bounding box center [461, 74] width 8 height 8
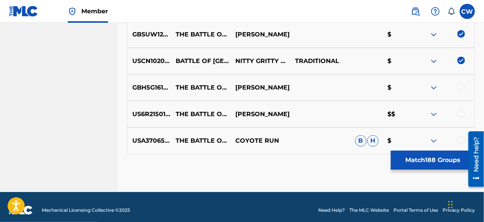
scroll to position [5485, 0]
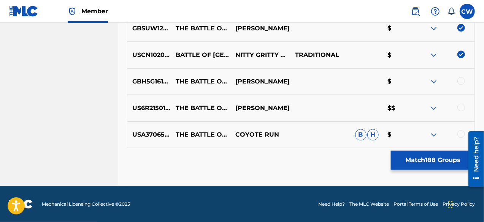
click at [464, 83] on div at bounding box center [461, 81] width 8 height 8
click at [435, 107] on img at bounding box center [433, 108] width 9 height 9
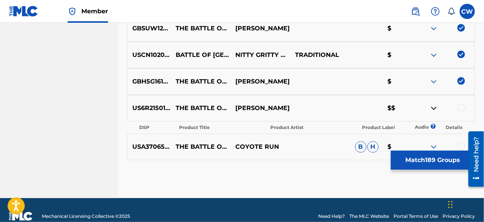
click at [435, 107] on img at bounding box center [433, 108] width 9 height 9
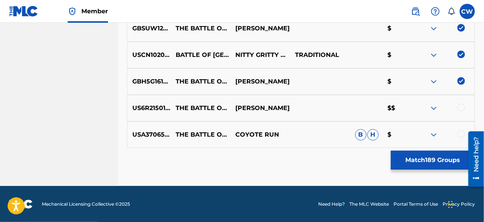
click at [464, 106] on div at bounding box center [461, 108] width 8 height 8
click at [434, 133] on img at bounding box center [433, 134] width 9 height 9
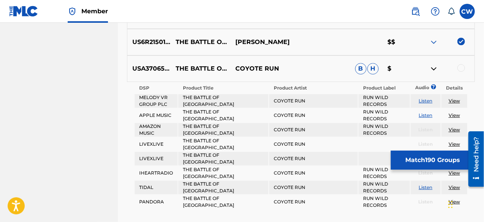
scroll to position [5561, 0]
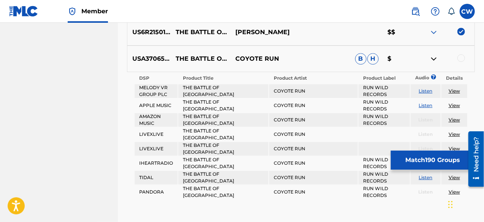
click at [433, 60] on img at bounding box center [433, 58] width 9 height 9
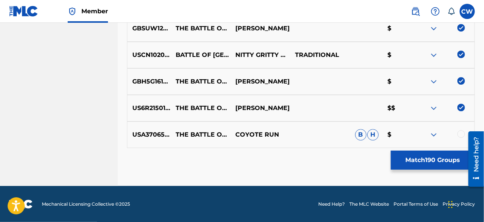
click at [462, 134] on div at bounding box center [461, 134] width 8 height 8
click at [433, 134] on img at bounding box center [433, 134] width 9 height 9
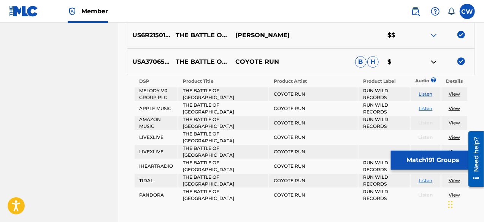
scroll to position [5530, 0]
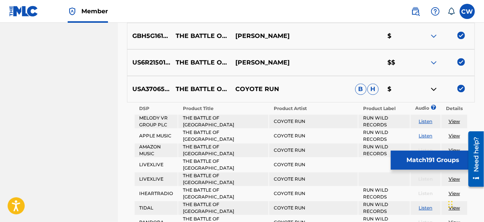
click at [435, 90] on img at bounding box center [433, 89] width 9 height 9
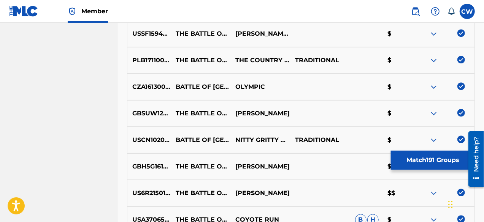
scroll to position [5485, 0]
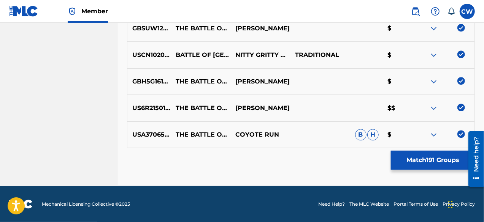
click at [432, 134] on img at bounding box center [433, 134] width 9 height 9
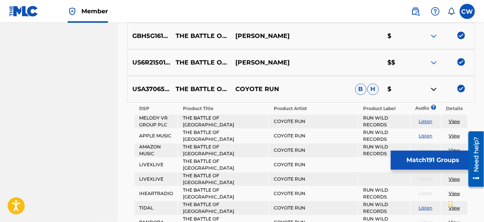
scroll to position [5530, 0]
click at [433, 88] on img at bounding box center [433, 89] width 9 height 9
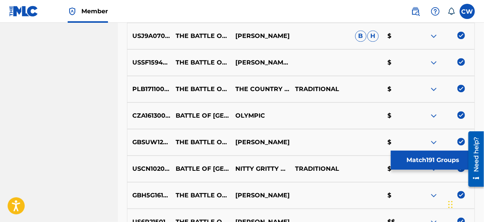
scroll to position [5485, 0]
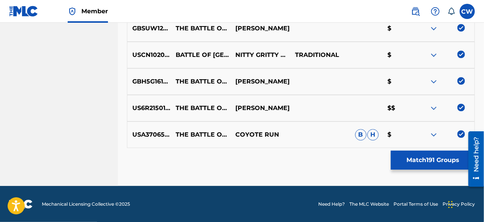
click at [416, 162] on button "Match 191 Groups" at bounding box center [433, 160] width 84 height 19
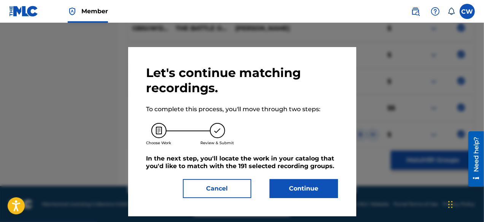
click at [302, 193] on button "Continue" at bounding box center [304, 188] width 68 height 19
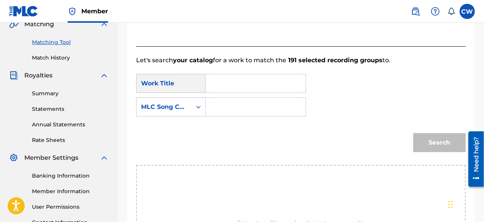
scroll to position [173, 0]
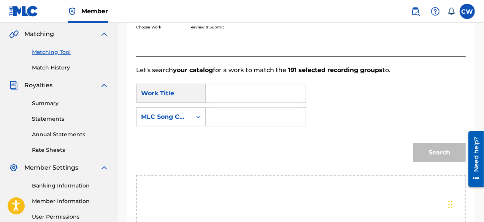
click at [225, 93] on input "Search Form" at bounding box center [255, 93] width 87 height 18
click at [230, 116] on input "Search Form" at bounding box center [255, 117] width 87 height 18
click at [259, 94] on input "Battle of" at bounding box center [255, 93] width 87 height 18
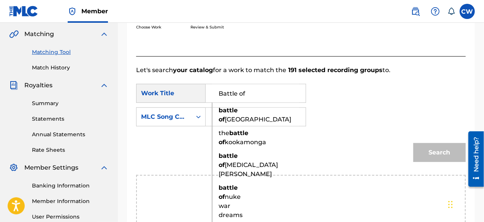
click at [234, 123] on span "[GEOGRAPHIC_DATA]" at bounding box center [258, 119] width 67 height 7
type input "battle of [GEOGRAPHIC_DATA]"
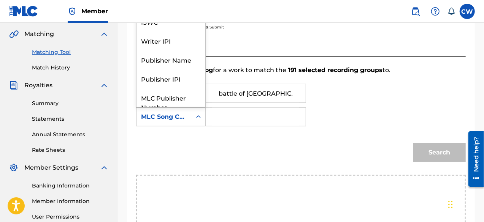
click at [198, 118] on icon "Search Form" at bounding box center [199, 117] width 8 height 8
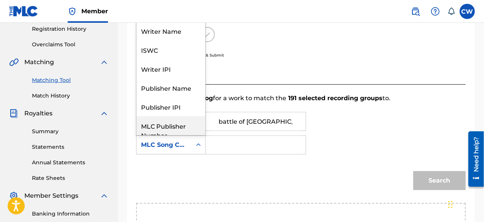
scroll to position [135, 0]
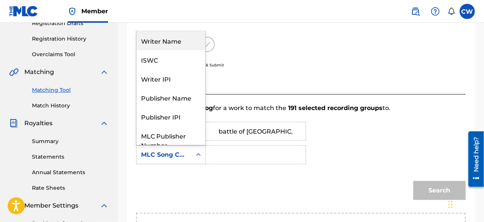
click at [186, 44] on div "Writer Name" at bounding box center [170, 40] width 69 height 19
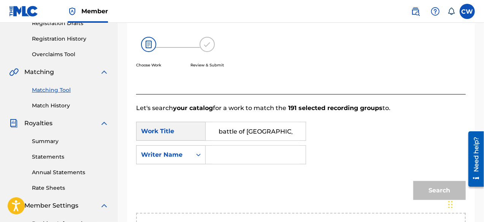
click at [225, 152] on input "Search Form" at bounding box center [255, 155] width 87 height 18
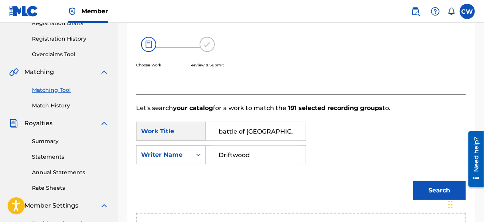
type input "Driftwood"
click at [435, 189] on button "Search" at bounding box center [439, 190] width 52 height 19
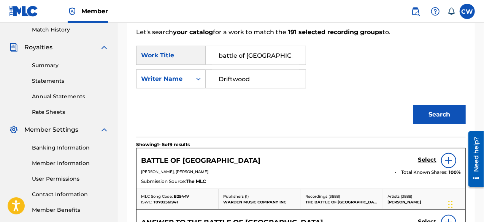
scroll to position [249, 0]
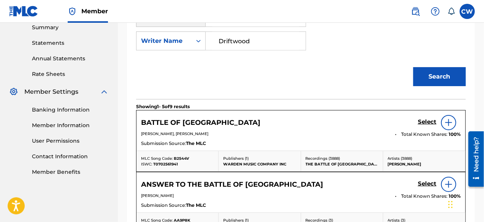
click at [428, 123] on h5 "Select" at bounding box center [427, 122] width 19 height 7
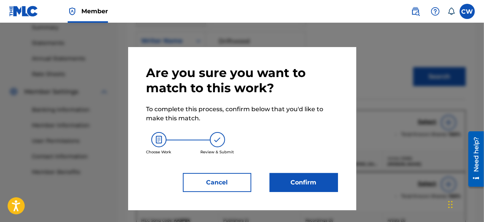
click at [302, 186] on button "Confirm" at bounding box center [304, 182] width 68 height 19
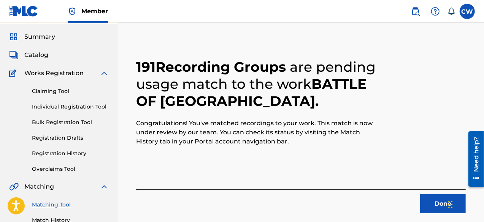
scroll to position [59, 0]
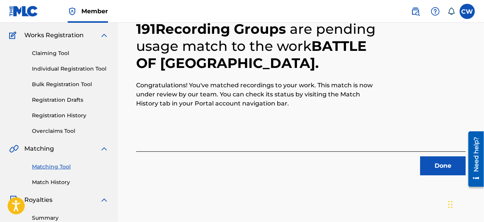
click at [447, 166] on button "Done" at bounding box center [443, 166] width 46 height 19
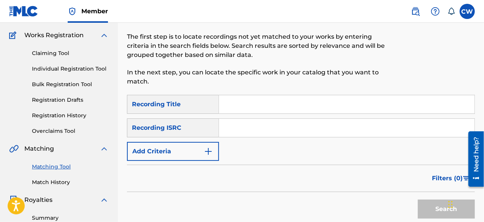
click at [233, 106] on input "Search Form" at bounding box center [346, 104] width 255 height 18
type input "Battle of [GEOGRAPHIC_DATA]"
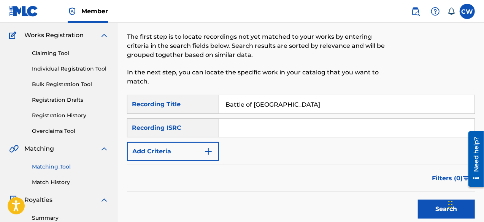
click at [431, 209] on button "Search" at bounding box center [446, 209] width 57 height 19
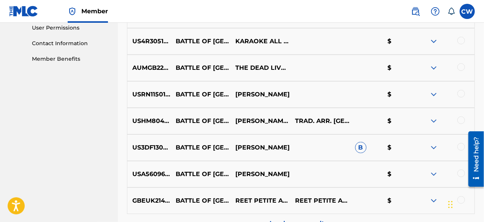
scroll to position [401, 0]
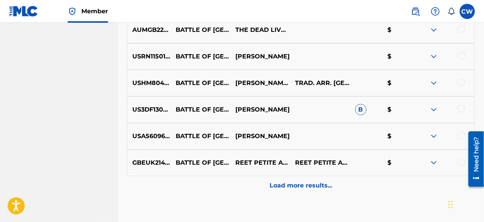
click at [295, 188] on p "Load more results..." at bounding box center [301, 185] width 63 height 9
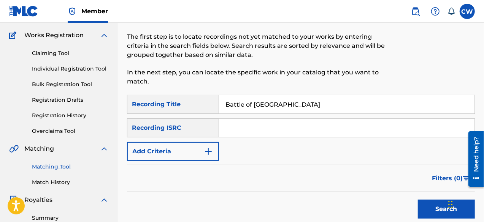
scroll to position [97, 0]
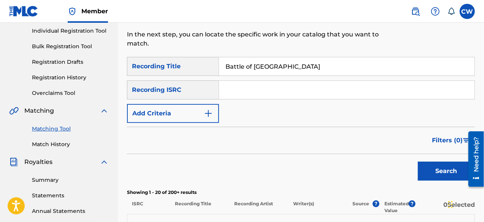
click at [52, 145] on link "Match History" at bounding box center [70, 145] width 77 height 8
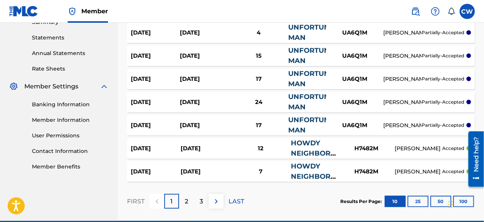
scroll to position [266, 0]
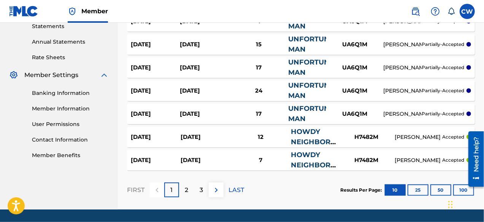
click at [219, 193] on img at bounding box center [216, 190] width 9 height 9
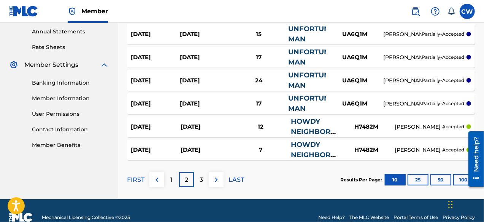
scroll to position [287, 0]
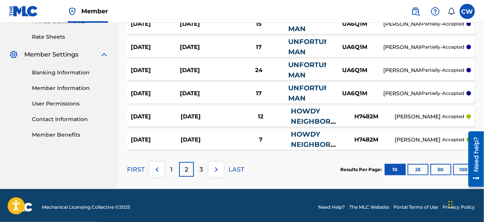
click at [219, 171] on img at bounding box center [216, 169] width 9 height 9
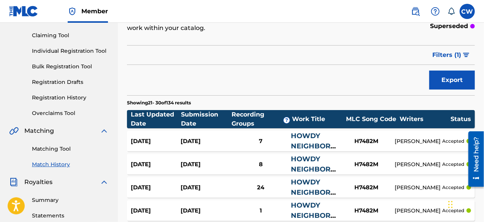
scroll to position [114, 0]
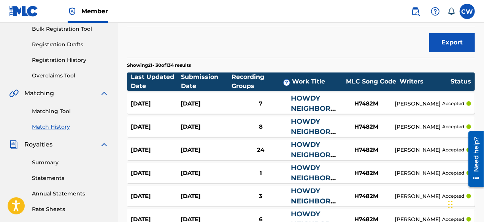
click at [54, 114] on link "Matching Tool" at bounding box center [70, 112] width 77 height 8
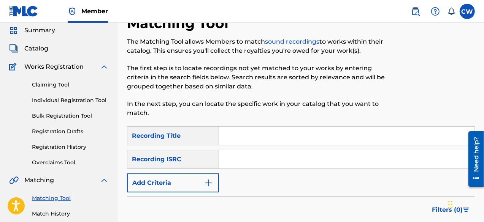
scroll to position [38, 0]
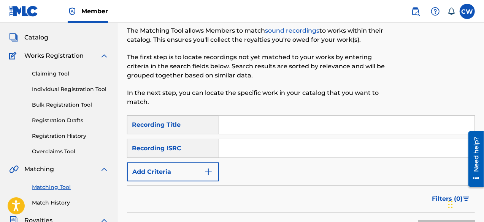
click at [232, 124] on input "Search Form" at bounding box center [346, 125] width 255 height 18
type input "[US_STATE] Stud"
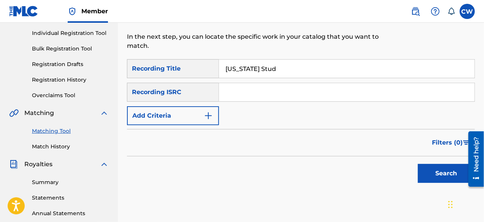
scroll to position [114, 0]
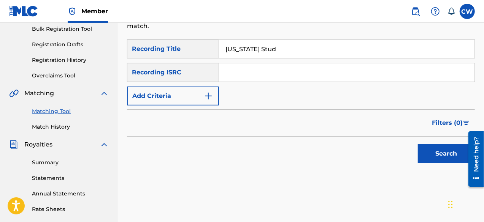
click at [439, 157] on button "Search" at bounding box center [446, 153] width 57 height 19
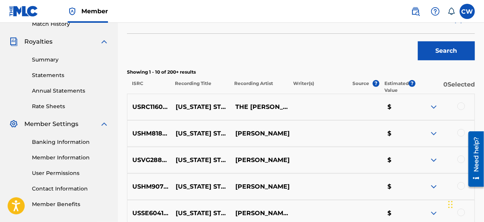
scroll to position [228, 0]
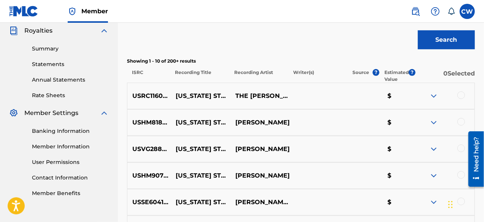
click at [434, 95] on img at bounding box center [433, 96] width 9 height 9
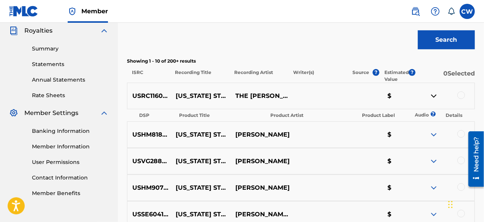
click at [434, 95] on img at bounding box center [433, 96] width 9 height 9
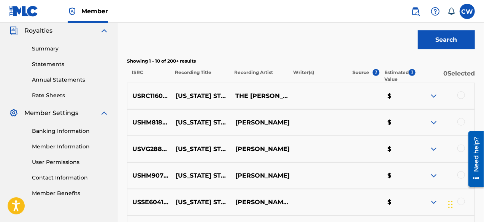
click at [458, 97] on div at bounding box center [461, 96] width 8 height 8
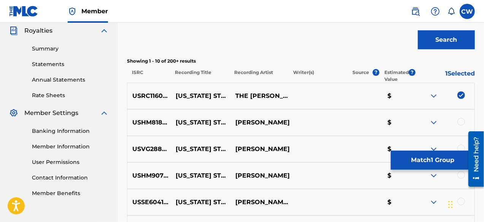
scroll to position [266, 0]
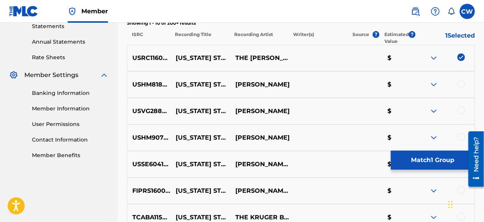
click at [460, 83] on div at bounding box center [461, 84] width 8 height 8
click at [434, 86] on img at bounding box center [433, 84] width 9 height 9
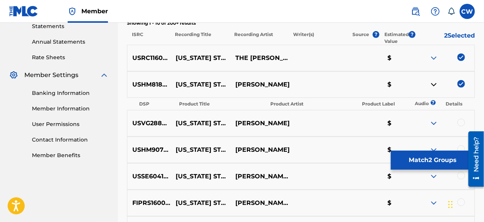
click at [434, 86] on img at bounding box center [433, 84] width 9 height 9
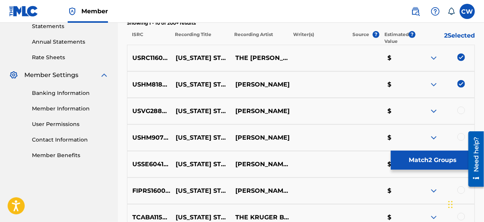
scroll to position [304, 0]
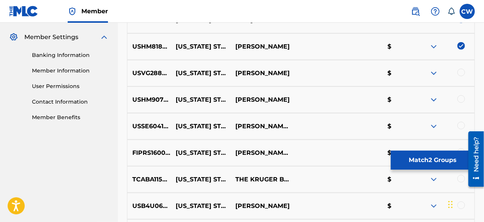
click at [468, 74] on div at bounding box center [445, 73] width 60 height 9
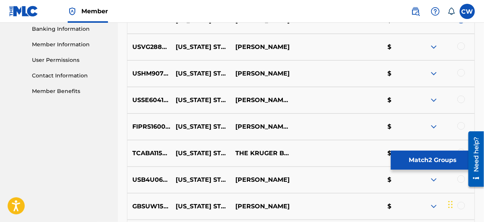
scroll to position [342, 0]
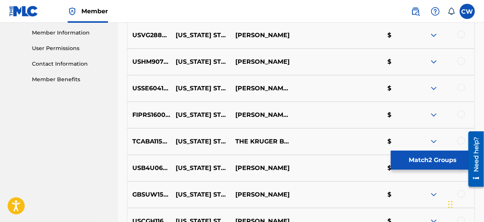
click at [461, 38] on div at bounding box center [445, 35] width 60 height 9
click at [462, 36] on div at bounding box center [461, 35] width 8 height 8
click at [436, 62] on img at bounding box center [433, 61] width 9 height 9
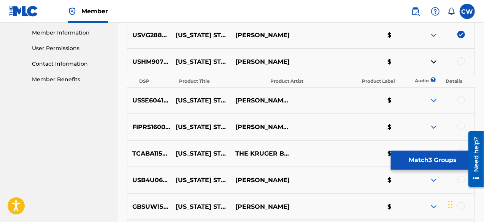
click at [431, 60] on img at bounding box center [433, 61] width 9 height 9
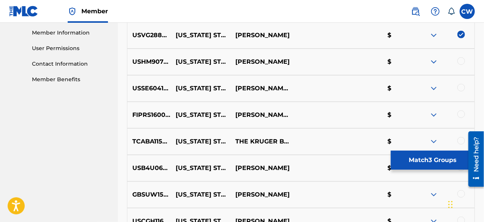
click at [463, 62] on div at bounding box center [461, 61] width 8 height 8
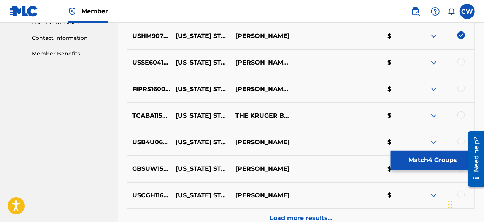
scroll to position [380, 0]
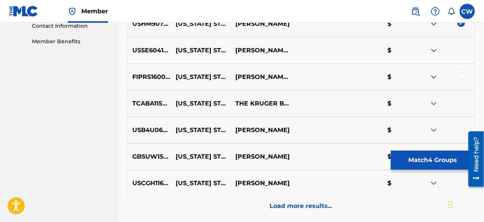
click at [433, 50] on img at bounding box center [433, 50] width 9 height 9
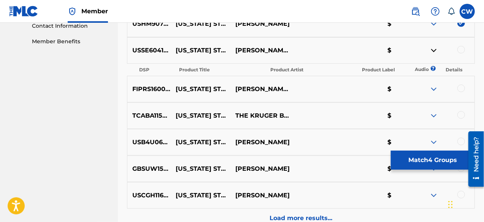
click at [433, 50] on img at bounding box center [433, 50] width 9 height 9
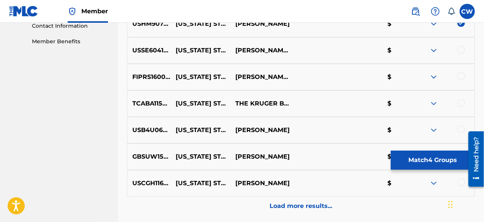
click at [464, 49] on div at bounding box center [461, 50] width 8 height 8
click at [433, 76] on img at bounding box center [433, 77] width 9 height 9
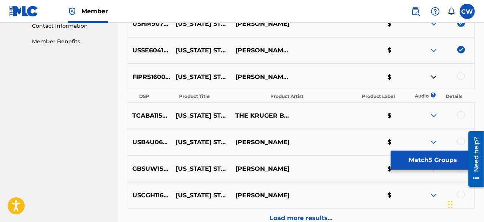
click at [433, 76] on img at bounding box center [433, 77] width 9 height 9
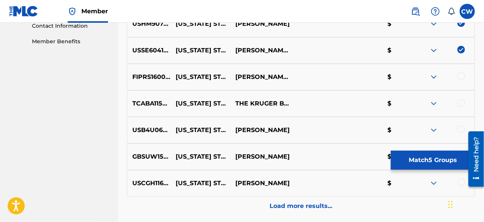
click at [460, 78] on div at bounding box center [461, 77] width 8 height 8
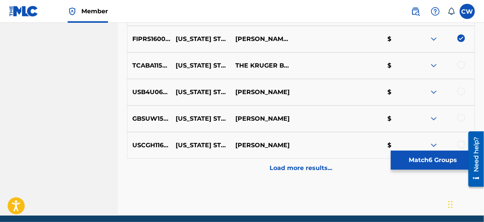
click at [434, 67] on img at bounding box center [433, 65] width 9 height 9
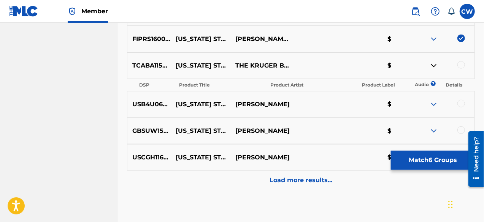
click at [434, 67] on img at bounding box center [433, 65] width 9 height 9
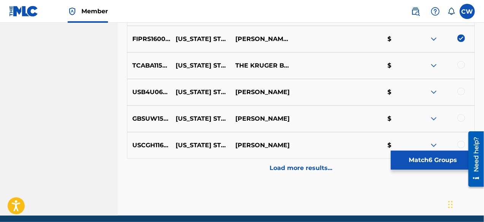
click at [460, 65] on div at bounding box center [461, 65] width 8 height 8
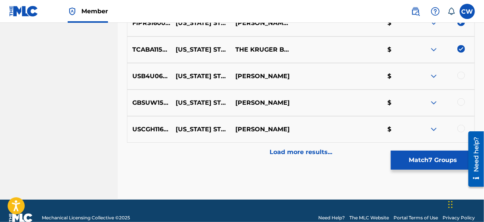
scroll to position [448, 0]
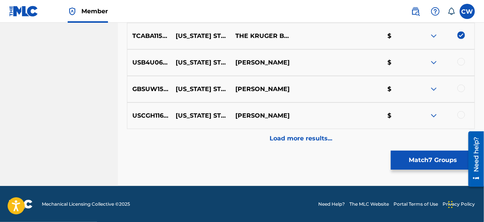
click at [433, 61] on img at bounding box center [433, 62] width 9 height 9
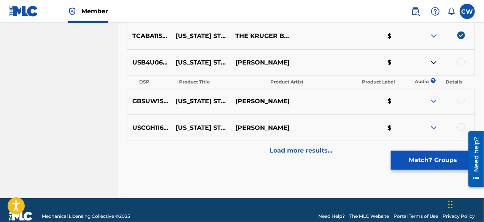
click at [433, 61] on img at bounding box center [433, 62] width 9 height 9
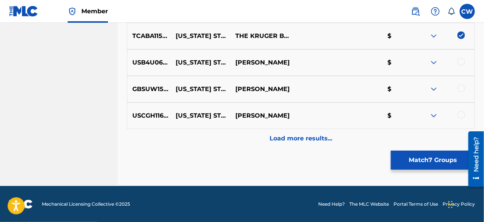
click at [462, 63] on div at bounding box center [461, 62] width 8 height 8
click at [460, 87] on div at bounding box center [461, 89] width 8 height 8
click at [435, 114] on img at bounding box center [433, 115] width 9 height 9
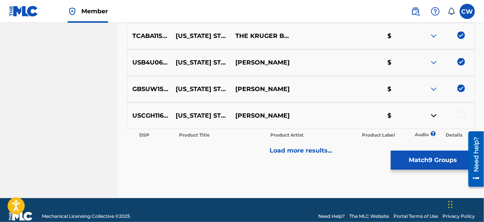
click at [435, 114] on img at bounding box center [433, 115] width 9 height 9
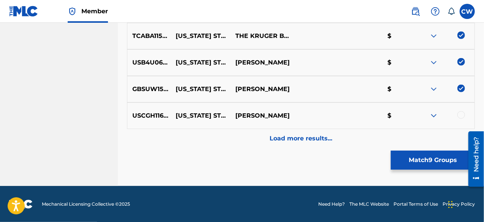
click at [461, 116] on div at bounding box center [461, 115] width 8 height 8
click at [314, 143] on div "Load more results..." at bounding box center [301, 138] width 348 height 19
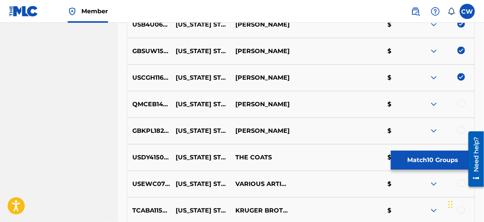
scroll to position [524, 0]
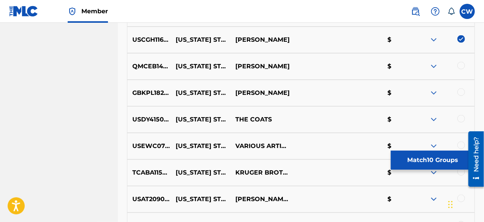
click at [435, 66] on img at bounding box center [433, 66] width 9 height 9
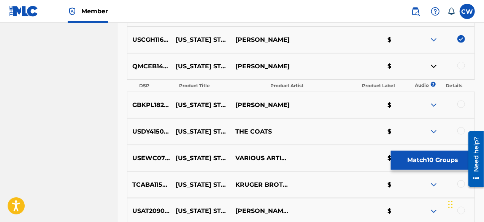
click at [435, 66] on img at bounding box center [433, 66] width 9 height 9
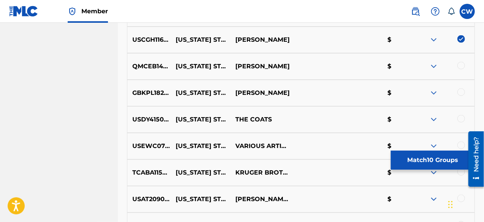
click at [462, 67] on div at bounding box center [461, 66] width 8 height 8
click at [433, 92] on img at bounding box center [433, 93] width 9 height 9
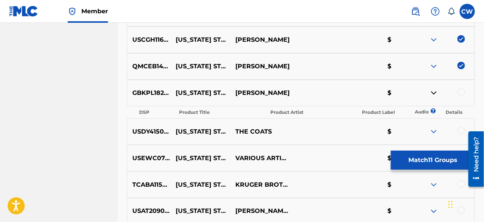
click at [433, 92] on img at bounding box center [433, 93] width 9 height 9
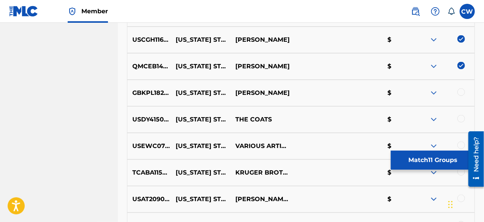
click at [460, 93] on div at bounding box center [461, 93] width 8 height 8
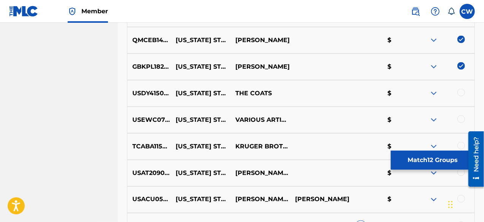
scroll to position [562, 0]
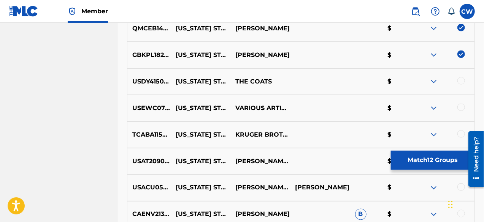
click at [435, 83] on img at bounding box center [433, 81] width 9 height 9
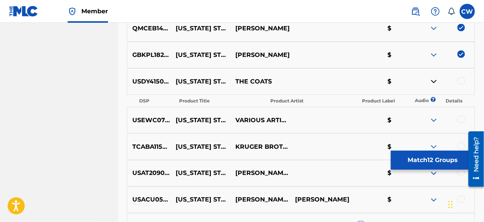
click at [435, 83] on img at bounding box center [433, 81] width 9 height 9
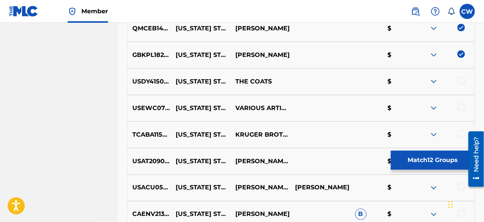
click at [461, 81] on div at bounding box center [461, 81] width 8 height 8
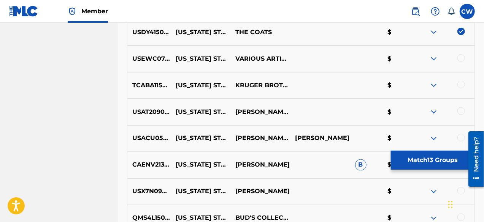
scroll to position [600, 0]
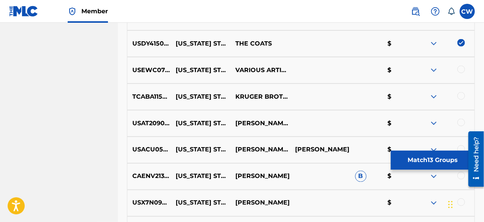
click at [433, 70] on img at bounding box center [433, 70] width 9 height 9
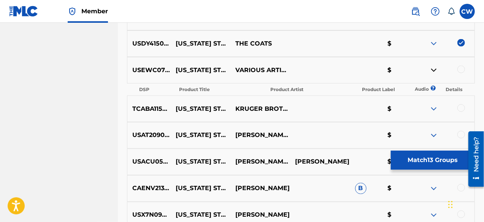
click at [433, 70] on img at bounding box center [433, 70] width 9 height 9
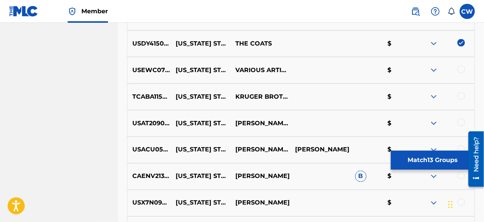
click at [465, 70] on div at bounding box center [445, 70] width 60 height 9
click at [460, 70] on div at bounding box center [461, 70] width 8 height 8
click at [435, 95] on img at bounding box center [433, 96] width 9 height 9
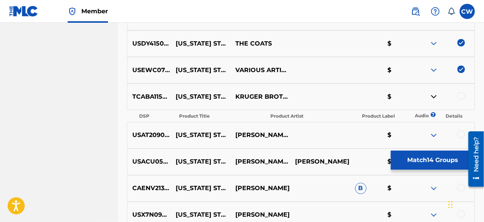
click at [433, 96] on img at bounding box center [433, 96] width 9 height 9
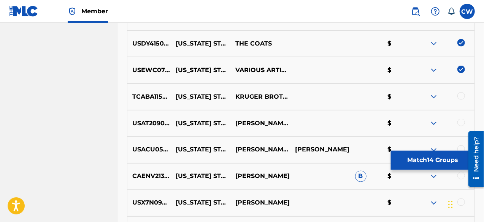
click at [461, 98] on div at bounding box center [461, 96] width 8 height 8
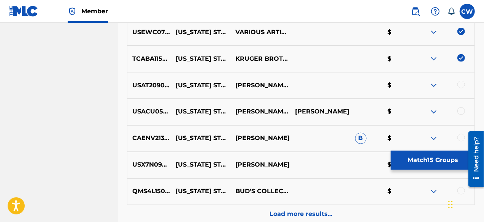
click at [433, 85] on img at bounding box center [433, 85] width 9 height 9
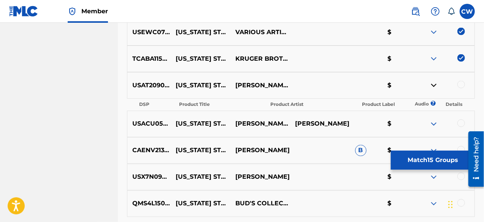
click at [434, 84] on img at bounding box center [433, 85] width 9 height 9
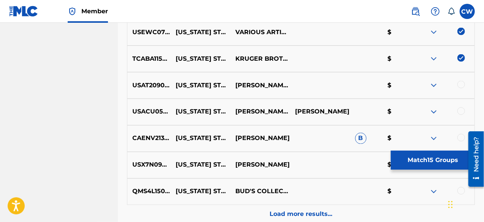
click at [434, 84] on img at bounding box center [433, 85] width 9 height 9
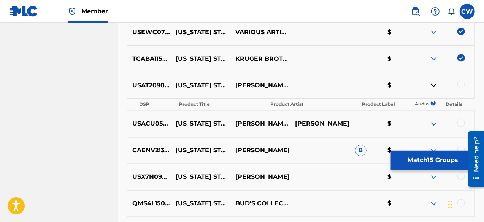
click at [434, 84] on img at bounding box center [433, 85] width 9 height 9
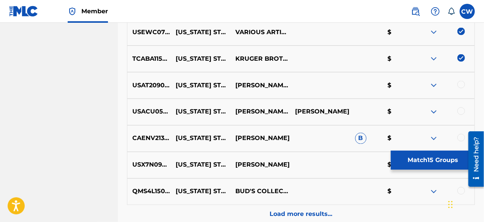
click at [461, 86] on div at bounding box center [461, 85] width 8 height 8
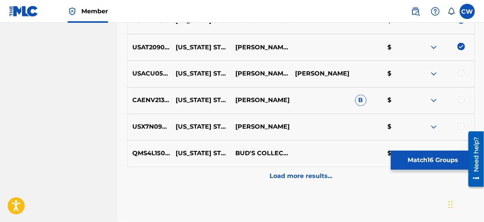
click at [461, 73] on div at bounding box center [461, 74] width 8 height 8
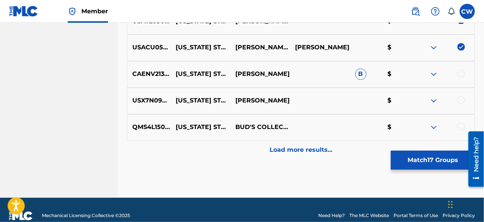
scroll to position [714, 0]
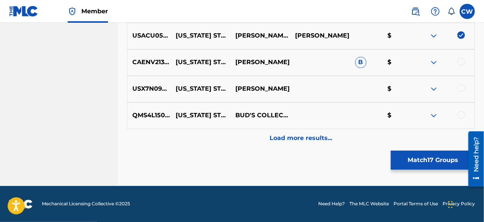
click at [433, 62] on img at bounding box center [433, 62] width 9 height 9
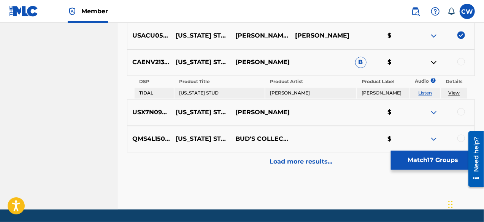
click at [433, 62] on img at bounding box center [433, 62] width 9 height 9
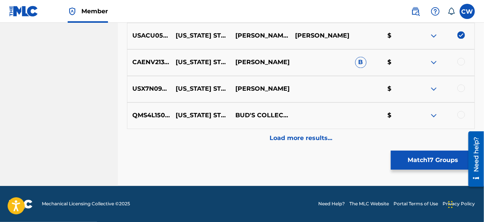
click at [433, 62] on img at bounding box center [433, 62] width 9 height 9
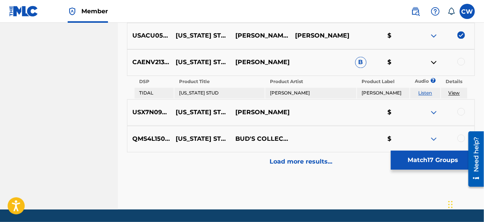
click at [433, 62] on img at bounding box center [433, 62] width 9 height 9
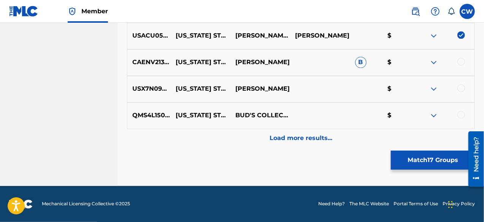
click at [462, 62] on div at bounding box center [461, 62] width 8 height 8
click at [465, 86] on div at bounding box center [445, 89] width 60 height 9
click at [459, 89] on div at bounding box center [461, 89] width 8 height 8
click at [433, 116] on img at bounding box center [433, 115] width 9 height 9
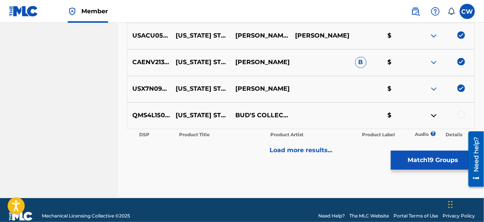
click at [433, 116] on img at bounding box center [433, 115] width 9 height 9
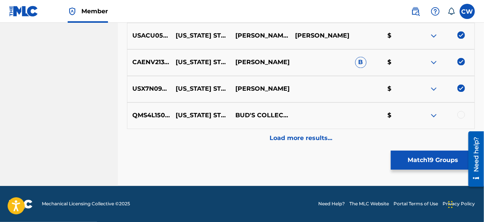
click at [458, 117] on div at bounding box center [461, 115] width 8 height 8
click at [337, 140] on div "Load more results..." at bounding box center [301, 138] width 348 height 19
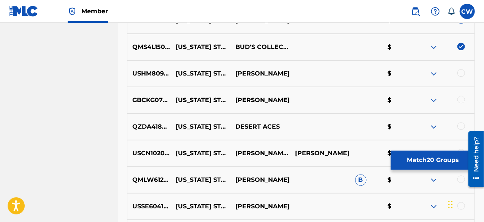
scroll to position [790, 0]
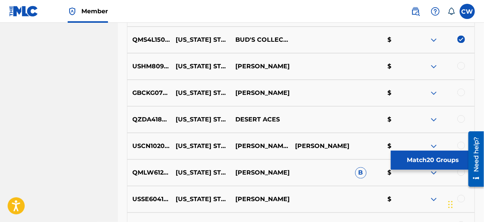
click at [433, 67] on img at bounding box center [433, 66] width 9 height 9
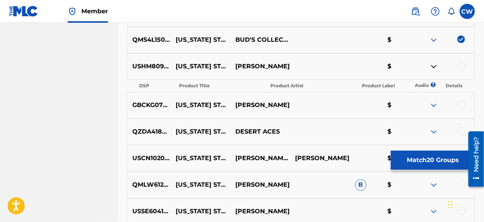
click at [433, 67] on img at bounding box center [433, 66] width 9 height 9
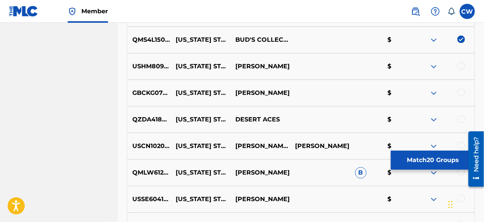
click at [468, 68] on div at bounding box center [445, 66] width 60 height 9
click at [462, 67] on div at bounding box center [461, 66] width 8 height 8
click at [434, 94] on img at bounding box center [433, 93] width 9 height 9
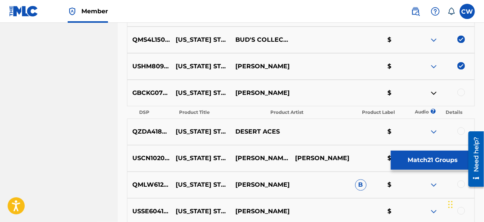
click at [434, 94] on img at bounding box center [433, 93] width 9 height 9
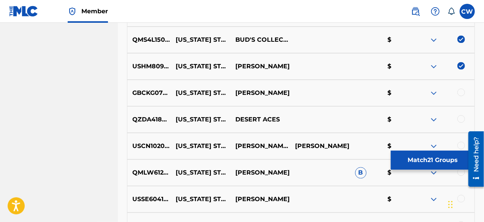
click at [460, 95] on div at bounding box center [461, 93] width 8 height 8
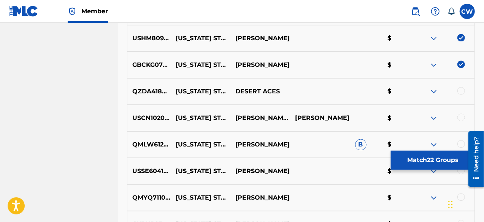
scroll to position [828, 0]
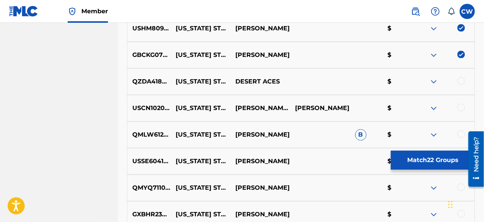
click at [435, 81] on img at bounding box center [433, 81] width 9 height 9
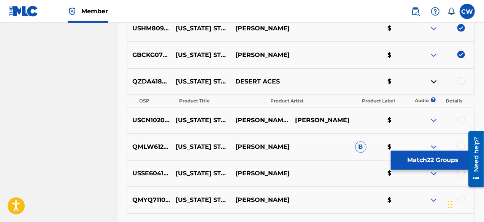
click at [435, 81] on img at bounding box center [433, 81] width 9 height 9
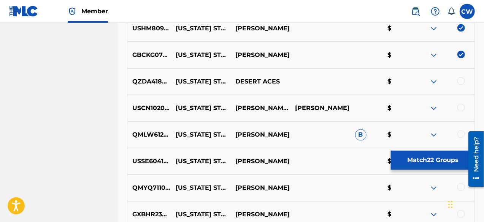
click at [460, 81] on div at bounding box center [461, 81] width 8 height 8
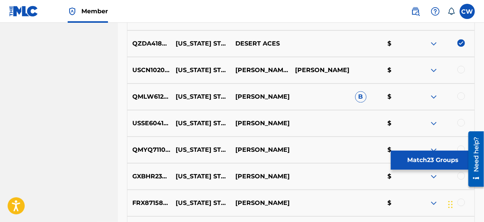
click at [463, 70] on div at bounding box center [461, 70] width 8 height 8
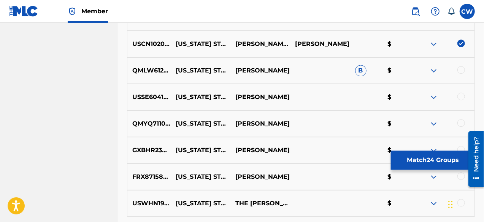
scroll to position [904, 0]
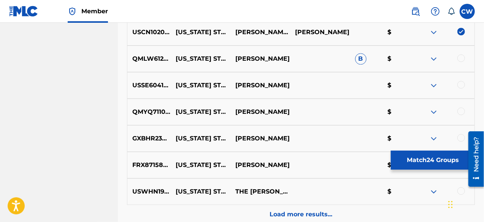
click at [462, 59] on div at bounding box center [461, 58] width 8 height 8
click at [433, 85] on img at bounding box center [433, 85] width 9 height 9
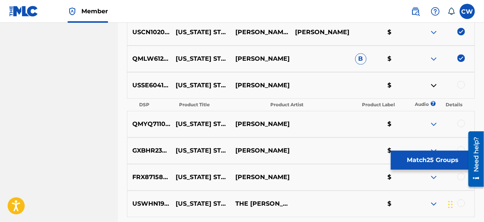
click at [433, 85] on img at bounding box center [433, 85] width 9 height 9
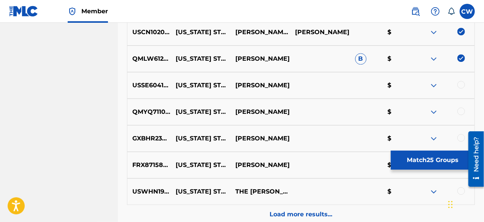
click at [433, 84] on img at bounding box center [433, 85] width 9 height 9
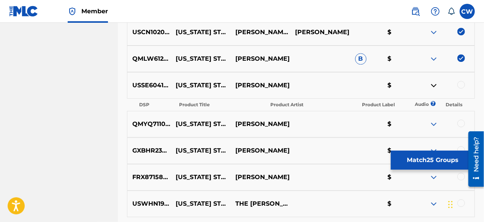
click at [433, 84] on img at bounding box center [433, 85] width 9 height 9
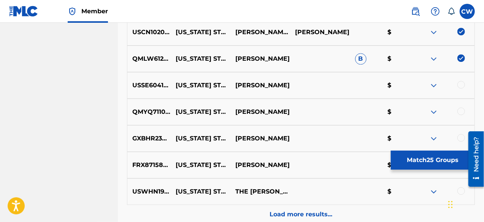
click at [463, 85] on div at bounding box center [461, 85] width 8 height 8
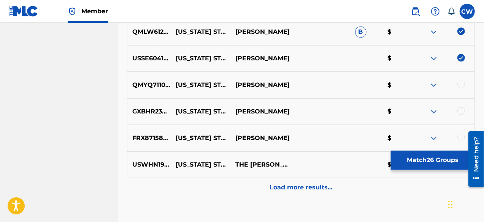
scroll to position [942, 0]
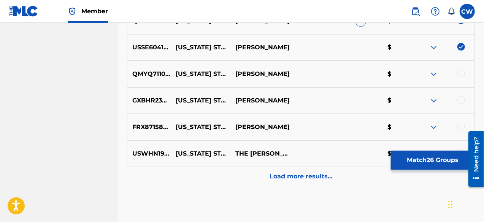
click at [433, 73] on img at bounding box center [433, 74] width 9 height 9
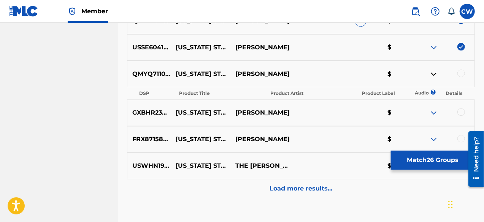
click at [433, 73] on img at bounding box center [433, 74] width 9 height 9
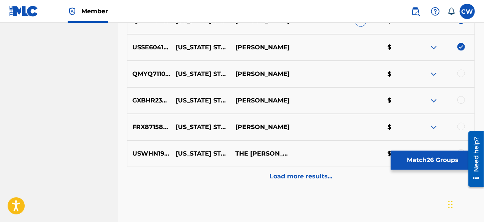
click at [461, 75] on div at bounding box center [461, 74] width 8 height 8
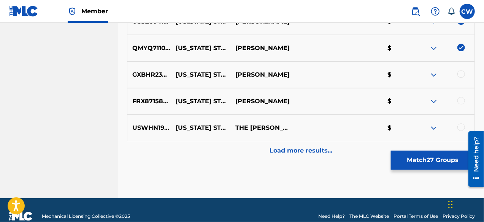
scroll to position [980, 0]
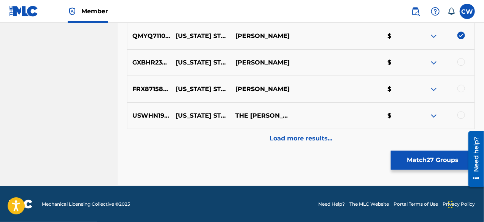
click at [435, 64] on img at bounding box center [433, 62] width 9 height 9
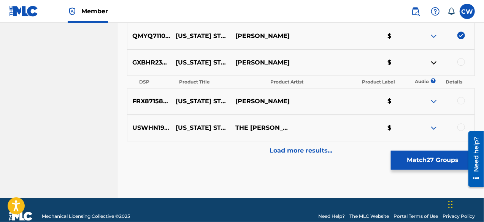
click at [435, 64] on img at bounding box center [433, 62] width 9 height 9
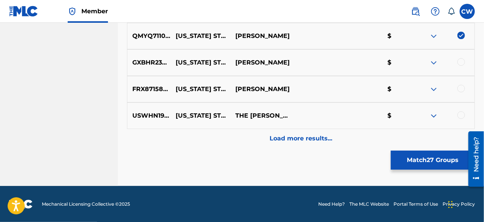
click at [463, 63] on div at bounding box center [461, 62] width 8 height 8
click at [460, 88] on div at bounding box center [461, 89] width 8 height 8
click at [435, 114] on img at bounding box center [433, 115] width 9 height 9
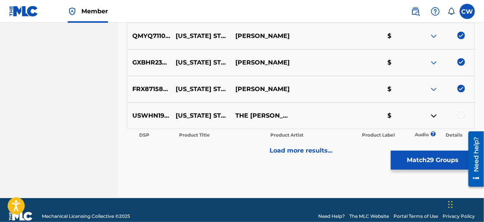
click at [435, 114] on img at bounding box center [433, 115] width 9 height 9
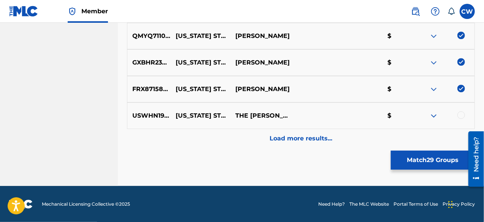
click at [460, 115] on div at bounding box center [461, 115] width 8 height 8
click at [316, 142] on p "Load more results..." at bounding box center [301, 138] width 63 height 9
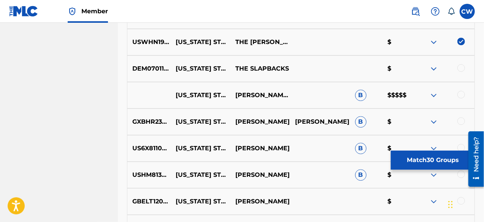
scroll to position [1056, 0]
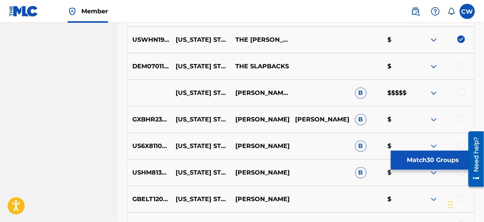
click at [433, 65] on img at bounding box center [433, 66] width 9 height 9
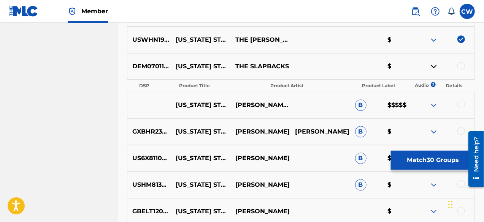
click at [433, 65] on img at bounding box center [433, 66] width 9 height 9
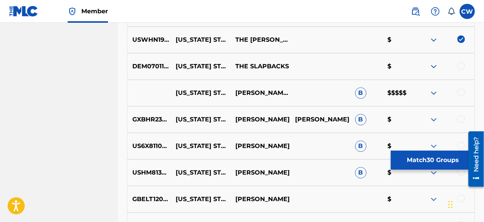
click at [433, 66] on img at bounding box center [433, 66] width 9 height 9
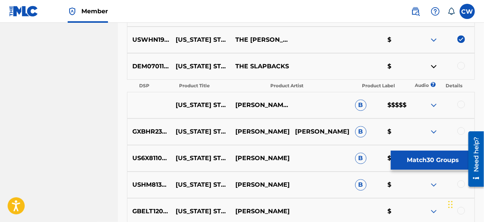
click at [433, 66] on img at bounding box center [433, 66] width 9 height 9
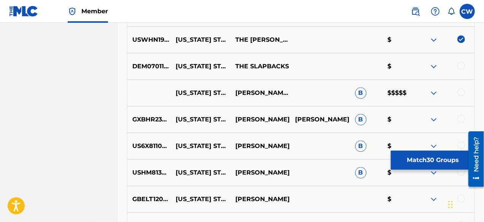
click at [461, 65] on div at bounding box center [461, 66] width 8 height 8
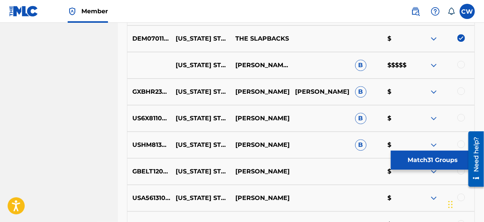
scroll to position [1094, 0]
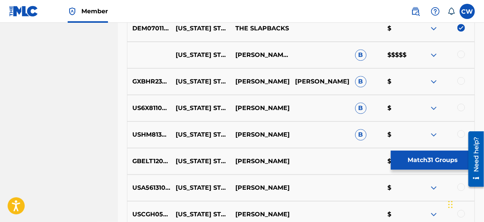
click at [434, 54] on img at bounding box center [433, 55] width 9 height 9
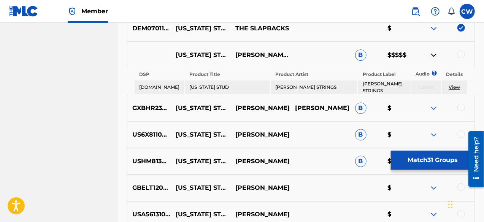
click at [434, 54] on img at bounding box center [433, 55] width 9 height 9
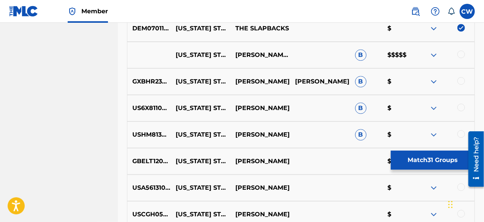
click at [462, 56] on div at bounding box center [461, 55] width 8 height 8
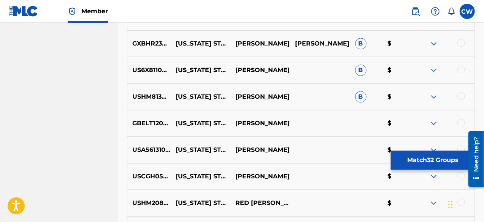
click at [433, 44] on img at bounding box center [433, 43] width 9 height 9
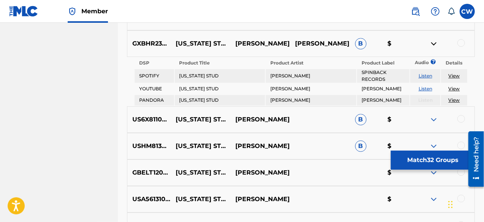
click at [422, 87] on link "Listen" at bounding box center [426, 89] width 14 height 6
click at [435, 43] on img at bounding box center [433, 43] width 9 height 9
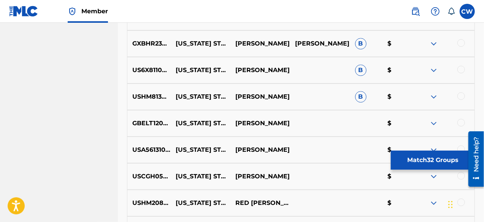
click at [434, 68] on img at bounding box center [433, 70] width 9 height 9
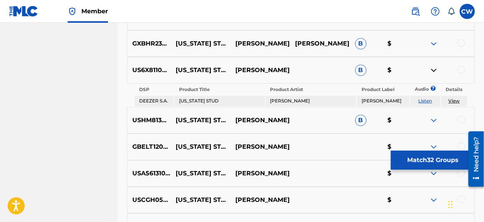
click at [434, 68] on img at bounding box center [433, 70] width 9 height 9
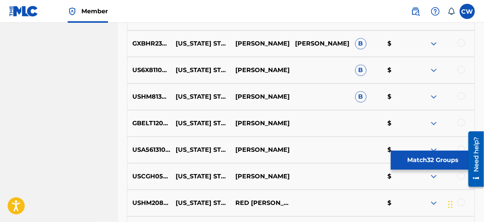
click at [459, 70] on div at bounding box center [461, 70] width 8 height 8
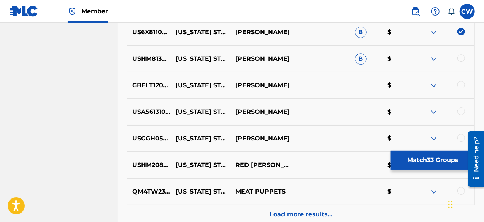
click at [434, 59] on img at bounding box center [433, 58] width 9 height 9
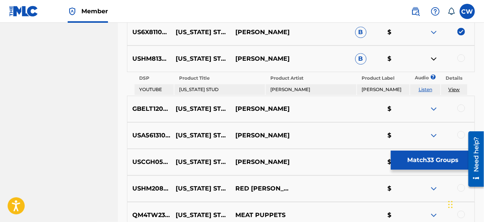
click at [425, 88] on link "Listen" at bounding box center [426, 90] width 14 height 6
click at [463, 58] on div at bounding box center [461, 58] width 8 height 8
click at [435, 59] on img at bounding box center [433, 58] width 9 height 9
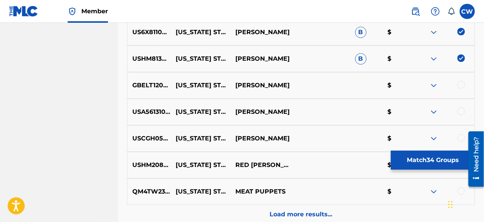
click at [435, 84] on img at bounding box center [433, 85] width 9 height 9
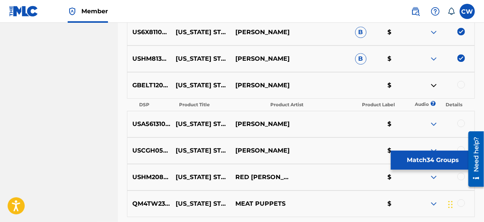
click at [435, 84] on img at bounding box center [433, 85] width 9 height 9
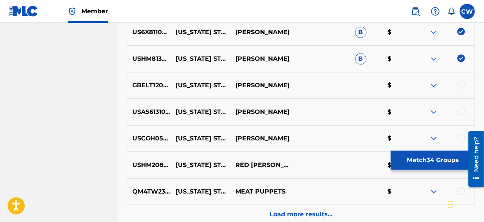
click at [462, 86] on div at bounding box center [461, 85] width 8 height 8
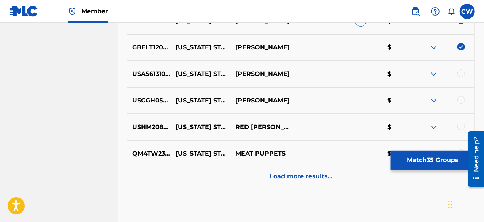
click at [434, 76] on img at bounding box center [433, 74] width 9 height 9
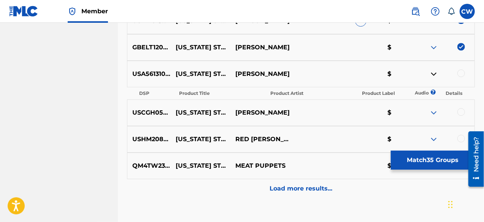
click at [434, 76] on img at bounding box center [433, 74] width 9 height 9
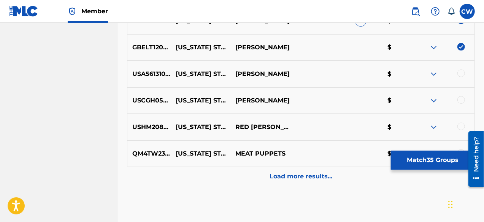
click at [461, 73] on div at bounding box center [461, 74] width 8 height 8
click at [434, 98] on img at bounding box center [433, 100] width 9 height 9
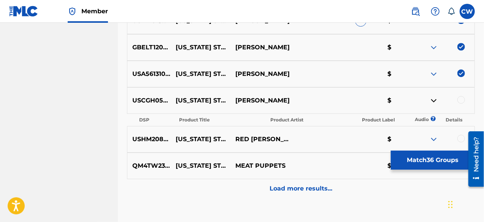
click at [434, 98] on img at bounding box center [433, 100] width 9 height 9
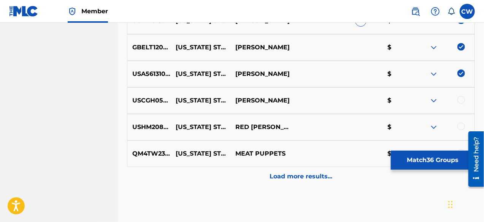
click at [461, 101] on div at bounding box center [461, 100] width 8 height 8
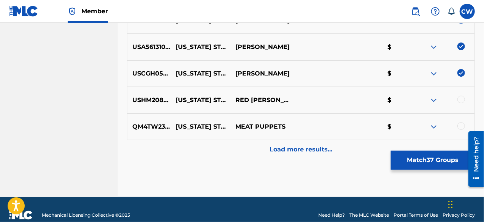
scroll to position [1246, 0]
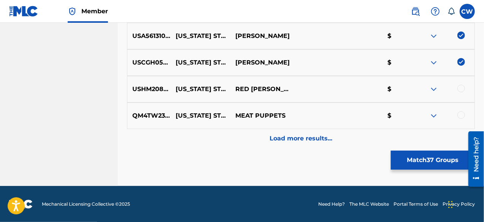
click at [433, 89] on img at bounding box center [433, 89] width 9 height 9
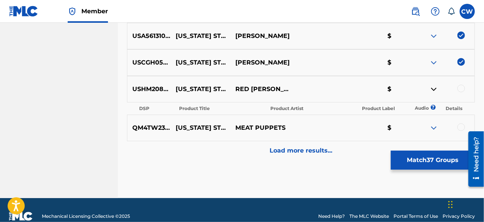
click at [433, 89] on img at bounding box center [433, 89] width 9 height 9
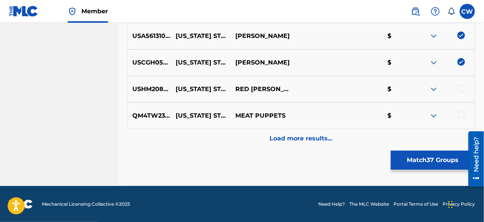
click at [461, 89] on div at bounding box center [461, 89] width 8 height 8
click at [433, 114] on img at bounding box center [433, 115] width 9 height 9
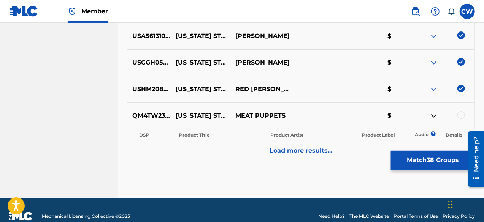
click at [433, 114] on img at bounding box center [433, 115] width 9 height 9
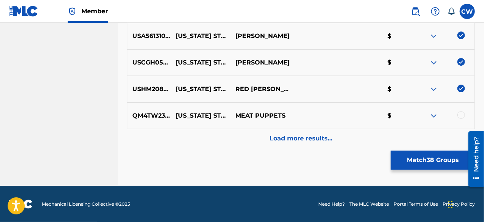
click at [461, 114] on div at bounding box center [461, 115] width 8 height 8
click at [324, 140] on p "Load more results..." at bounding box center [301, 138] width 63 height 9
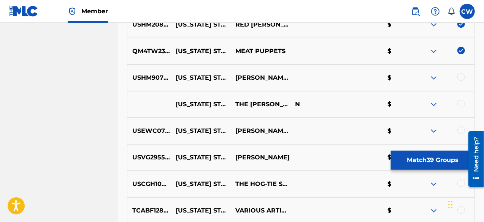
scroll to position [1322, 0]
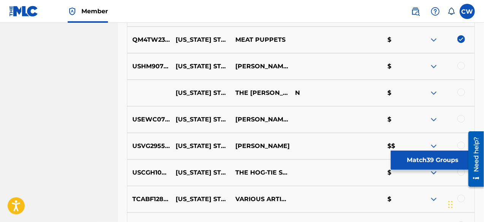
click at [433, 67] on img at bounding box center [433, 66] width 9 height 9
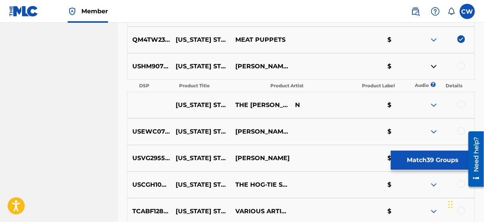
click at [433, 67] on img at bounding box center [433, 66] width 9 height 9
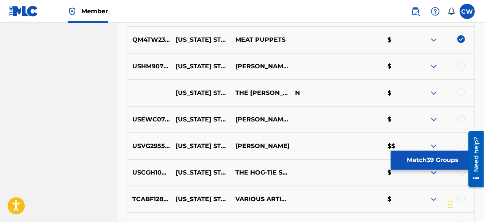
click at [462, 65] on div at bounding box center [461, 66] width 8 height 8
click at [434, 92] on img at bounding box center [433, 93] width 9 height 9
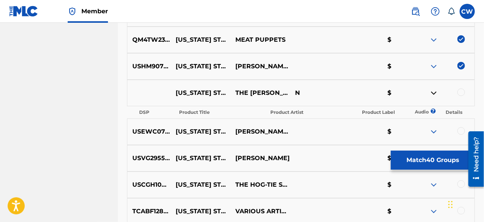
click at [434, 92] on img at bounding box center [433, 93] width 9 height 9
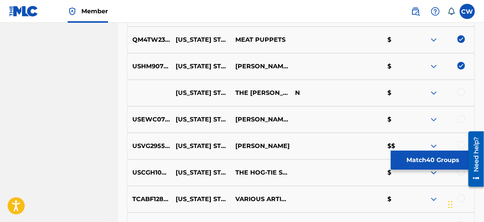
click at [462, 92] on div at bounding box center [461, 93] width 8 height 8
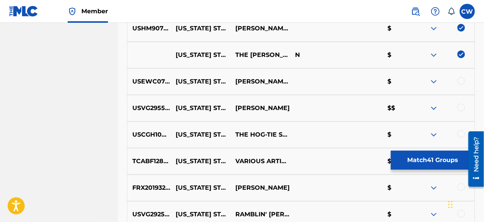
click at [433, 82] on img at bounding box center [433, 81] width 9 height 9
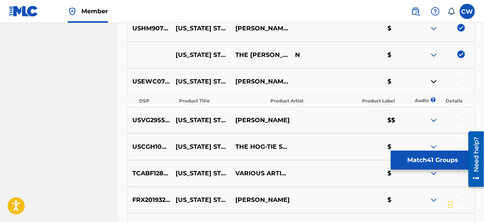
click at [433, 82] on img at bounding box center [433, 81] width 9 height 9
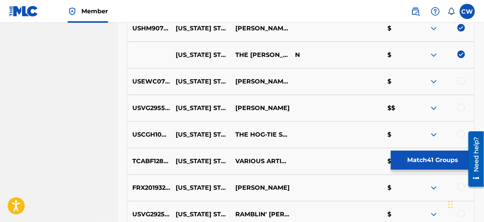
click at [462, 81] on div at bounding box center [461, 81] width 8 height 8
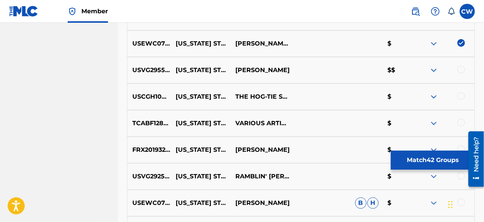
click at [433, 70] on img at bounding box center [433, 70] width 9 height 9
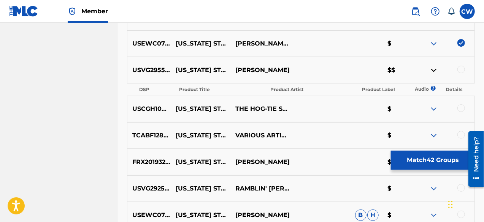
click at [433, 70] on img at bounding box center [433, 70] width 9 height 9
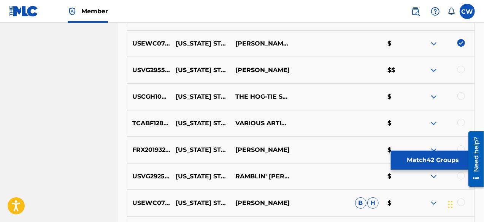
click at [461, 70] on div at bounding box center [461, 70] width 8 height 8
click at [433, 97] on img at bounding box center [433, 96] width 9 height 9
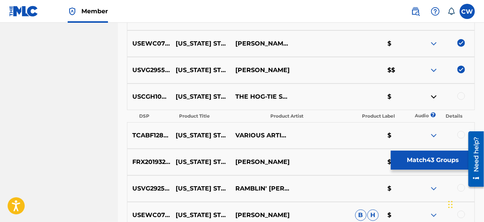
click at [433, 97] on img at bounding box center [433, 96] width 9 height 9
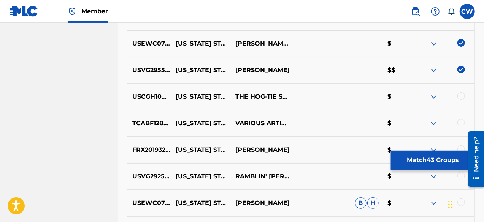
click at [462, 97] on div at bounding box center [461, 96] width 8 height 8
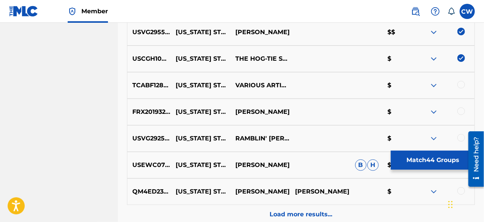
click at [436, 86] on img at bounding box center [433, 85] width 9 height 9
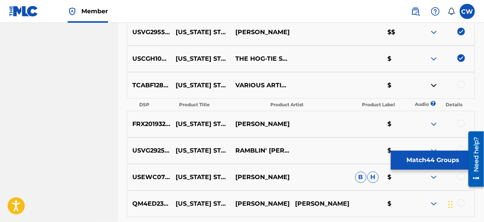
click at [436, 86] on img at bounding box center [433, 85] width 9 height 9
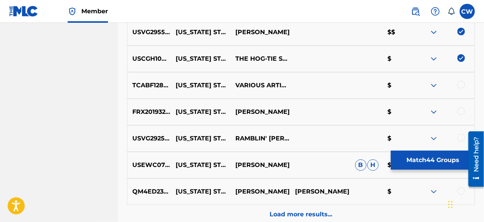
click at [461, 85] on div at bounding box center [461, 85] width 8 height 8
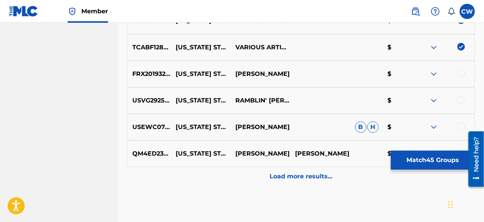
click at [433, 74] on img at bounding box center [433, 74] width 9 height 9
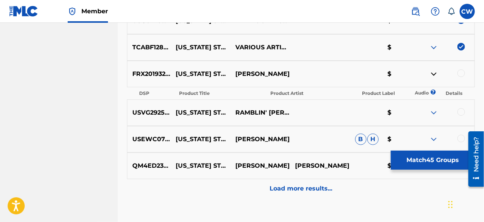
click at [433, 74] on img at bounding box center [433, 74] width 9 height 9
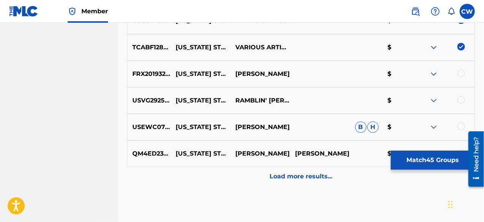
click at [461, 72] on div at bounding box center [461, 74] width 8 height 8
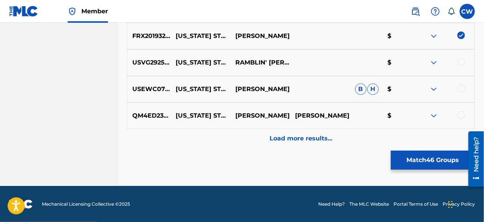
click at [433, 62] on img at bounding box center [433, 62] width 9 height 9
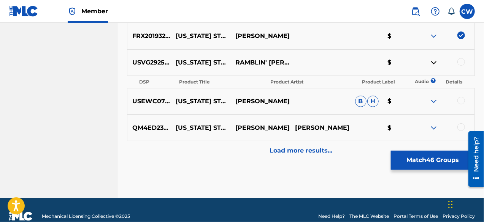
click at [433, 62] on img at bounding box center [433, 62] width 9 height 9
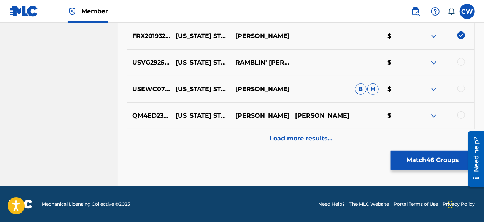
click at [460, 62] on div at bounding box center [461, 62] width 8 height 8
click at [434, 88] on img at bounding box center [433, 89] width 9 height 9
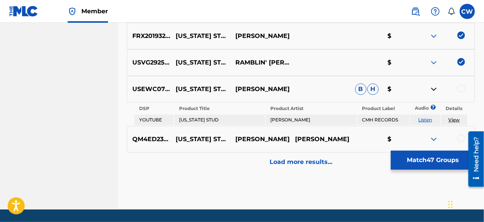
click at [422, 121] on link "Listen" at bounding box center [426, 120] width 14 height 6
click at [435, 89] on img at bounding box center [433, 89] width 9 height 9
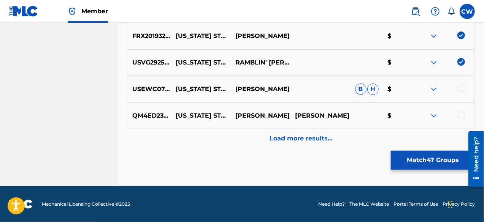
click at [462, 90] on div at bounding box center [461, 89] width 8 height 8
click at [461, 114] on div at bounding box center [461, 115] width 8 height 8
click at [326, 142] on p "Load more results..." at bounding box center [301, 138] width 63 height 9
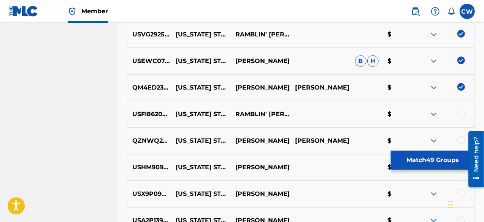
scroll to position [1550, 0]
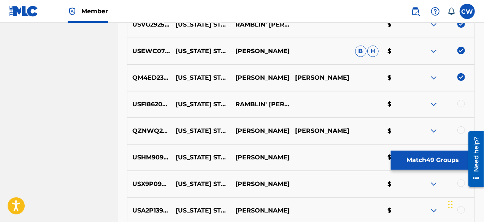
click at [434, 104] on img at bounding box center [433, 104] width 9 height 9
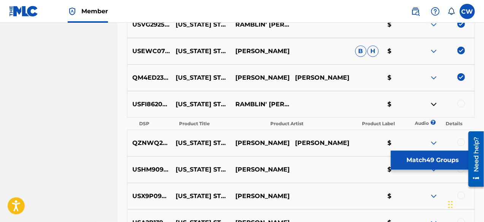
click at [434, 104] on img at bounding box center [433, 104] width 9 height 9
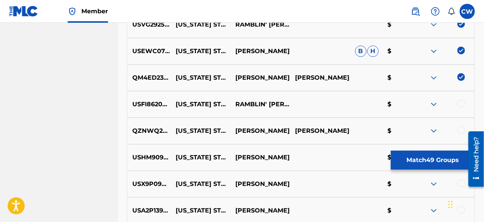
click at [462, 102] on div at bounding box center [461, 104] width 8 height 8
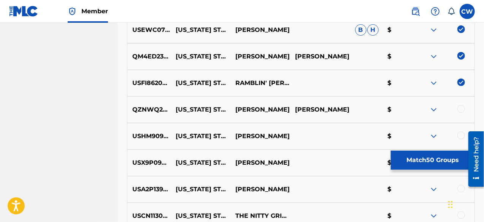
scroll to position [1588, 0]
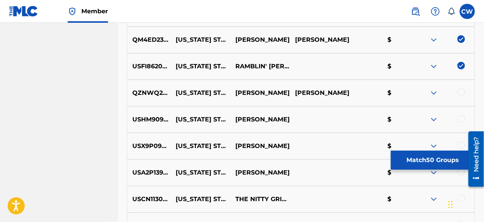
click at [461, 90] on div at bounding box center [461, 93] width 8 height 8
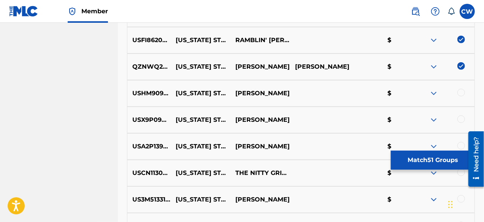
scroll to position [1626, 0]
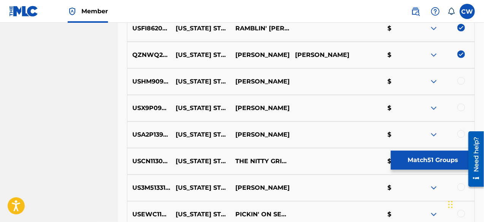
click at [434, 82] on img at bounding box center [433, 81] width 9 height 9
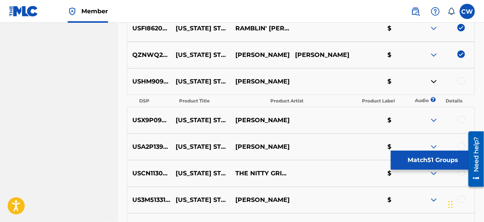
click at [434, 82] on img at bounding box center [433, 81] width 9 height 9
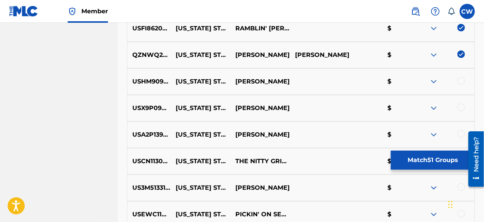
click at [459, 81] on div at bounding box center [461, 81] width 8 height 8
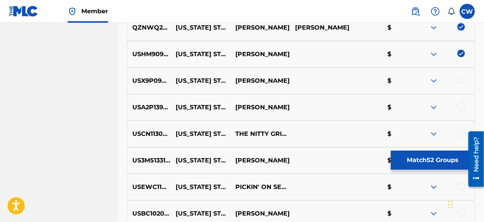
scroll to position [1664, 0]
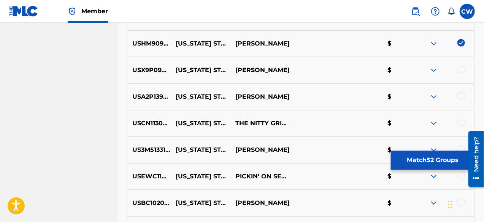
click at [433, 70] on img at bounding box center [433, 70] width 9 height 9
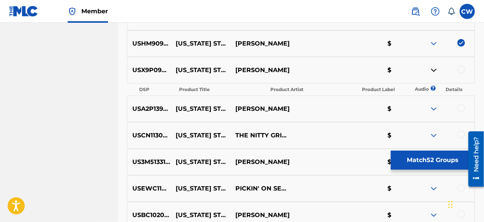
click at [433, 70] on img at bounding box center [433, 70] width 9 height 9
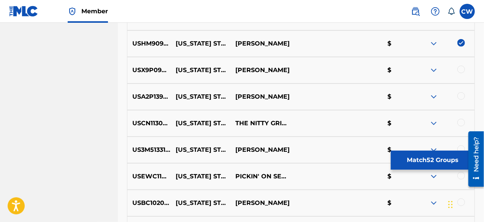
click at [462, 70] on div at bounding box center [461, 70] width 8 height 8
click at [433, 96] on img at bounding box center [433, 96] width 9 height 9
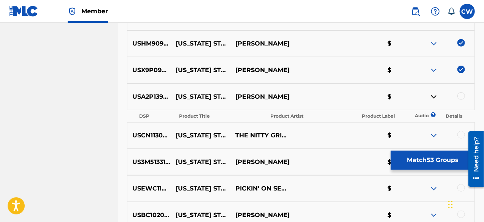
click at [433, 96] on img at bounding box center [433, 96] width 9 height 9
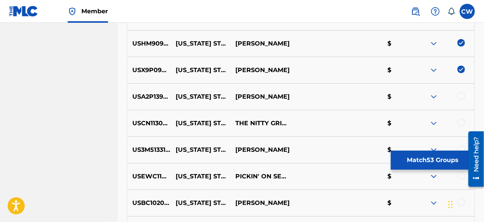
click at [462, 97] on div at bounding box center [461, 96] width 8 height 8
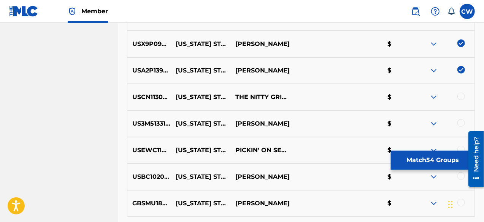
scroll to position [1702, 0]
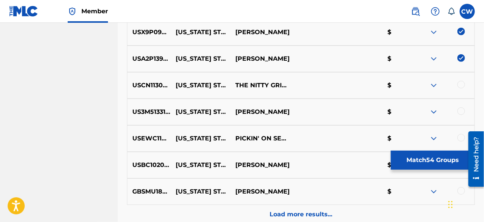
click at [460, 86] on div at bounding box center [461, 85] width 8 height 8
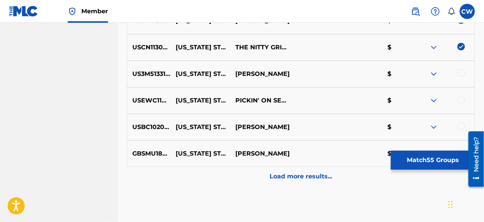
click at [435, 74] on img at bounding box center [433, 74] width 9 height 9
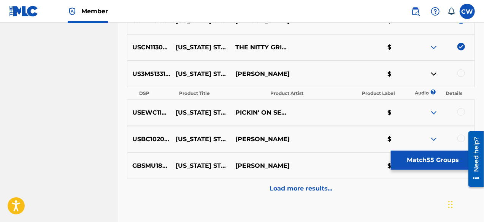
click at [435, 74] on img at bounding box center [433, 74] width 9 height 9
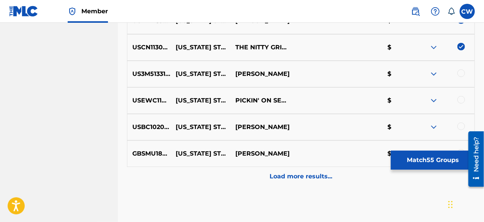
click at [462, 72] on div at bounding box center [461, 74] width 8 height 8
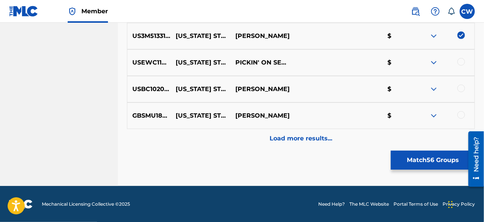
click at [435, 62] on img at bounding box center [433, 62] width 9 height 9
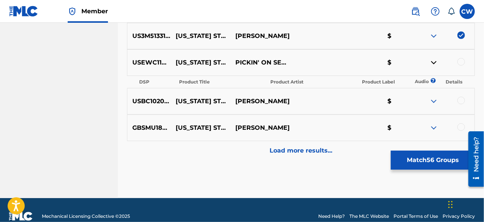
click at [435, 62] on img at bounding box center [433, 62] width 9 height 9
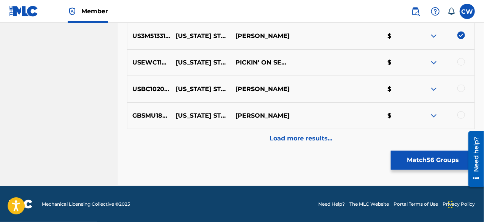
click at [460, 64] on div at bounding box center [461, 62] width 8 height 8
click at [435, 89] on img at bounding box center [433, 89] width 9 height 9
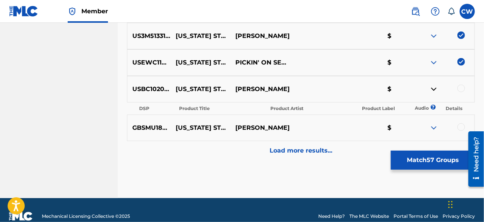
click at [435, 89] on img at bounding box center [433, 89] width 9 height 9
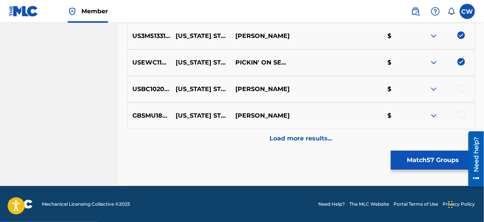
click at [463, 88] on div at bounding box center [461, 89] width 8 height 8
click at [431, 114] on img at bounding box center [433, 115] width 9 height 9
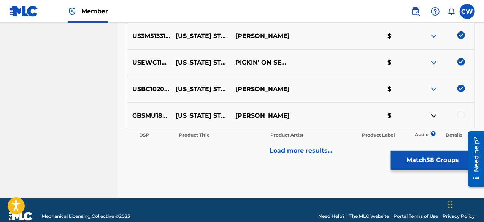
click at [431, 114] on img at bounding box center [433, 115] width 9 height 9
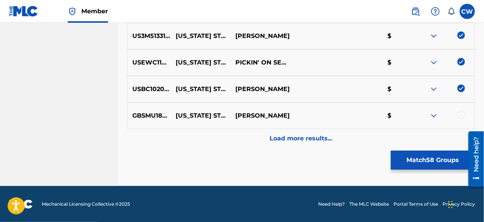
click at [462, 114] on div at bounding box center [461, 115] width 8 height 8
click at [308, 143] on p "Load more results..." at bounding box center [301, 138] width 63 height 9
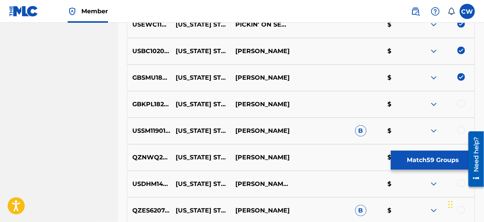
scroll to position [1854, 0]
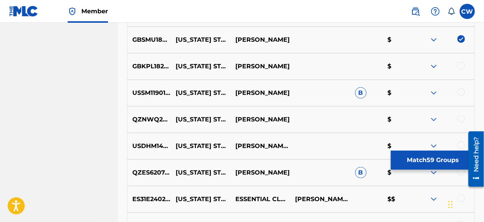
click at [433, 66] on img at bounding box center [433, 66] width 9 height 9
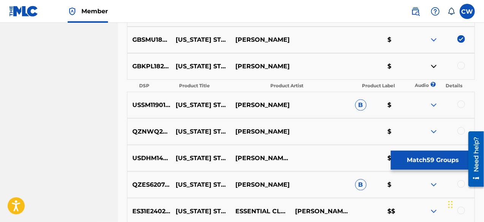
click at [433, 67] on img at bounding box center [433, 66] width 9 height 9
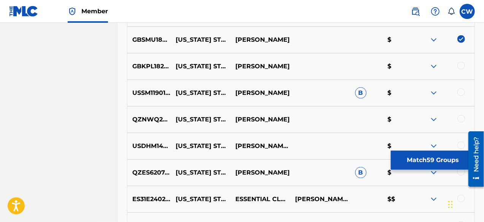
click at [463, 70] on div at bounding box center [445, 66] width 60 height 9
click at [461, 66] on div at bounding box center [461, 66] width 8 height 8
click at [462, 90] on div at bounding box center [461, 93] width 8 height 8
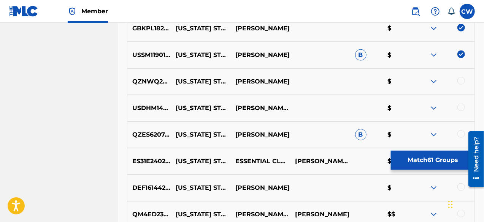
click at [462, 82] on div at bounding box center [461, 81] width 8 height 8
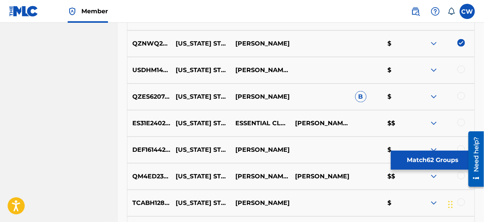
click at [431, 73] on img at bounding box center [433, 70] width 9 height 9
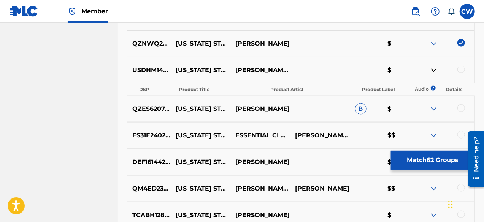
click at [431, 73] on img at bounding box center [433, 70] width 9 height 9
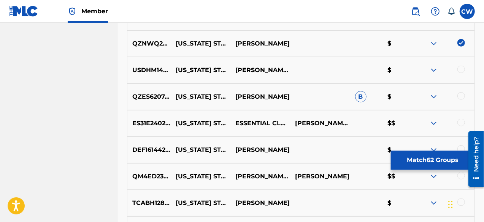
click at [459, 70] on div at bounding box center [461, 70] width 8 height 8
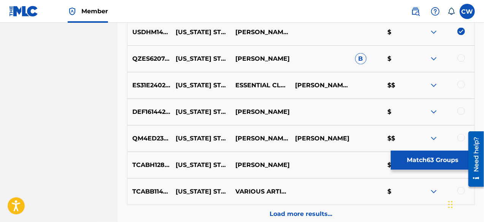
click at [432, 59] on img at bounding box center [433, 58] width 9 height 9
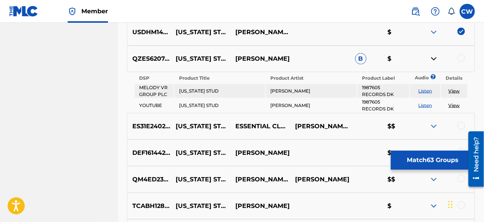
click at [426, 106] on link "Listen" at bounding box center [426, 106] width 14 height 6
click at [435, 57] on img at bounding box center [433, 58] width 9 height 9
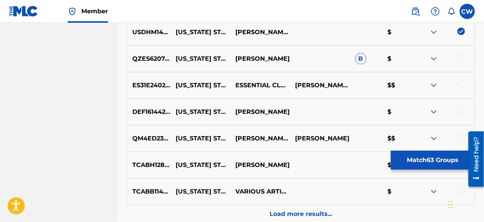
click at [463, 58] on div at bounding box center [461, 58] width 8 height 8
click at [434, 85] on img at bounding box center [433, 85] width 9 height 9
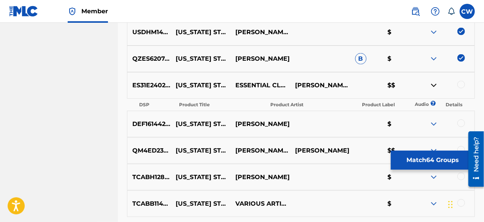
click at [434, 85] on img at bounding box center [433, 85] width 9 height 9
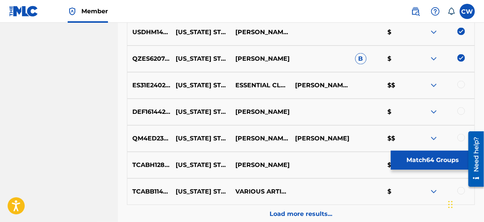
click at [462, 87] on div at bounding box center [461, 85] width 8 height 8
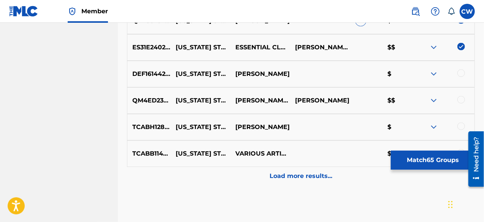
click at [459, 73] on div at bounding box center [461, 74] width 8 height 8
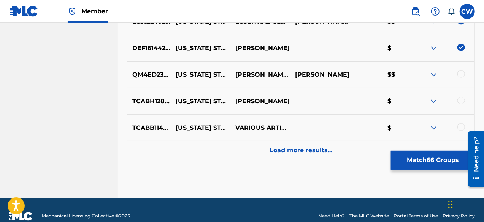
scroll to position [2044, 0]
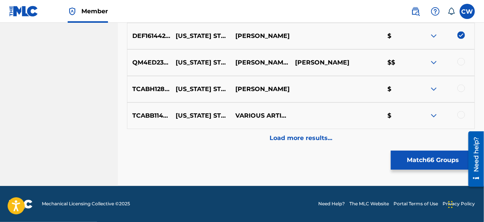
click at [459, 64] on div at bounding box center [461, 62] width 8 height 8
click at [433, 86] on img at bounding box center [433, 89] width 9 height 9
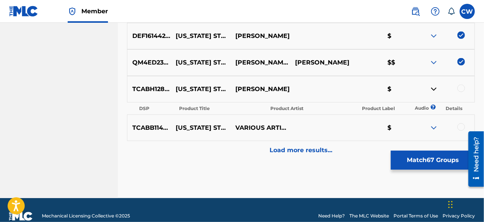
click at [433, 86] on img at bounding box center [433, 89] width 9 height 9
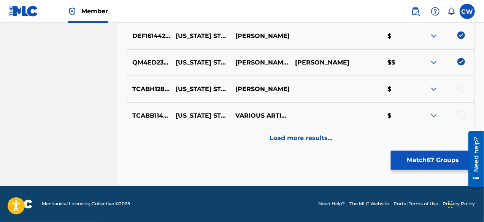
click at [460, 88] on div at bounding box center [461, 89] width 8 height 8
click at [435, 114] on img at bounding box center [433, 115] width 9 height 9
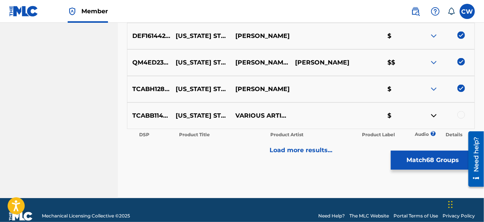
click at [435, 114] on img at bounding box center [433, 115] width 9 height 9
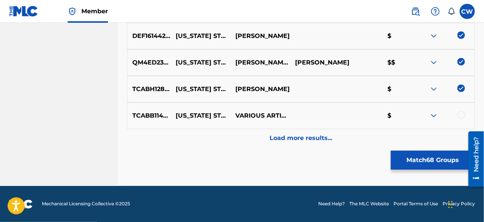
click at [462, 114] on div at bounding box center [461, 115] width 8 height 8
click at [308, 140] on p "Load more results..." at bounding box center [301, 138] width 63 height 9
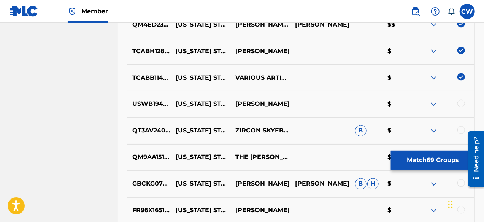
scroll to position [2120, 0]
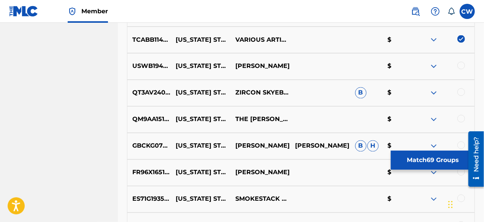
click at [435, 67] on img at bounding box center [433, 66] width 9 height 9
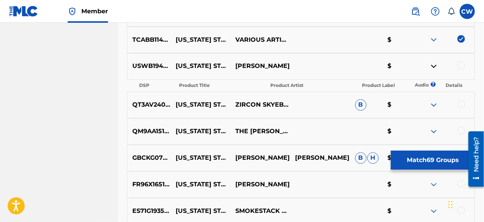
click at [435, 67] on img at bounding box center [433, 66] width 9 height 9
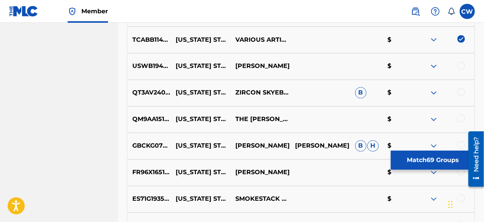
click at [436, 67] on img at bounding box center [433, 66] width 9 height 9
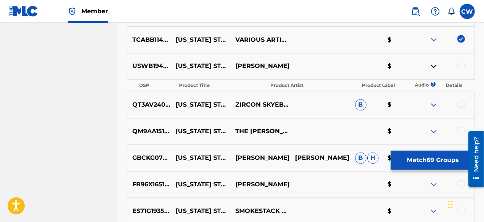
click at [435, 67] on img at bounding box center [433, 66] width 9 height 9
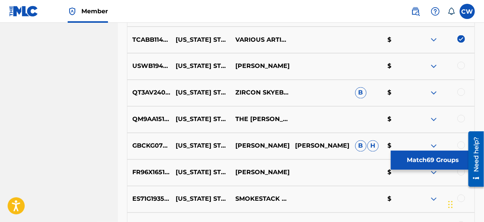
click at [461, 67] on div at bounding box center [461, 66] width 8 height 8
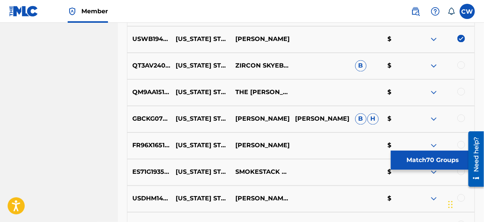
scroll to position [2158, 0]
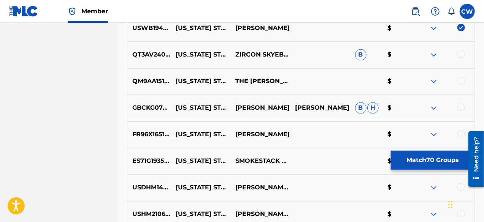
click at [434, 56] on img at bounding box center [433, 55] width 9 height 9
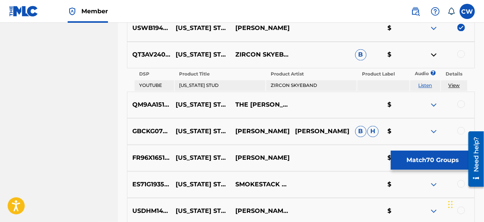
click at [426, 86] on link "Listen" at bounding box center [426, 86] width 14 height 6
drag, startPoint x: 432, startPoint y: 54, endPoint x: 439, endPoint y: 56, distance: 7.6
click at [433, 54] on img at bounding box center [433, 55] width 9 height 9
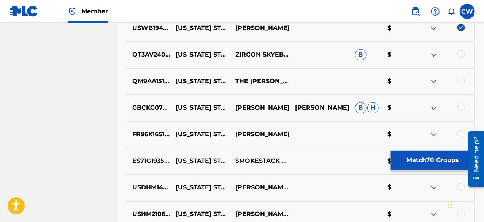
click at [461, 57] on div at bounding box center [461, 55] width 8 height 8
click at [436, 79] on img at bounding box center [433, 81] width 9 height 9
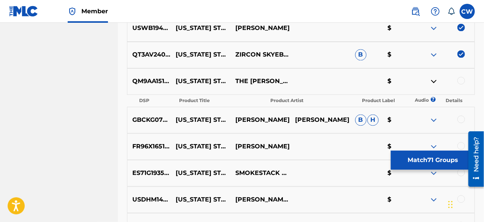
click at [435, 79] on img at bounding box center [433, 81] width 9 height 9
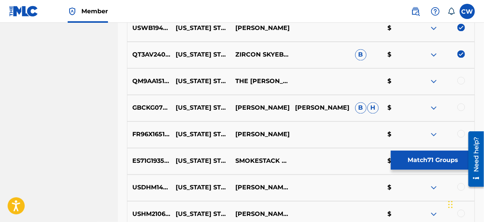
click at [461, 81] on div at bounding box center [461, 81] width 8 height 8
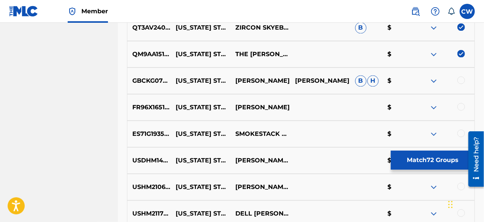
scroll to position [2197, 0]
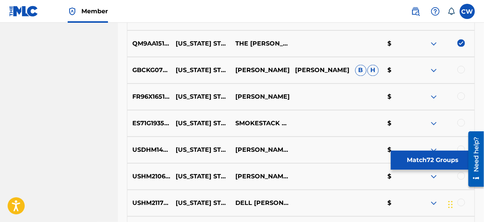
click at [435, 70] on img at bounding box center [433, 70] width 9 height 9
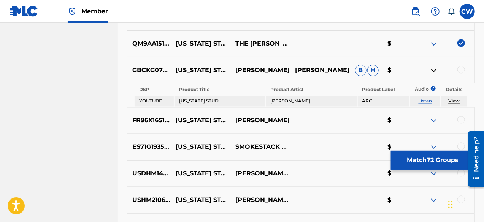
click at [428, 99] on link "Listen" at bounding box center [426, 101] width 14 height 6
click at [436, 72] on img at bounding box center [433, 70] width 9 height 9
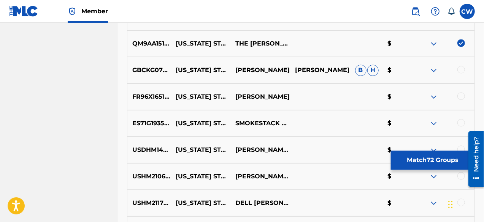
click at [465, 69] on div at bounding box center [461, 70] width 8 height 8
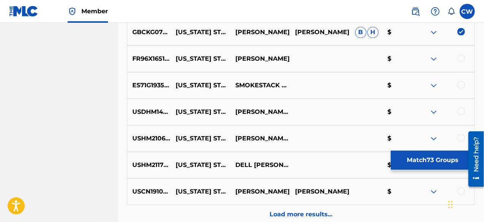
click at [461, 57] on div at bounding box center [461, 58] width 8 height 8
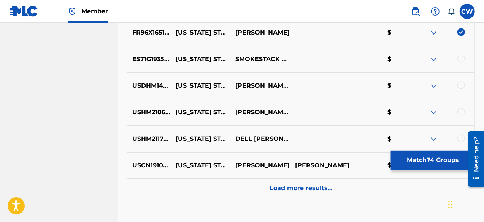
scroll to position [2273, 0]
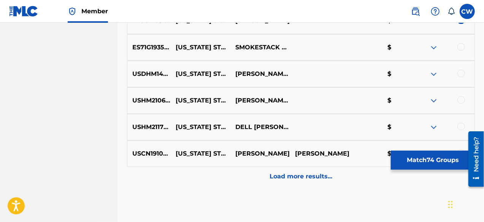
click at [433, 49] on img at bounding box center [433, 47] width 9 height 9
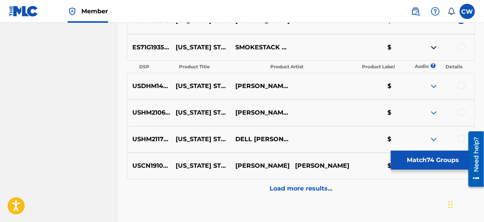
click at [433, 49] on img at bounding box center [433, 47] width 9 height 9
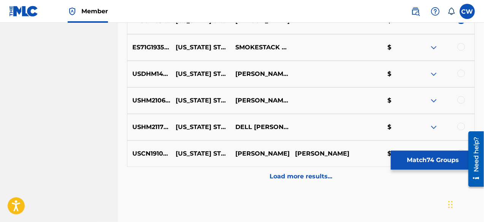
click at [459, 48] on div at bounding box center [461, 47] width 8 height 8
click at [434, 73] on img at bounding box center [433, 74] width 9 height 9
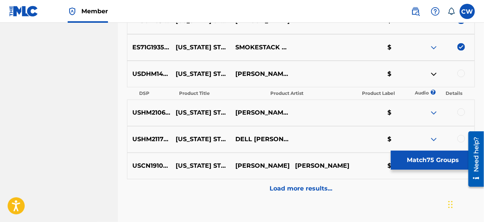
click at [434, 73] on img at bounding box center [433, 74] width 9 height 9
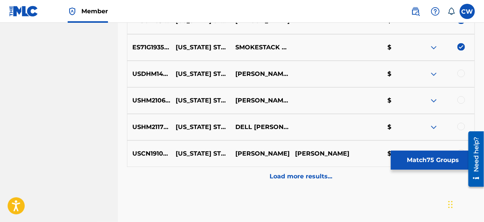
click at [461, 74] on div at bounding box center [461, 74] width 8 height 8
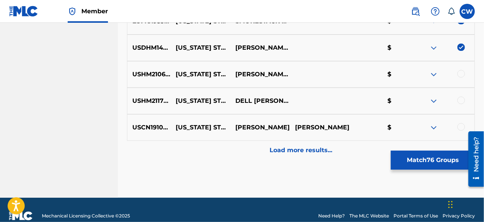
scroll to position [2311, 0]
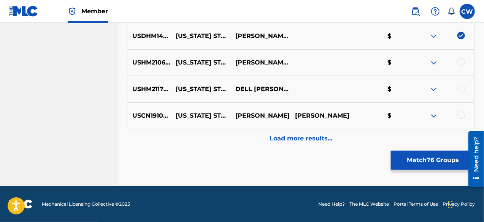
click at [433, 63] on img at bounding box center [433, 62] width 9 height 9
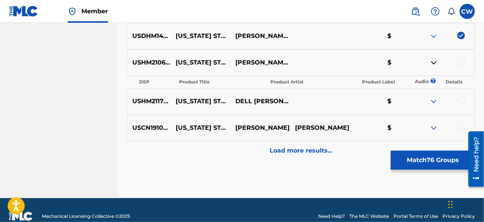
click at [433, 63] on img at bounding box center [433, 62] width 9 height 9
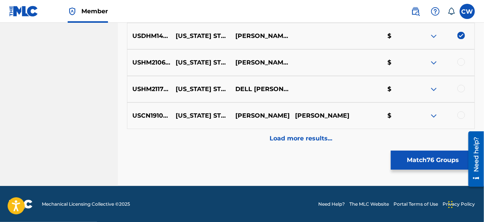
click at [462, 64] on div at bounding box center [461, 62] width 8 height 8
click at [436, 88] on img at bounding box center [433, 89] width 9 height 9
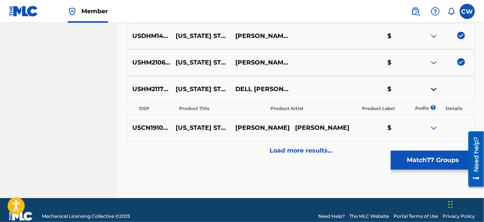
click at [436, 88] on img at bounding box center [433, 89] width 9 height 9
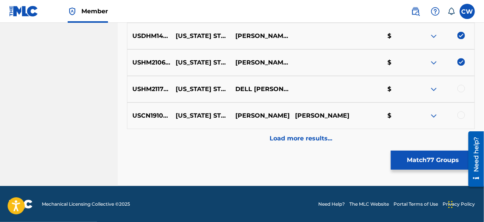
click at [462, 86] on div at bounding box center [461, 89] width 8 height 8
click at [462, 115] on div at bounding box center [461, 115] width 8 height 8
click at [301, 138] on p "Load more results..." at bounding box center [301, 138] width 63 height 9
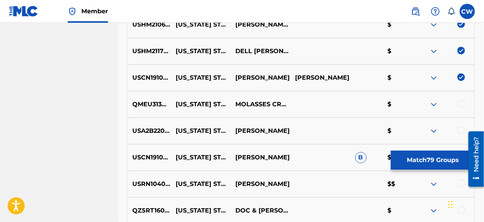
scroll to position [2387, 0]
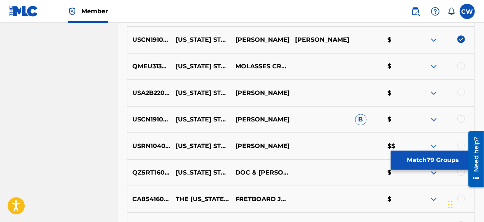
click at [433, 67] on img at bounding box center [433, 66] width 9 height 9
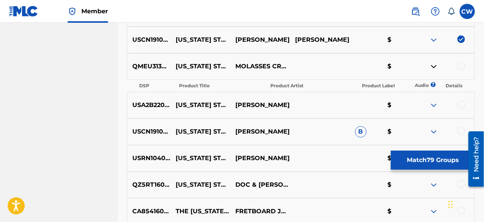
click at [433, 67] on img at bounding box center [433, 66] width 9 height 9
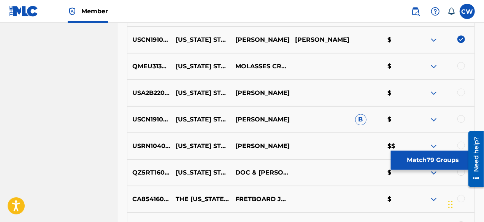
click at [462, 66] on div at bounding box center [461, 66] width 8 height 8
click at [434, 92] on img at bounding box center [433, 93] width 9 height 9
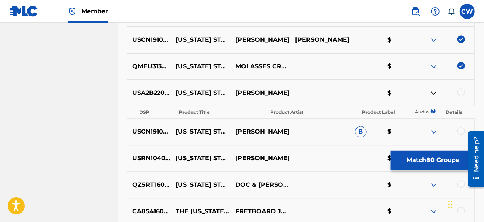
click at [434, 92] on img at bounding box center [433, 93] width 9 height 9
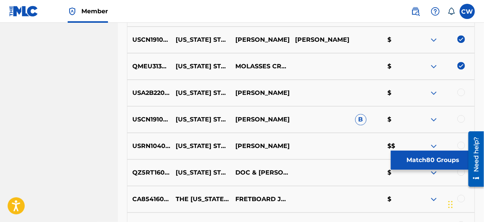
click at [459, 91] on div at bounding box center [461, 93] width 8 height 8
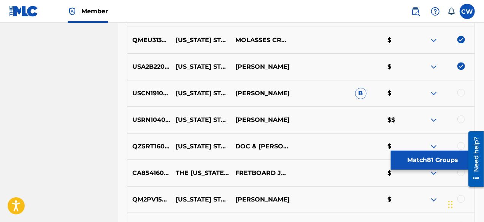
scroll to position [2425, 0]
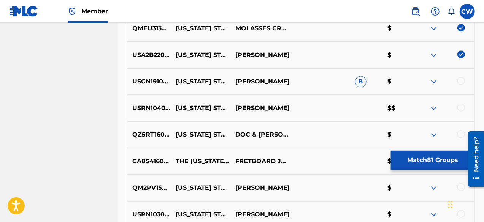
click at [433, 81] on img at bounding box center [433, 81] width 9 height 9
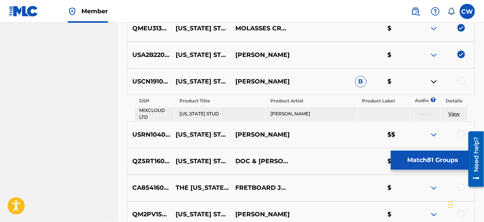
click at [433, 81] on img at bounding box center [433, 81] width 9 height 9
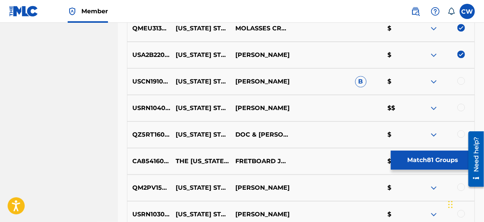
click at [460, 81] on div at bounding box center [461, 81] width 8 height 8
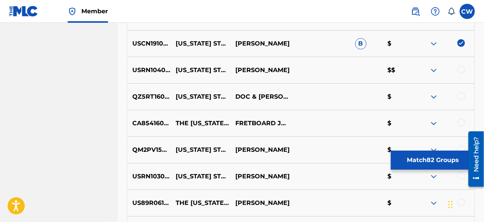
click at [435, 70] on img at bounding box center [433, 70] width 9 height 9
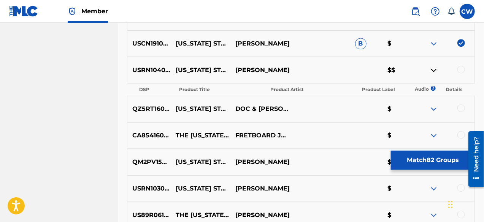
click at [435, 70] on img at bounding box center [433, 70] width 9 height 9
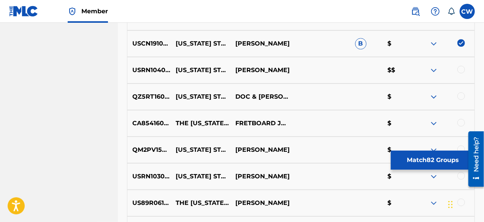
click at [462, 70] on div at bounding box center [461, 70] width 8 height 8
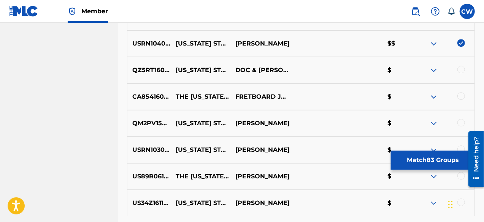
scroll to position [2501, 0]
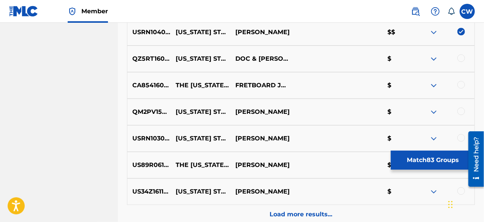
click at [435, 60] on img at bounding box center [433, 58] width 9 height 9
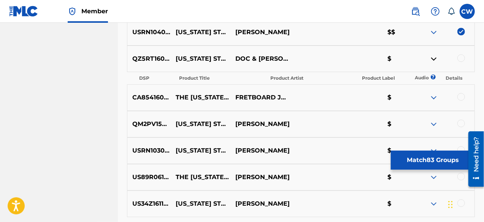
click at [435, 60] on img at bounding box center [433, 58] width 9 height 9
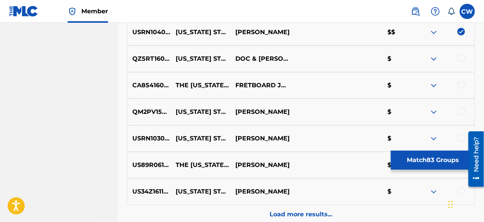
click at [461, 57] on div at bounding box center [461, 58] width 8 height 8
click at [433, 85] on img at bounding box center [433, 85] width 9 height 9
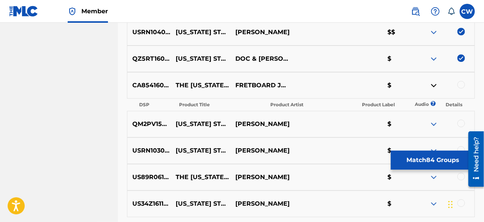
click at [433, 85] on img at bounding box center [433, 85] width 9 height 9
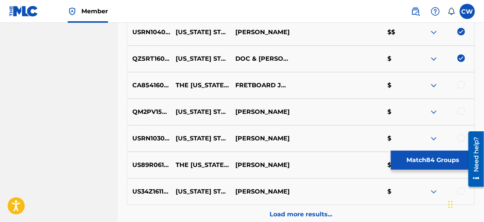
click at [462, 84] on div at bounding box center [461, 85] width 8 height 8
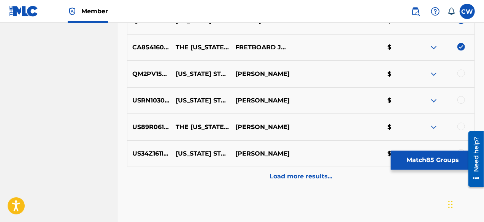
click at [434, 73] on img at bounding box center [433, 74] width 9 height 9
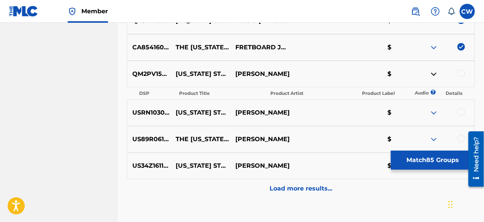
click at [434, 73] on img at bounding box center [433, 74] width 9 height 9
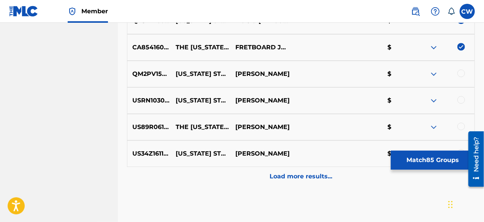
click at [462, 73] on div at bounding box center [461, 74] width 8 height 8
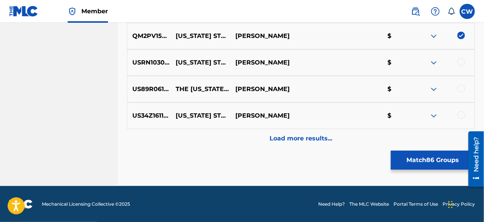
click at [460, 62] on div at bounding box center [461, 62] width 8 height 8
click at [463, 86] on div at bounding box center [461, 89] width 8 height 8
click at [434, 114] on img at bounding box center [433, 115] width 9 height 9
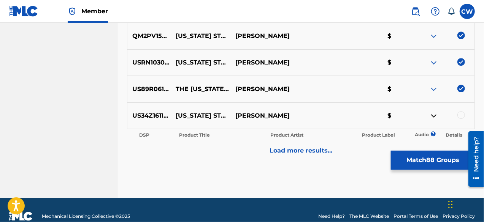
click at [434, 114] on img at bounding box center [433, 115] width 9 height 9
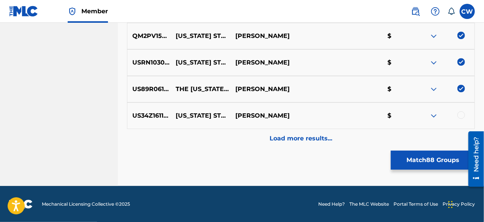
click at [434, 114] on img at bounding box center [433, 115] width 9 height 9
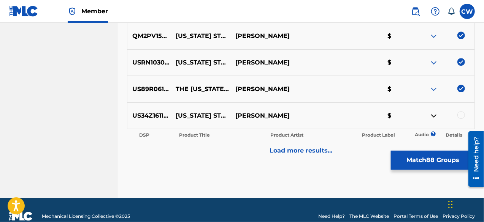
click at [434, 114] on img at bounding box center [433, 115] width 9 height 9
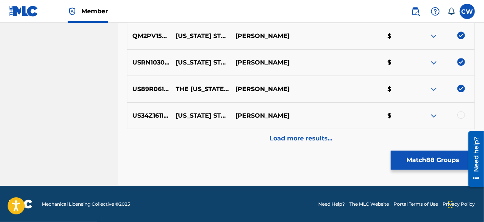
click at [459, 116] on div at bounding box center [461, 115] width 8 height 8
click at [329, 141] on p "Load more results..." at bounding box center [301, 138] width 63 height 9
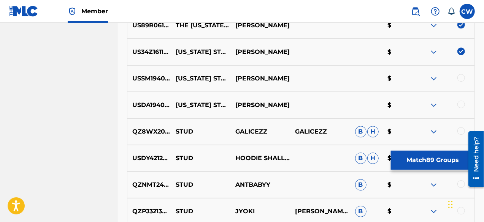
scroll to position [2653, 0]
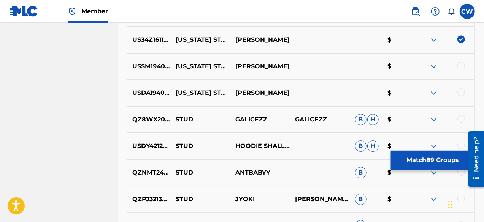
click at [461, 67] on div at bounding box center [461, 66] width 8 height 8
click at [463, 94] on div at bounding box center [461, 93] width 8 height 8
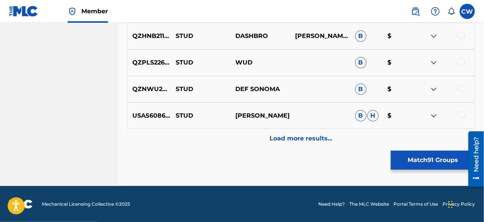
click at [303, 137] on p "Load more results..." at bounding box center [301, 138] width 63 height 9
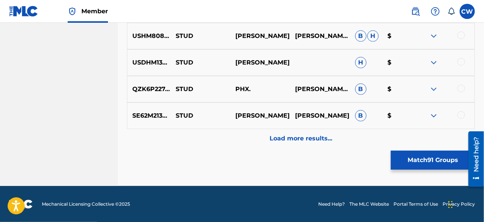
click at [303, 137] on p "Load more results..." at bounding box center [301, 138] width 63 height 9
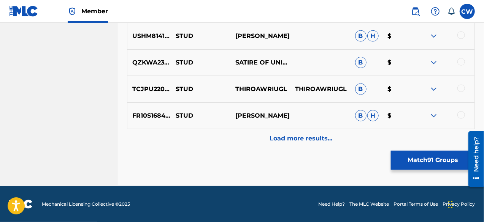
click at [303, 137] on p "Load more results..." at bounding box center [301, 138] width 63 height 9
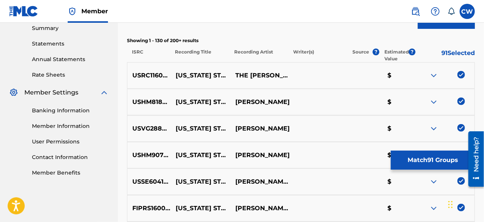
scroll to position [3375, 0]
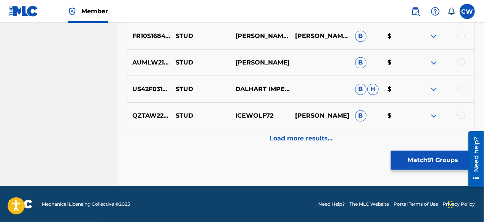
click at [303, 137] on p "Load more results..." at bounding box center [301, 138] width 63 height 9
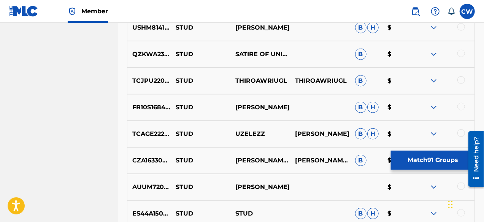
scroll to position [3307, 0]
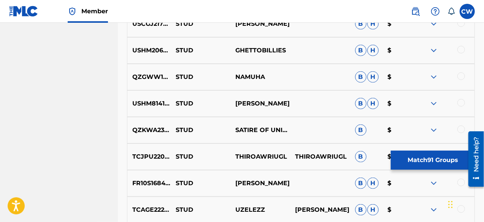
click at [437, 165] on button "Match 91 Groups" at bounding box center [433, 160] width 84 height 19
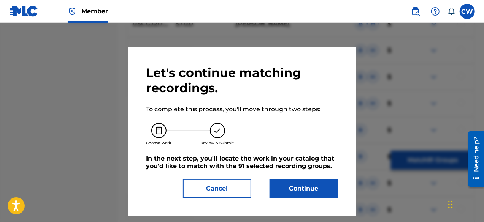
click at [297, 195] on button "Continue" at bounding box center [304, 188] width 68 height 19
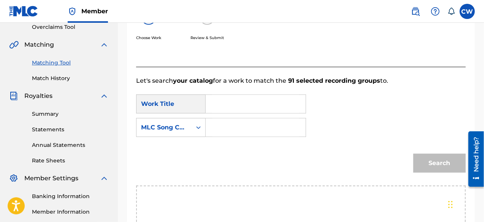
scroll to position [135, 0]
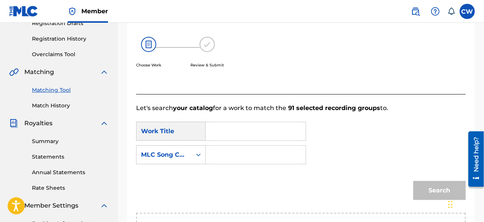
click at [233, 132] on input "Search Form" at bounding box center [255, 131] width 87 height 18
click at [229, 152] on strong "[US_STATE]" at bounding box center [237, 148] width 36 height 7
type input "[US_STATE] stud"
click at [230, 154] on input "Search Form" at bounding box center [255, 155] width 87 height 18
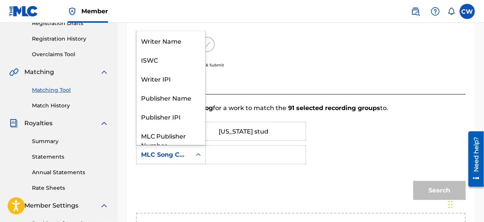
click at [198, 154] on icon "Search Form" at bounding box center [199, 155] width 8 height 8
click at [184, 42] on div "Writer Name" at bounding box center [170, 40] width 69 height 19
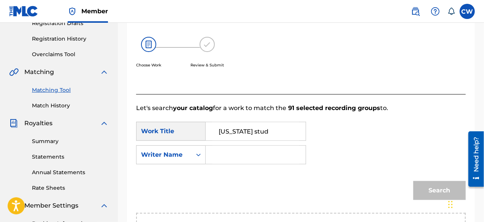
click at [229, 155] on input "Search Form" at bounding box center [255, 155] width 87 height 18
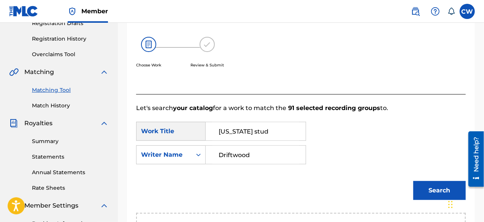
type input "Driftwood"
click at [324, 153] on div "SearchWithCriteria31ce3fa8-3010-4125-9594-6b985868a076 Work Title [US_STATE] st…" at bounding box center [301, 145] width 330 height 47
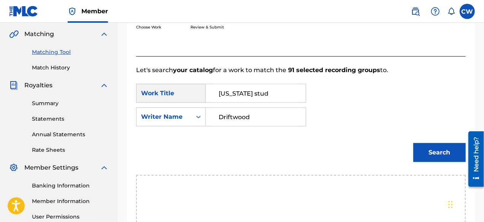
click at [430, 152] on button "Search" at bounding box center [439, 152] width 52 height 19
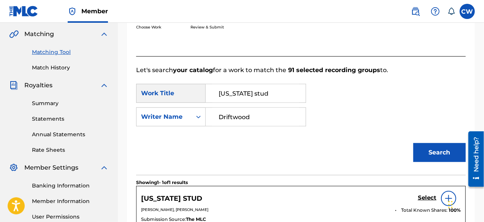
scroll to position [211, 0]
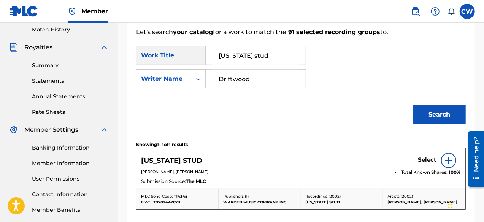
click at [426, 161] on h5 "Select" at bounding box center [427, 160] width 19 height 7
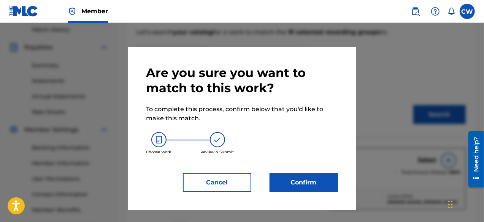
click at [306, 184] on button "Confirm" at bounding box center [304, 182] width 68 height 19
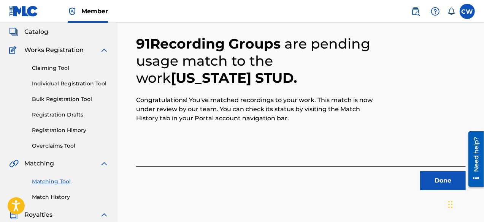
scroll to position [59, 0]
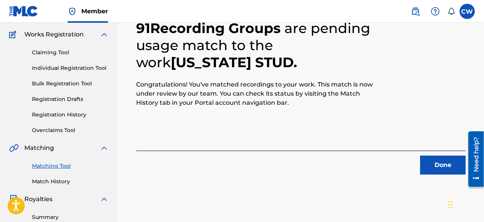
click at [434, 169] on button "Done" at bounding box center [443, 165] width 46 height 19
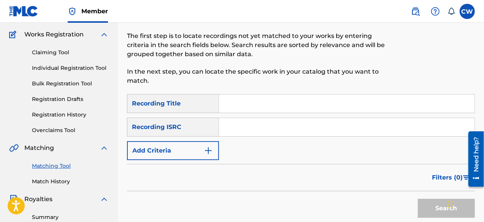
click at [63, 184] on link "Match History" at bounding box center [70, 182] width 77 height 8
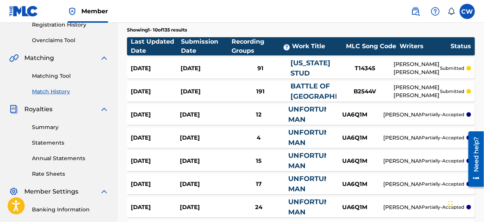
scroll to position [152, 0]
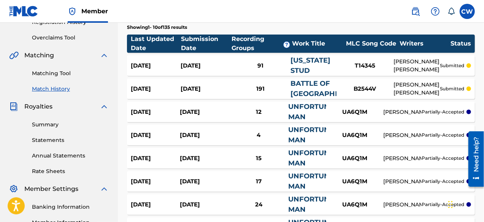
click at [43, 140] on link "Statements" at bounding box center [70, 140] width 77 height 8
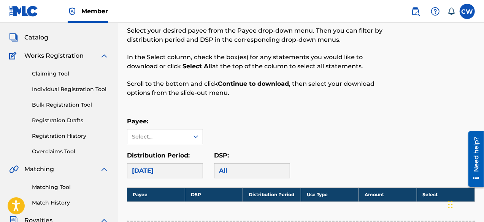
scroll to position [76, 0]
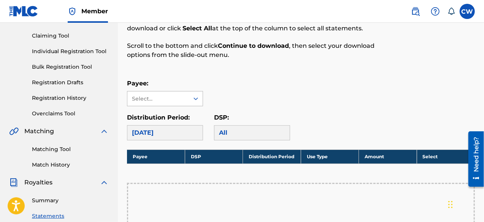
click at [196, 99] on icon at bounding box center [196, 99] width 8 height 8
click at [179, 119] on div "WARDEN MUSIC COMPANY INC" at bounding box center [164, 120] width 75 height 28
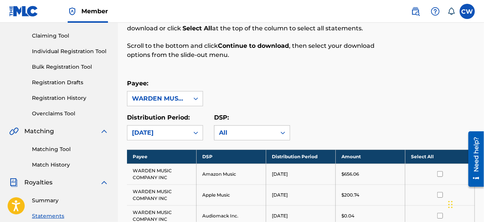
click at [284, 133] on icon at bounding box center [283, 133] width 8 height 8
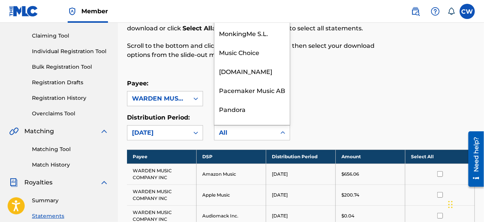
scroll to position [372, 0]
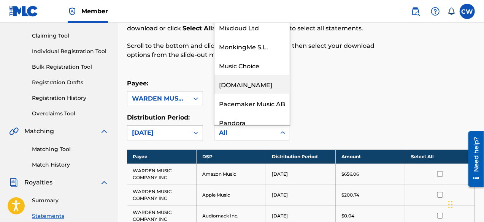
click at [260, 89] on div "[DOMAIN_NAME]" at bounding box center [251, 84] width 75 height 19
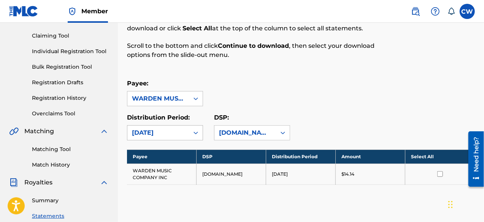
click at [195, 133] on icon at bounding box center [195, 133] width 5 height 3
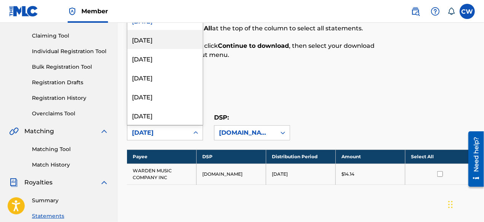
click at [177, 40] on div "[DATE]" at bounding box center [164, 39] width 75 height 19
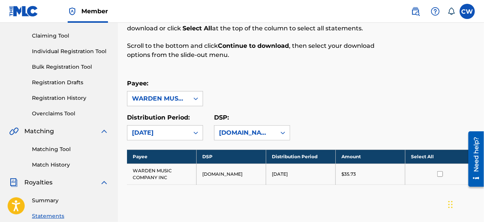
click at [195, 134] on icon at bounding box center [196, 133] width 8 height 8
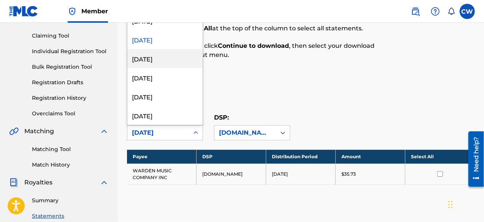
click at [170, 60] on div "[DATE]" at bounding box center [164, 58] width 75 height 19
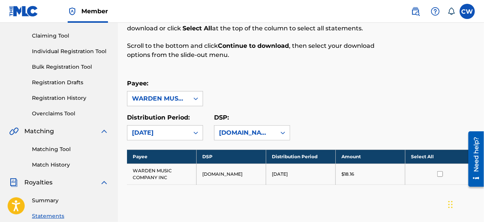
click at [197, 131] on icon at bounding box center [196, 133] width 8 height 8
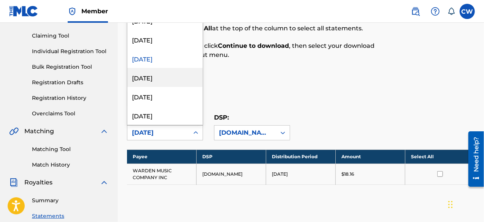
click at [176, 79] on div "[DATE]" at bounding box center [164, 77] width 75 height 19
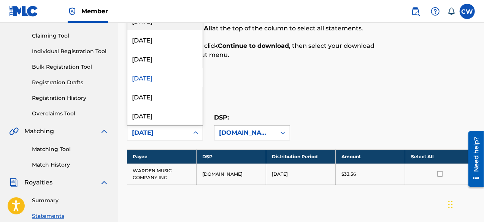
click at [194, 132] on icon at bounding box center [196, 133] width 8 height 8
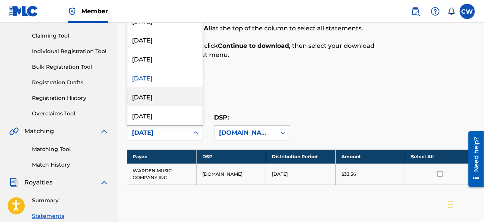
click at [183, 98] on div "[DATE]" at bounding box center [164, 96] width 75 height 19
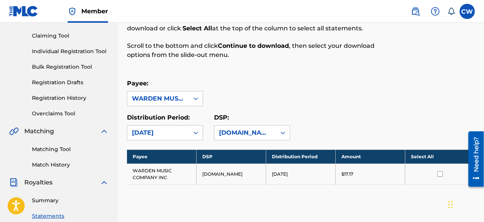
click at [195, 131] on icon at bounding box center [196, 133] width 8 height 8
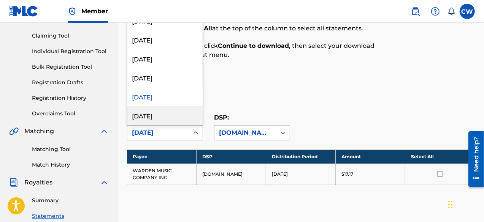
click at [187, 119] on div "[DATE]" at bounding box center [164, 115] width 75 height 19
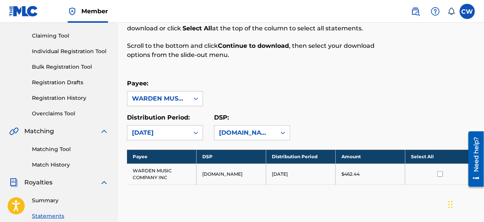
scroll to position [114, 0]
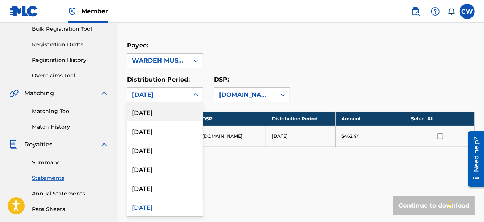
click at [196, 94] on icon at bounding box center [195, 95] width 5 height 3
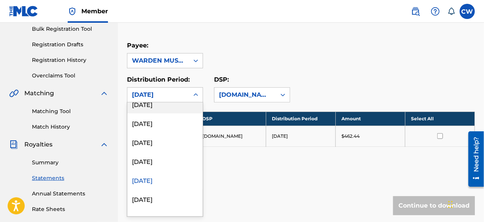
scroll to position [37, 0]
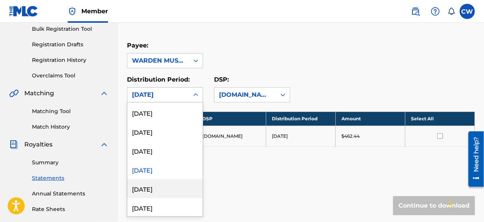
click at [170, 187] on div "[DATE]" at bounding box center [164, 188] width 75 height 19
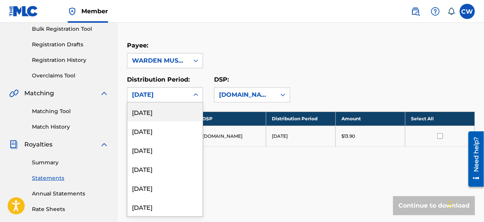
click at [197, 95] on icon at bounding box center [195, 95] width 5 height 3
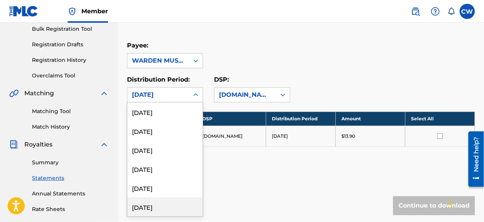
click at [173, 204] on div "[DATE]" at bounding box center [164, 207] width 75 height 19
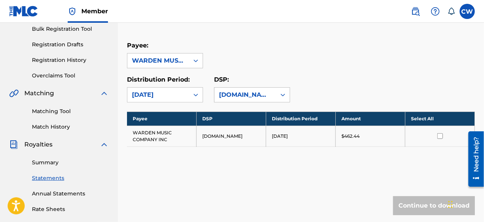
click at [283, 95] on icon at bounding box center [283, 95] width 8 height 8
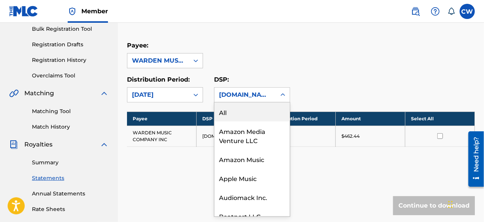
click at [255, 110] on div "All" at bounding box center [251, 112] width 75 height 19
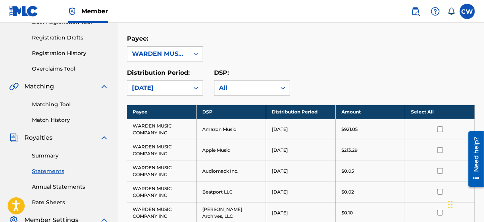
scroll to position [114, 0]
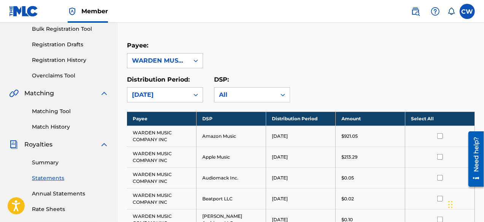
click at [284, 95] on icon at bounding box center [283, 95] width 5 height 3
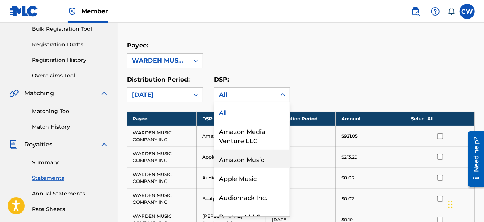
click at [260, 159] on div "Amazon Music" at bounding box center [251, 159] width 75 height 19
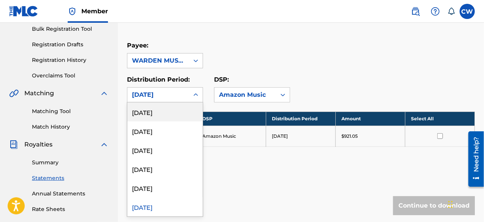
click at [196, 95] on icon at bounding box center [196, 95] width 8 height 8
click at [180, 114] on div "[DATE]" at bounding box center [164, 112] width 75 height 19
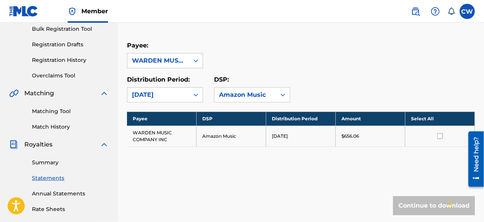
click at [199, 96] on icon at bounding box center [196, 95] width 8 height 8
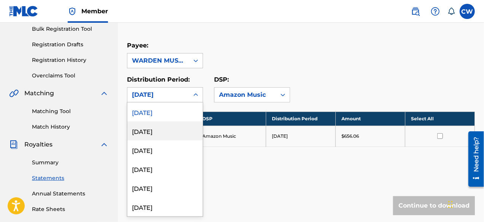
click at [177, 128] on div "[DATE]" at bounding box center [164, 131] width 75 height 19
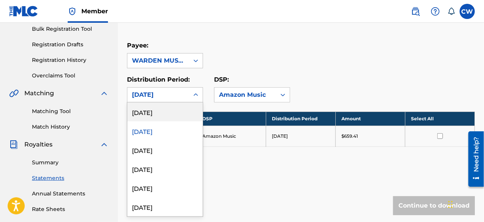
click at [196, 95] on icon at bounding box center [196, 95] width 8 height 8
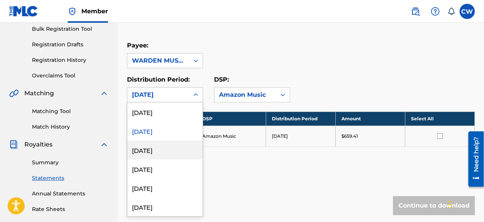
click at [165, 149] on div "[DATE]" at bounding box center [164, 150] width 75 height 19
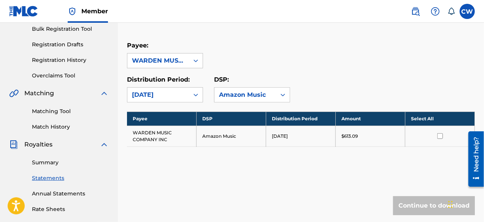
click at [198, 94] on icon at bounding box center [196, 95] width 8 height 8
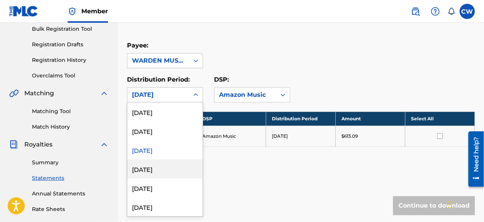
click at [164, 171] on div "[DATE]" at bounding box center [164, 169] width 75 height 19
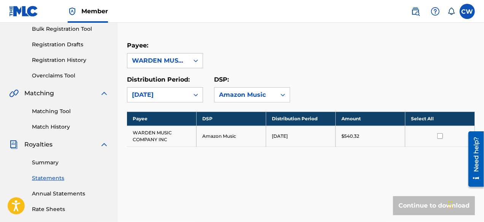
click at [197, 96] on icon at bounding box center [196, 95] width 8 height 8
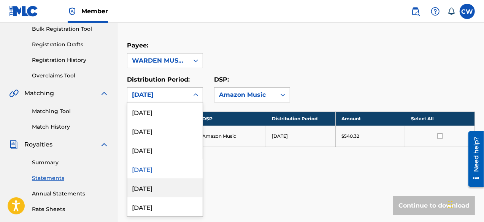
click at [159, 187] on div "[DATE]" at bounding box center [164, 188] width 75 height 19
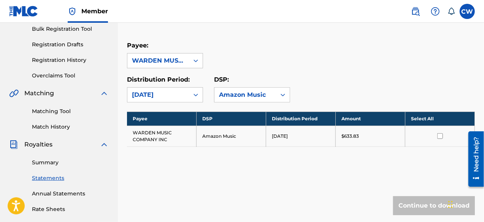
click at [194, 94] on icon at bounding box center [196, 95] width 8 height 8
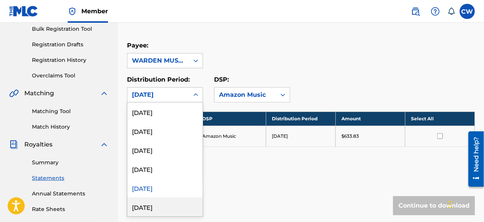
click at [162, 205] on div "[DATE]" at bounding box center [164, 207] width 75 height 19
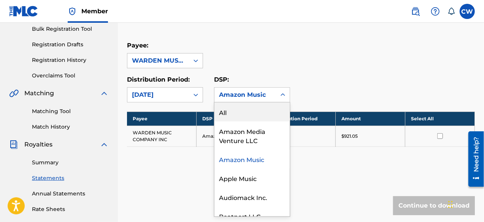
click at [281, 94] on icon at bounding box center [283, 95] width 8 height 8
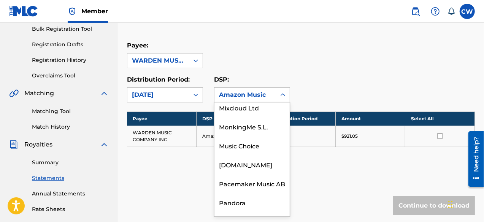
scroll to position [385, 0]
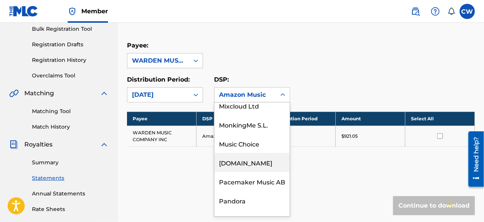
click at [255, 164] on div "[DOMAIN_NAME]" at bounding box center [251, 162] width 75 height 19
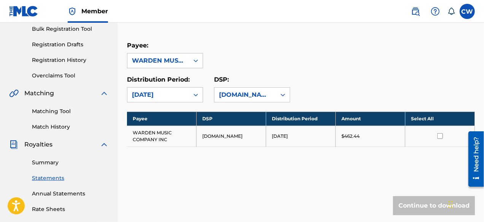
click at [439, 137] on input "checkbox" at bounding box center [440, 136] width 6 height 6
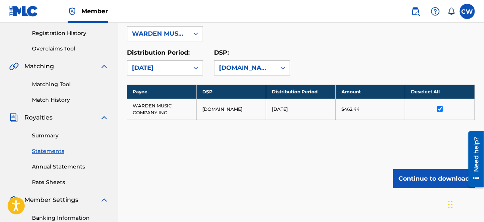
scroll to position [152, 0]
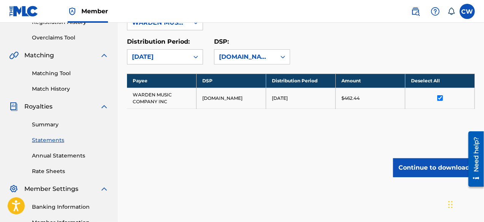
click at [433, 168] on button "Continue to download" at bounding box center [434, 168] width 82 height 19
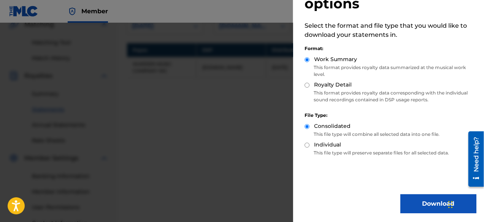
scroll to position [190, 0]
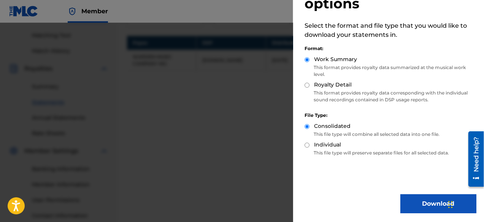
click at [431, 203] on button "Download" at bounding box center [438, 204] width 76 height 19
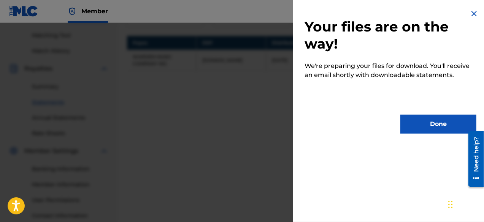
scroll to position [0, 0]
click at [435, 121] on button "Done" at bounding box center [438, 124] width 76 height 19
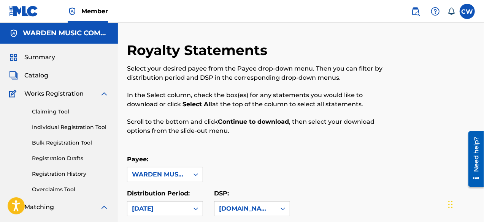
click at [467, 16] on label at bounding box center [467, 11] width 15 height 15
click at [467, 11] on input "CW [PERSON_NAME] [EMAIL_ADDRESS][DOMAIN_NAME] Notification Preferences Profile …" at bounding box center [467, 11] width 0 height 0
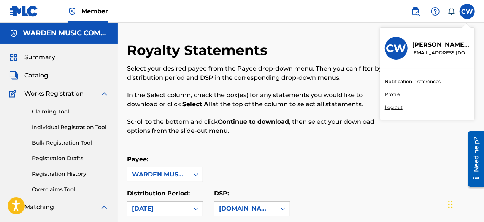
click at [398, 107] on p "Log out" at bounding box center [394, 107] width 18 height 7
click at [467, 11] on input "CW [PERSON_NAME] [EMAIL_ADDRESS][DOMAIN_NAME] Notification Preferences Profile …" at bounding box center [467, 11] width 0 height 0
